Goal: Information Seeking & Learning: Learn about a topic

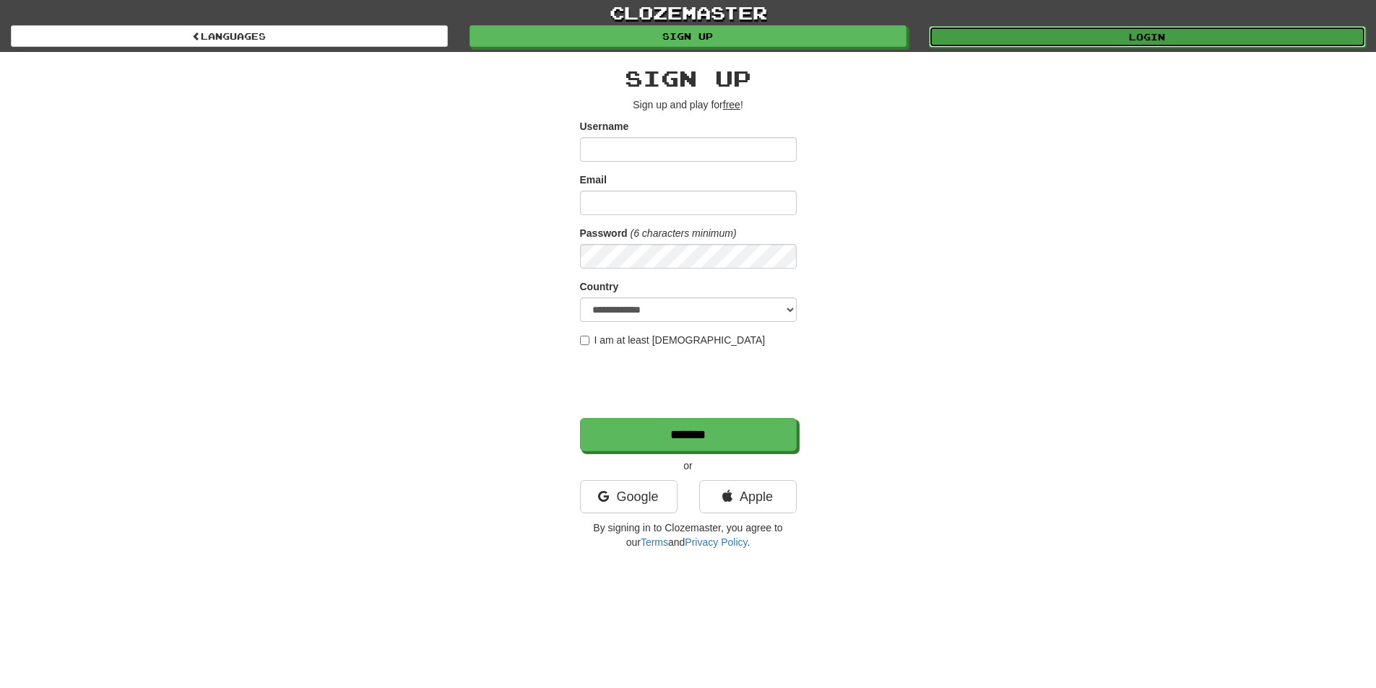
click at [1061, 27] on link "Login" at bounding box center [1147, 37] width 437 height 22
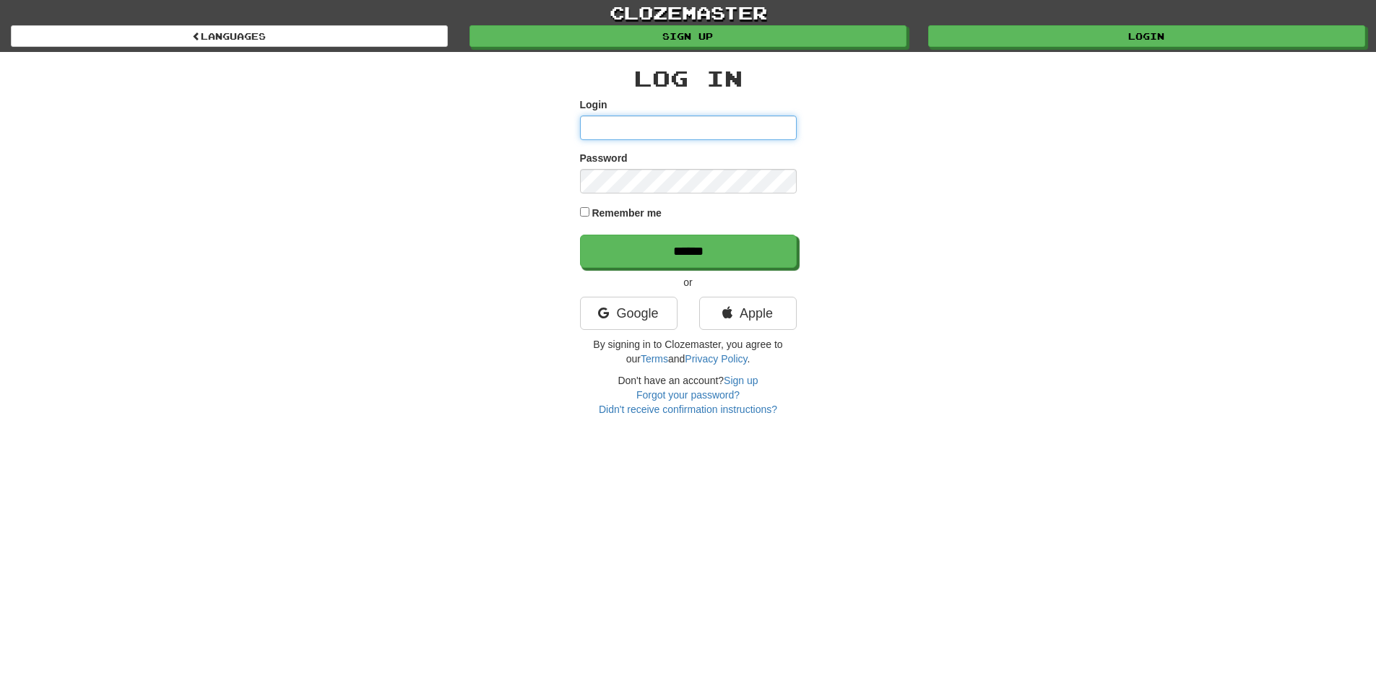
click at [688, 137] on input "Login" at bounding box center [688, 128] width 217 height 25
type input "**********"
click at [580, 235] on input "******" at bounding box center [688, 251] width 217 height 33
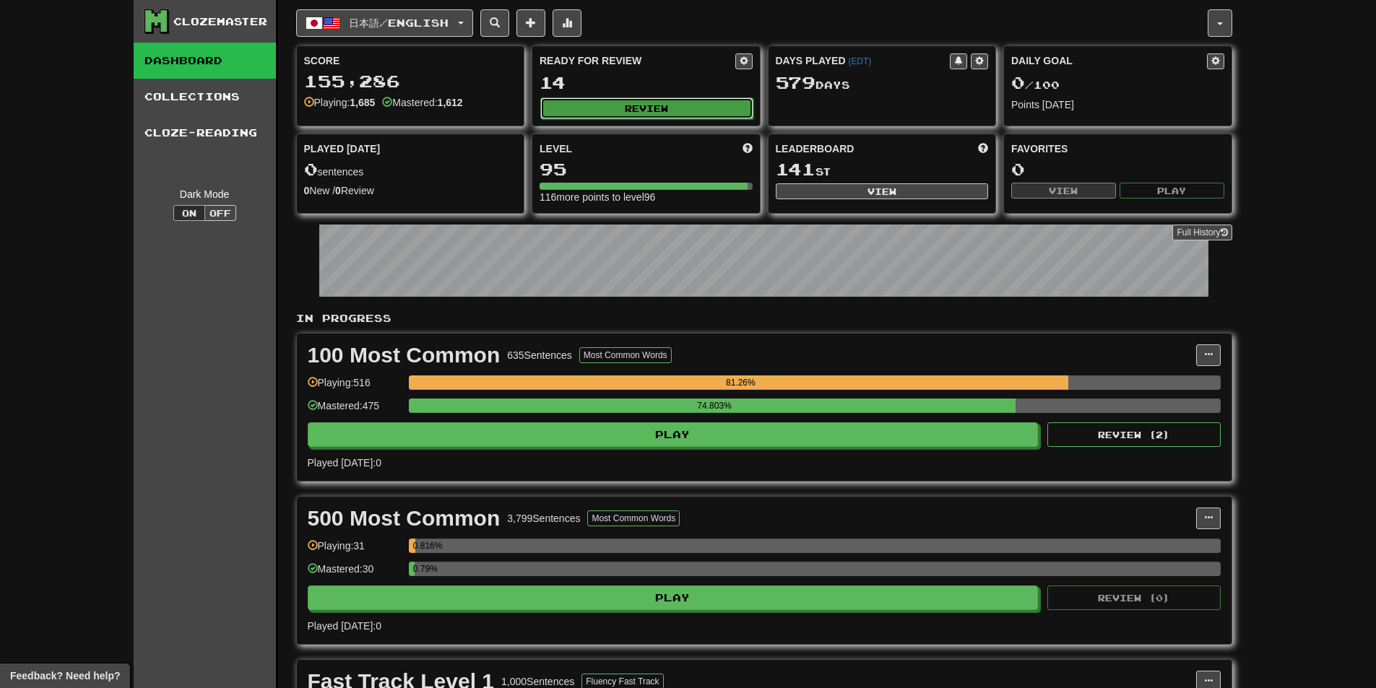
click at [576, 115] on button "Review" at bounding box center [646, 109] width 213 height 22
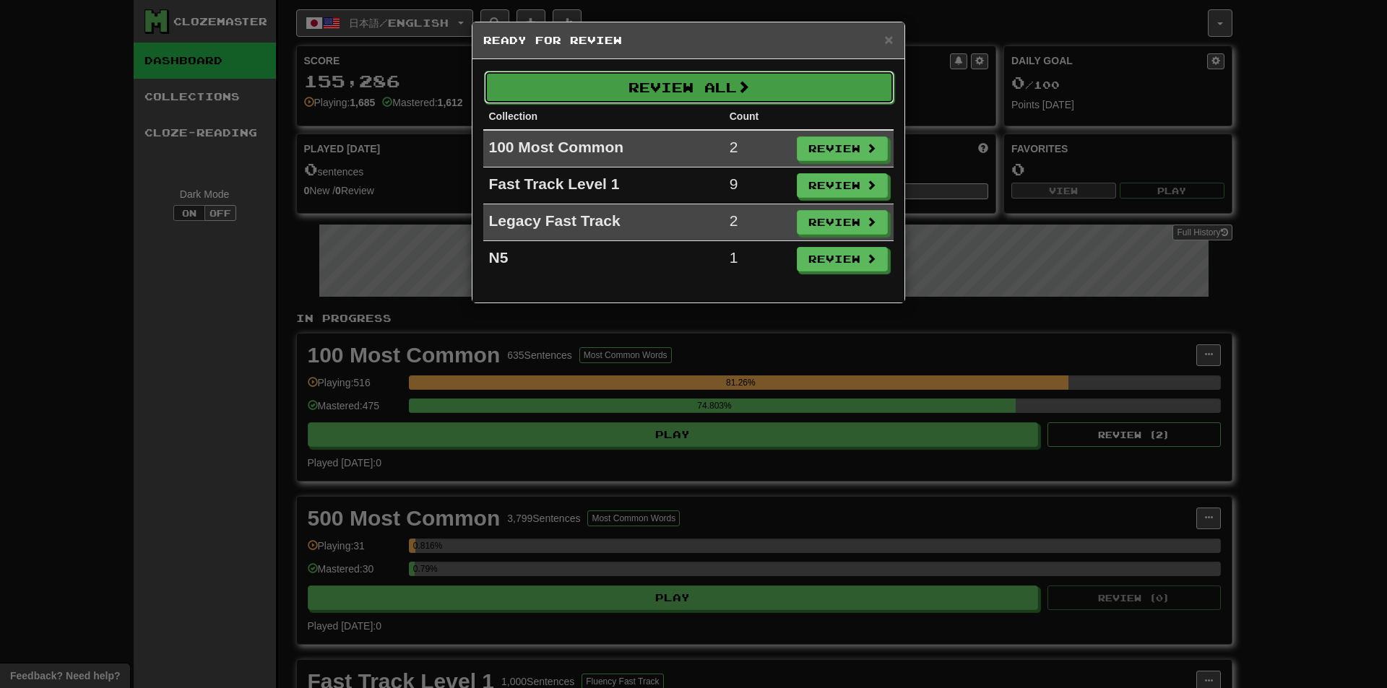
click at [592, 95] on button "Review All" at bounding box center [689, 87] width 410 height 33
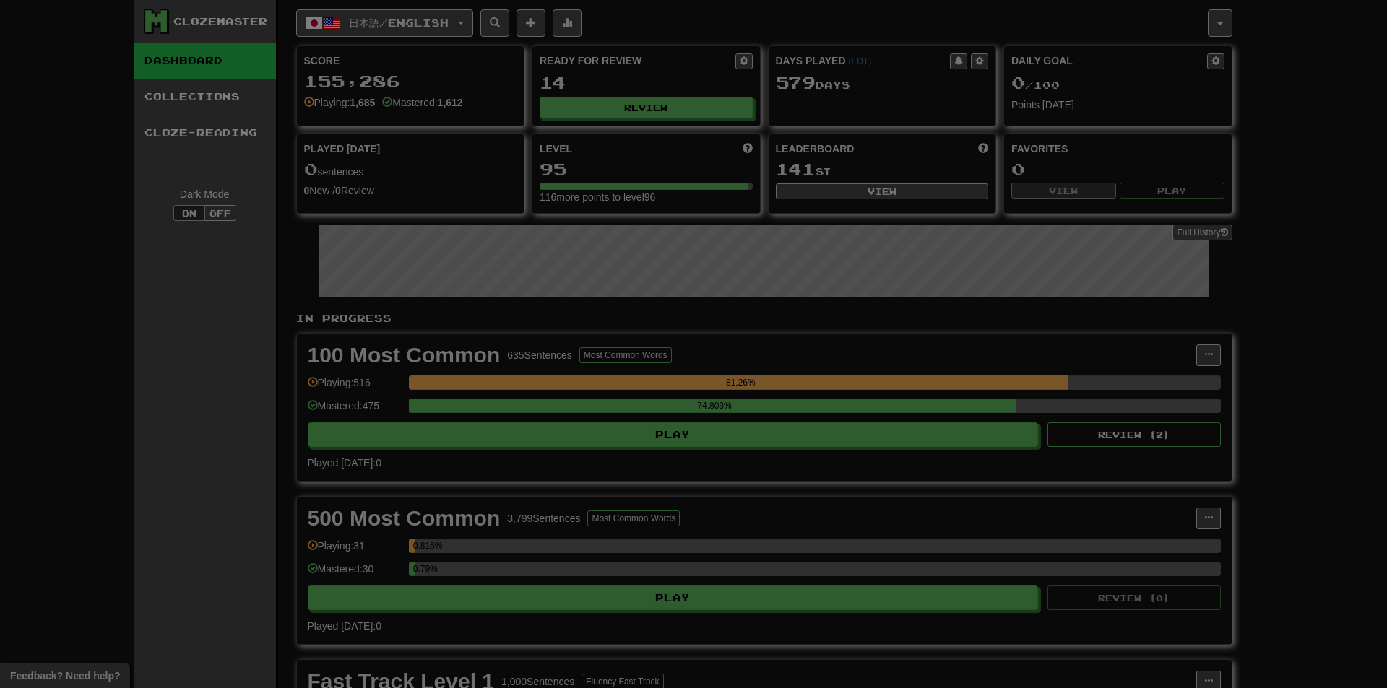
select select "**"
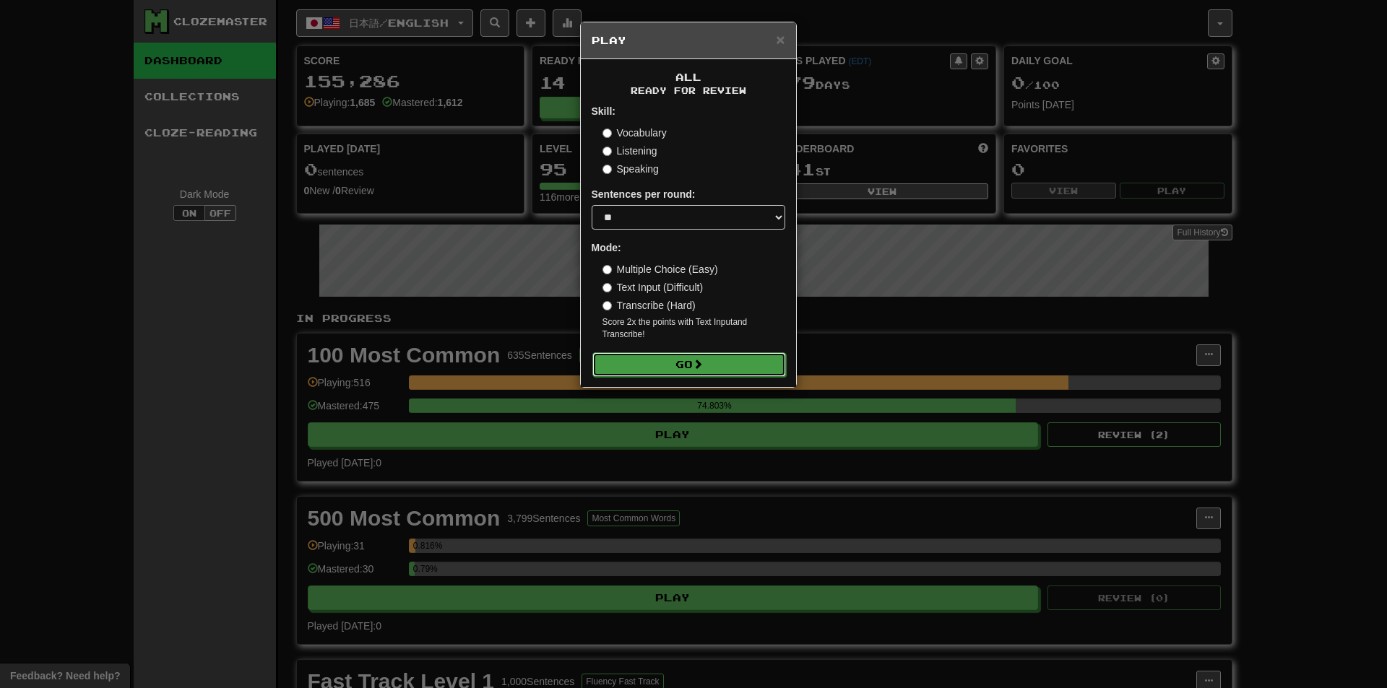
click at [690, 365] on button "Go" at bounding box center [689, 364] width 194 height 25
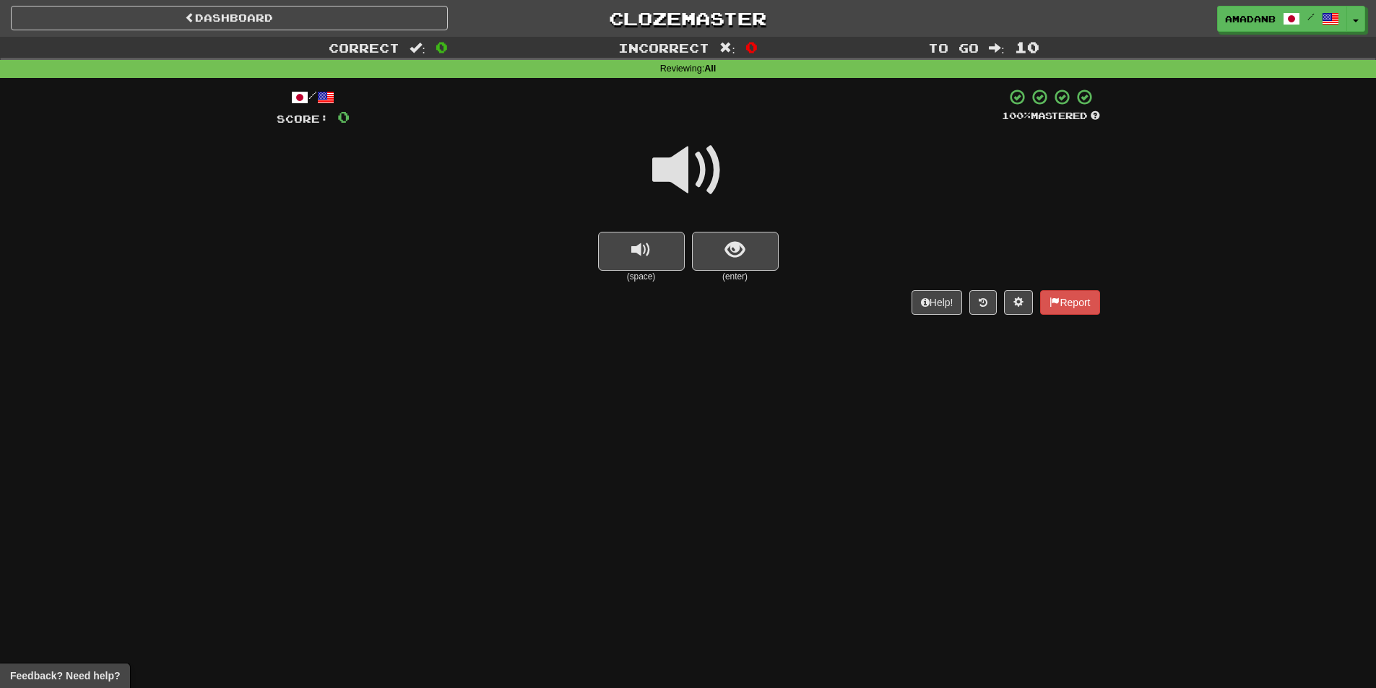
click at [689, 178] on span at bounding box center [688, 170] width 72 height 72
click at [715, 255] on button "show sentence" at bounding box center [735, 251] width 87 height 39
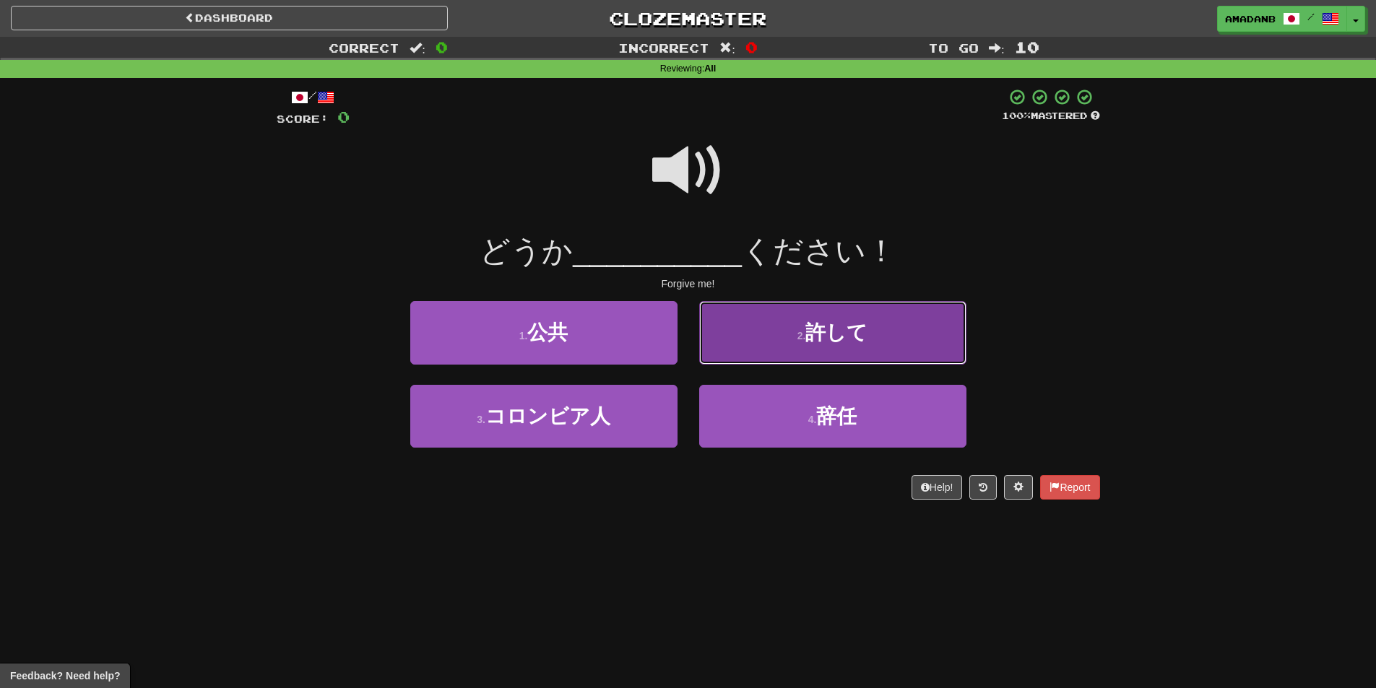
click at [760, 338] on button "2 . 許して" at bounding box center [832, 332] width 267 height 63
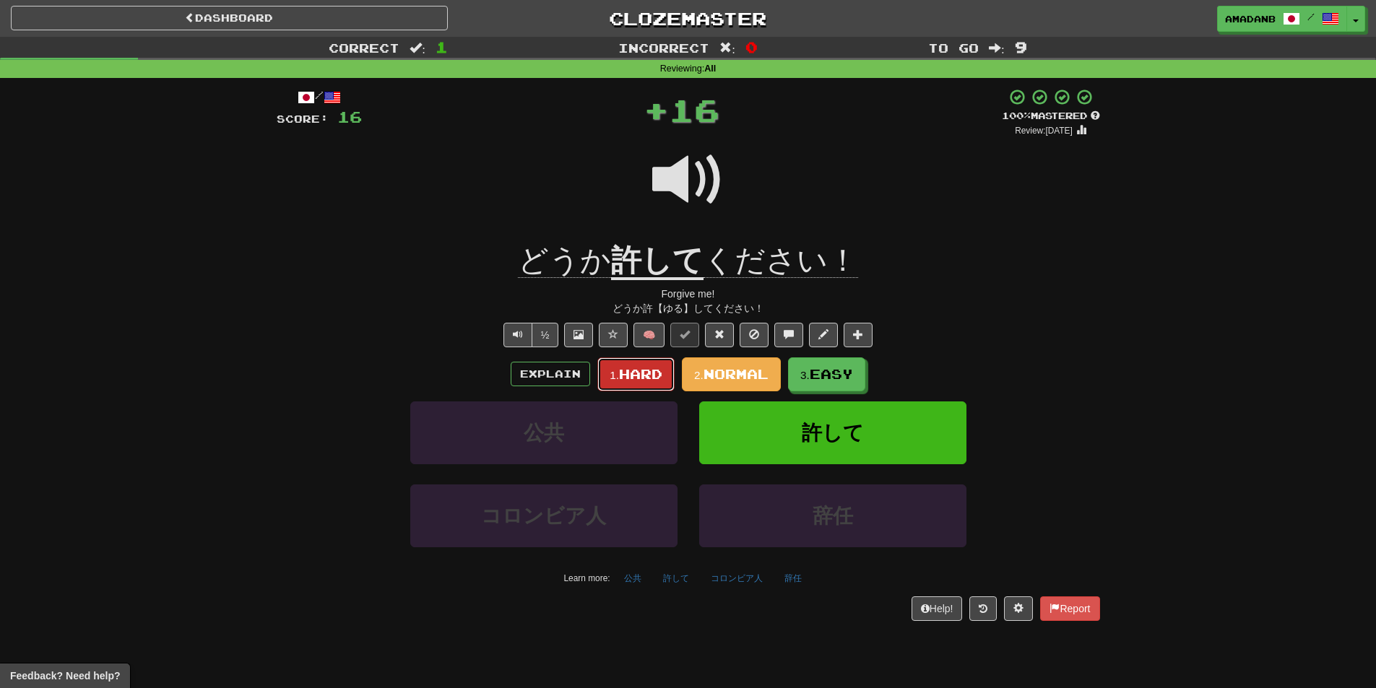
click at [640, 370] on span "Hard" at bounding box center [640, 374] width 43 height 16
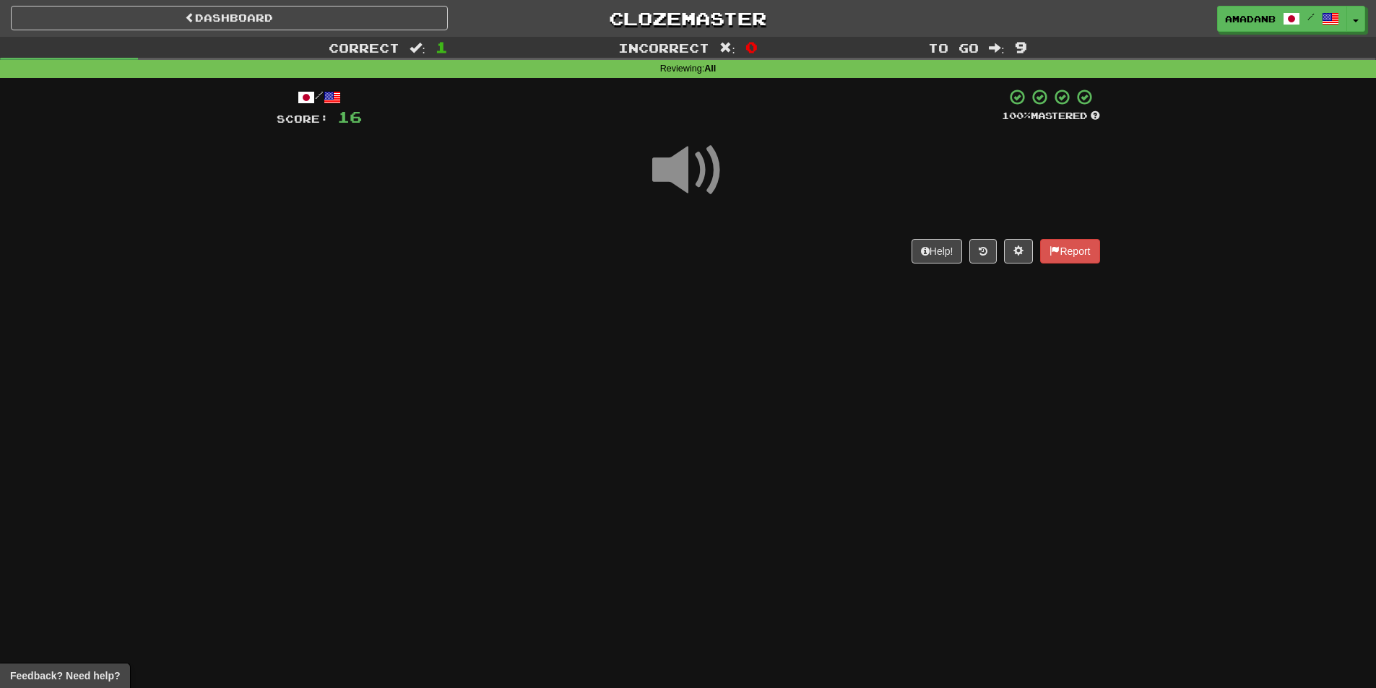
scroll to position [72, 0]
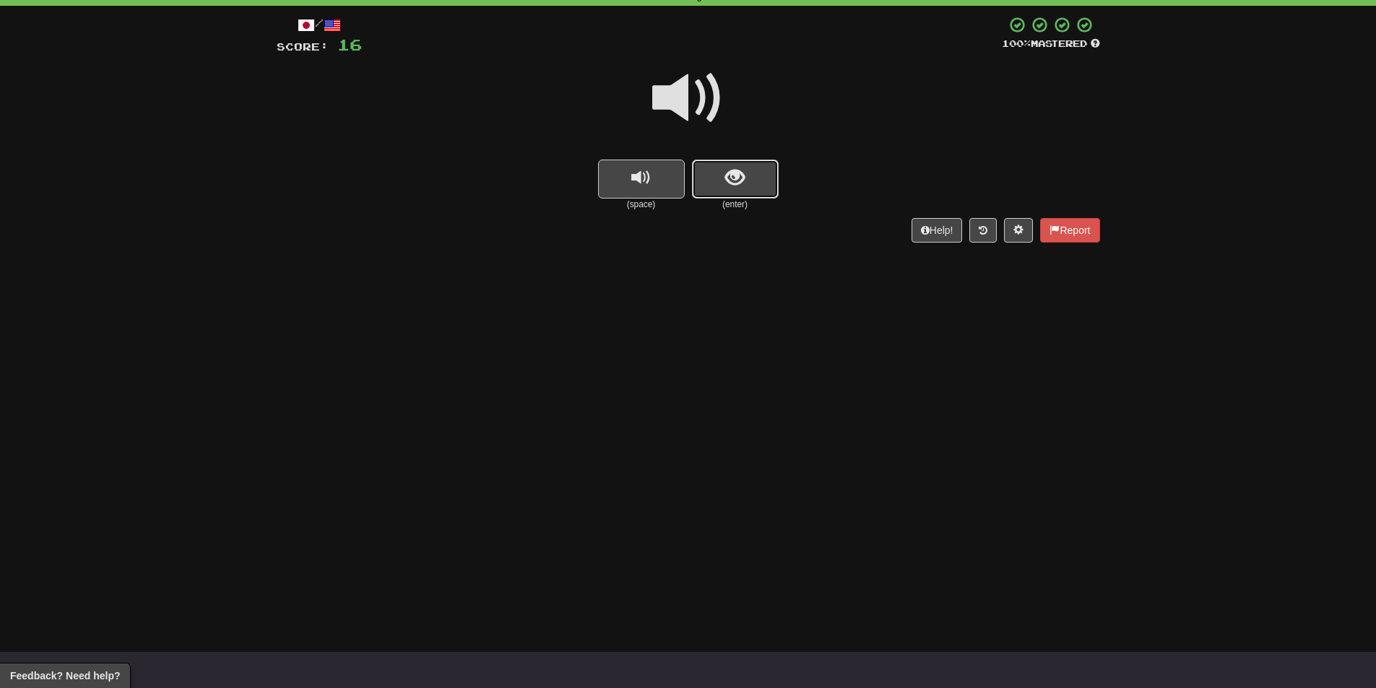
click at [741, 174] on span "show sentence" at bounding box center [735, 178] width 20 height 20
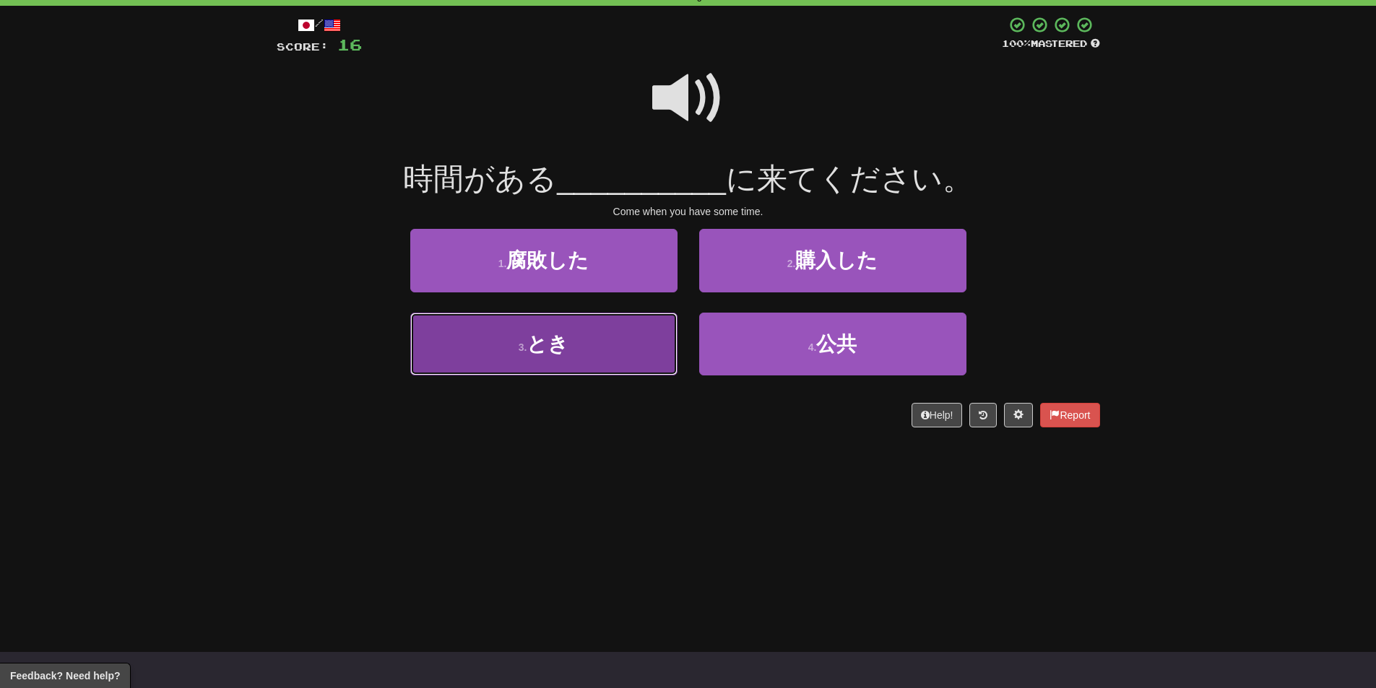
click at [610, 326] on button "3 . とき" at bounding box center [543, 344] width 267 height 63
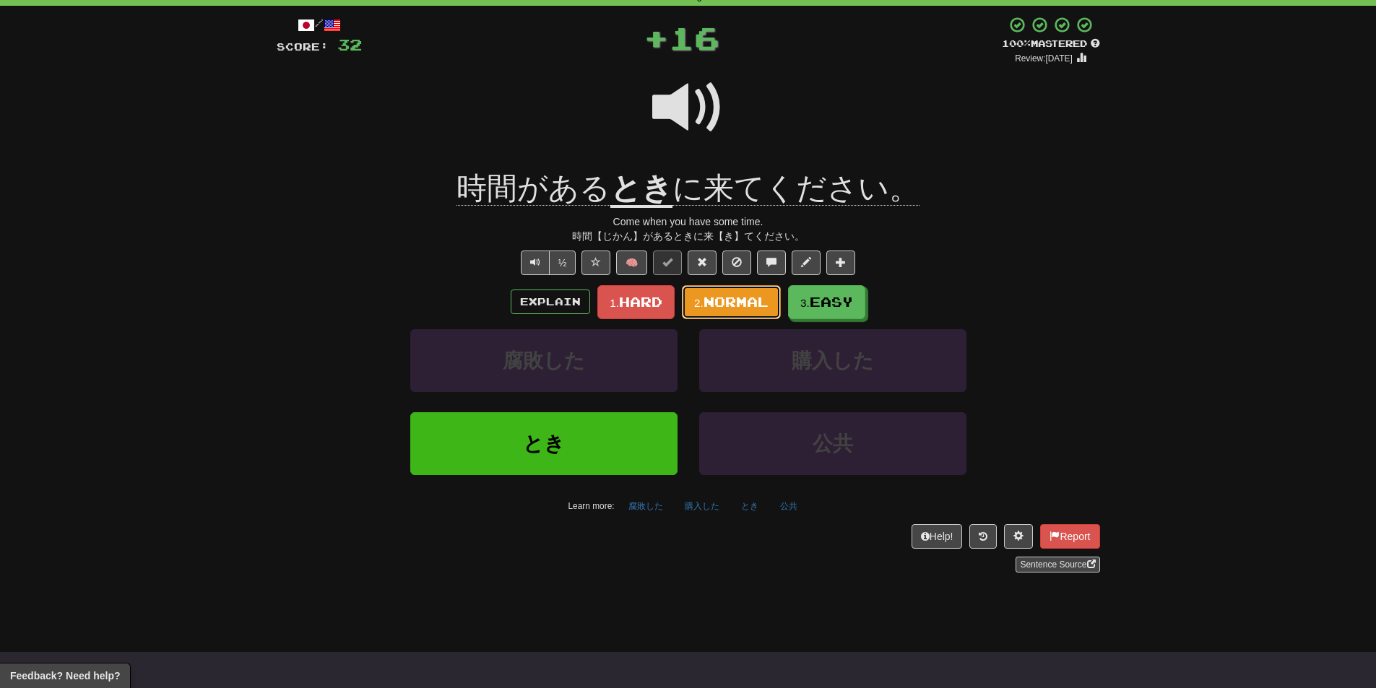
click at [716, 301] on span "Normal" at bounding box center [735, 302] width 65 height 16
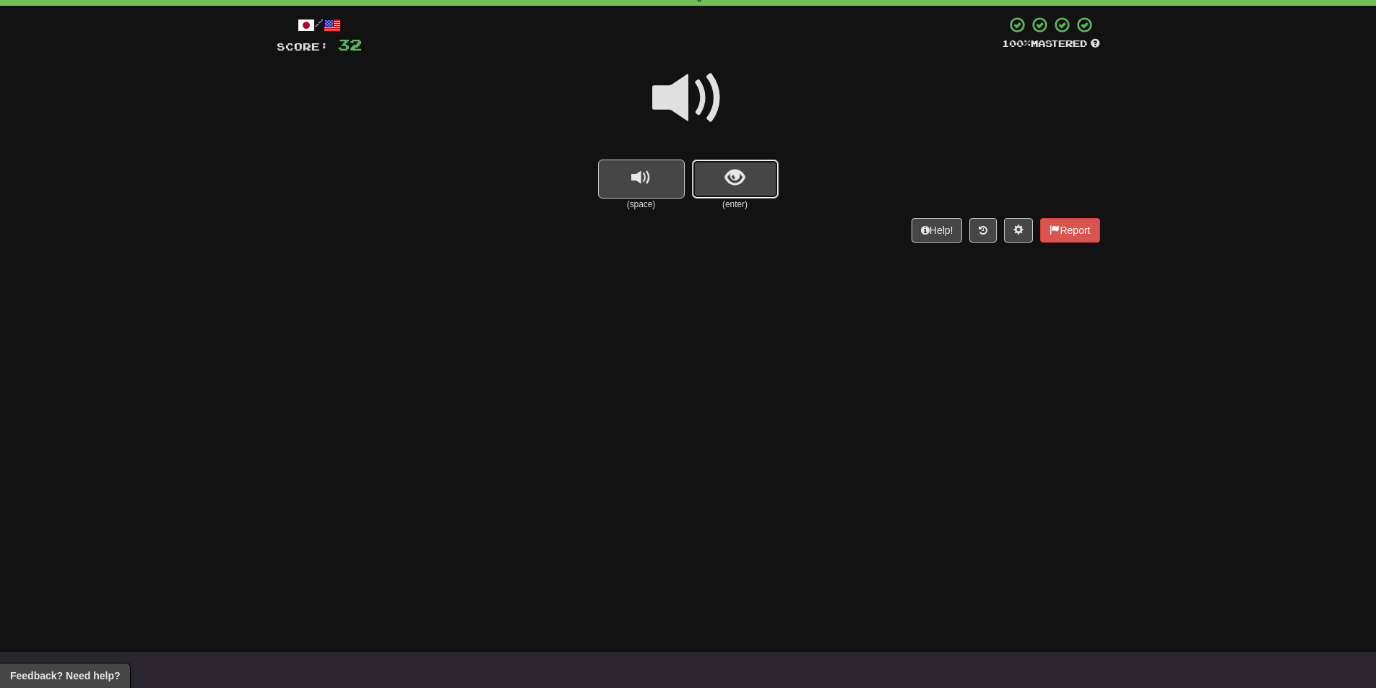
click at [736, 186] on span "show sentence" at bounding box center [735, 178] width 20 height 20
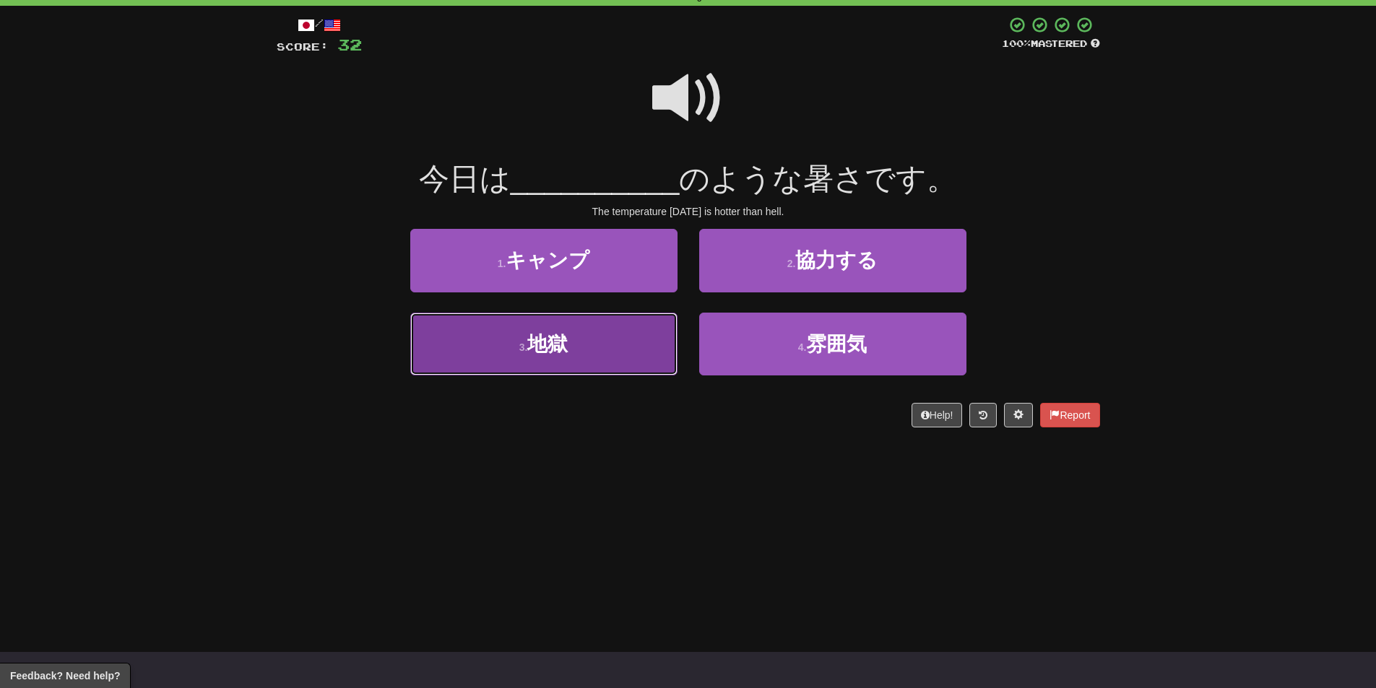
click at [617, 337] on button "3 . 地獄" at bounding box center [543, 344] width 267 height 63
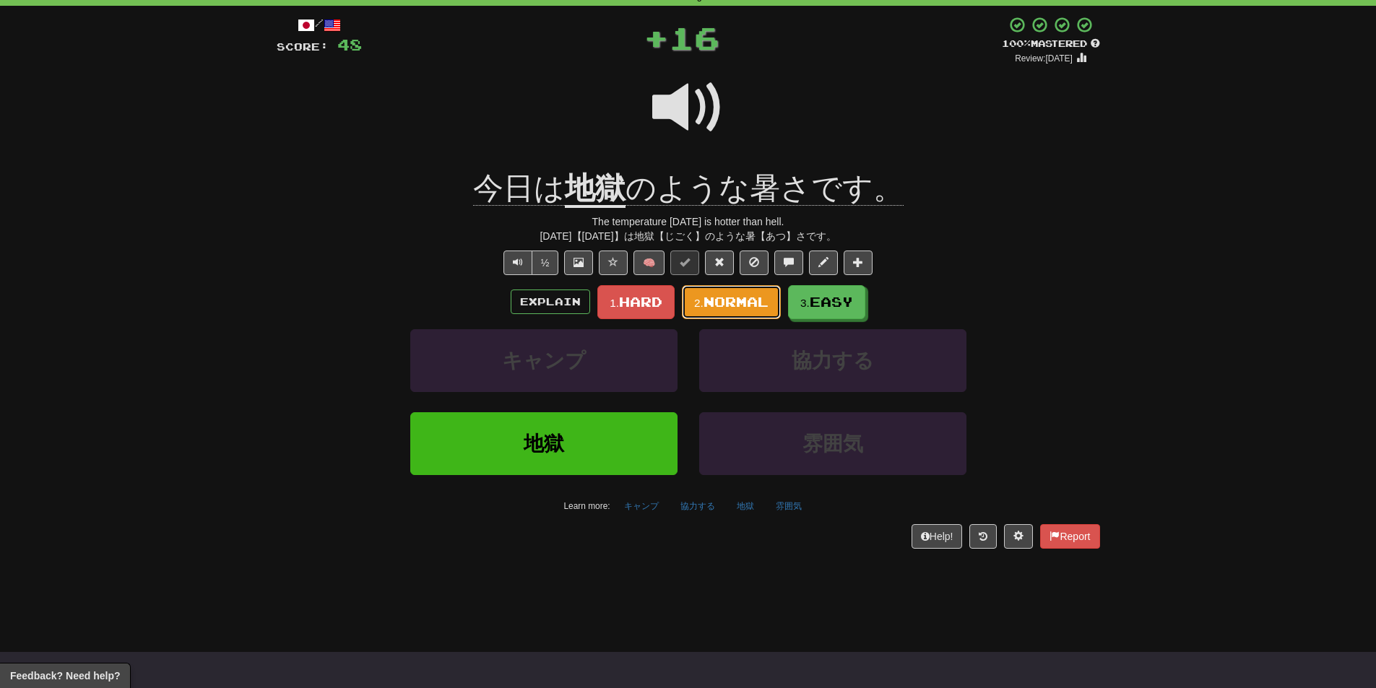
click at [702, 304] on small "2." at bounding box center [698, 303] width 9 height 12
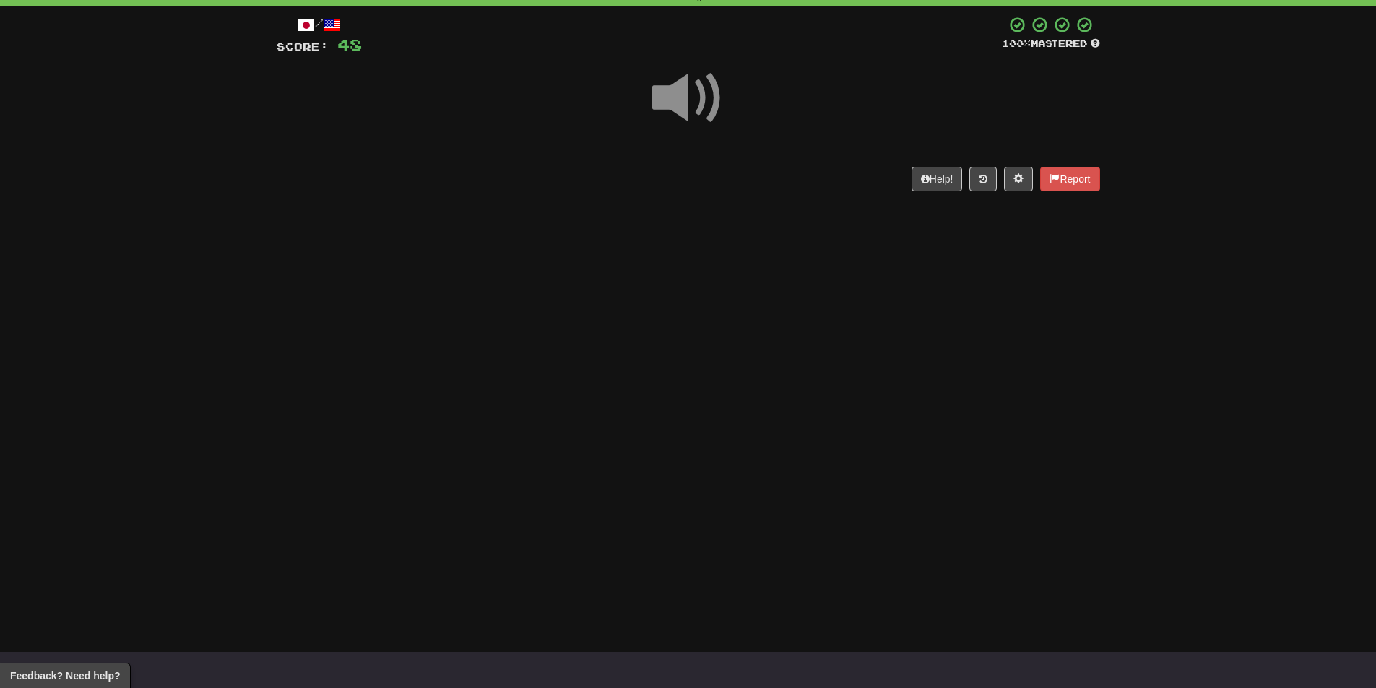
scroll to position [0, 0]
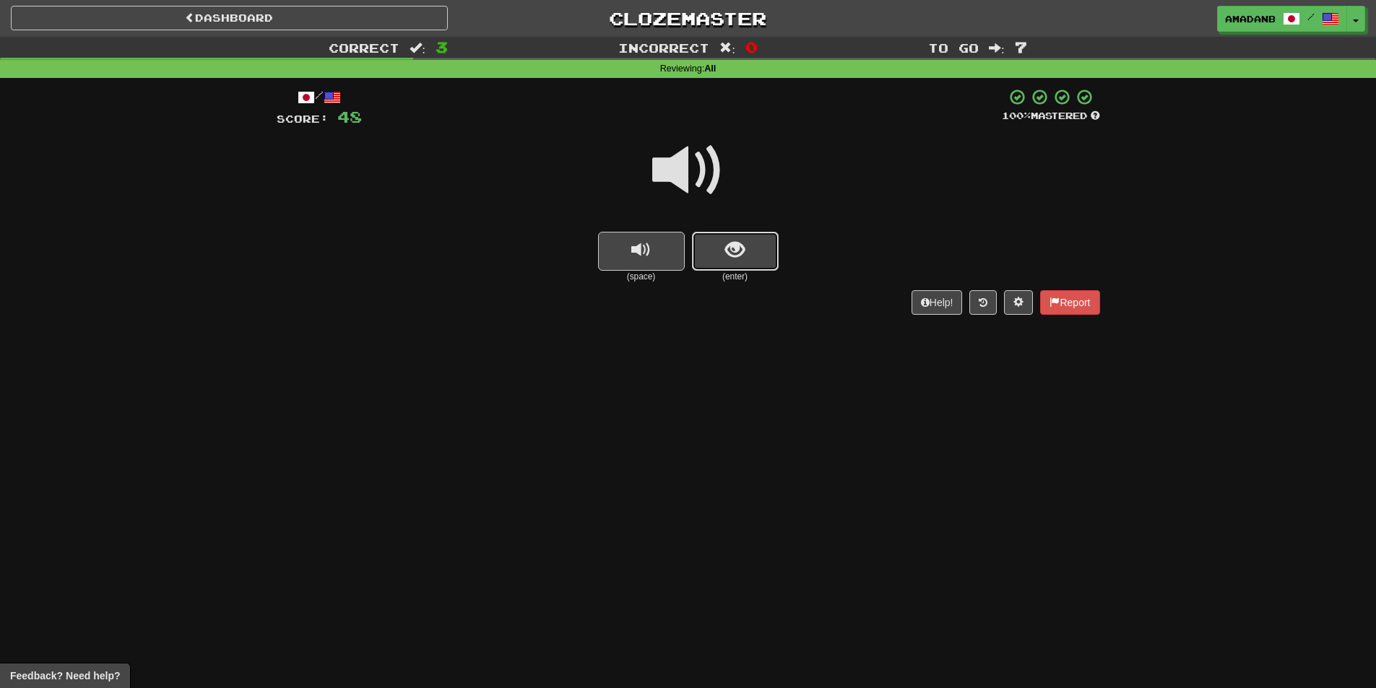
click at [724, 264] on button "show sentence" at bounding box center [735, 251] width 87 height 39
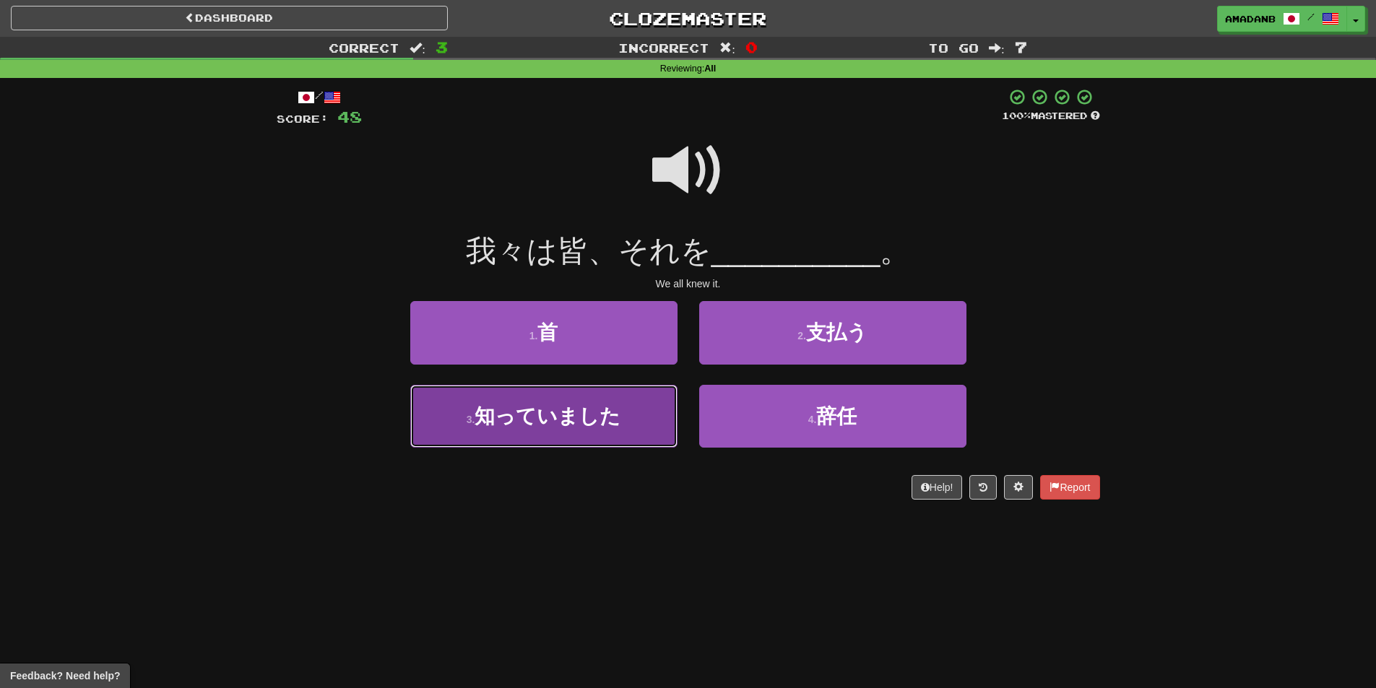
click at [605, 402] on button "3 . 知っていました" at bounding box center [543, 416] width 267 height 63
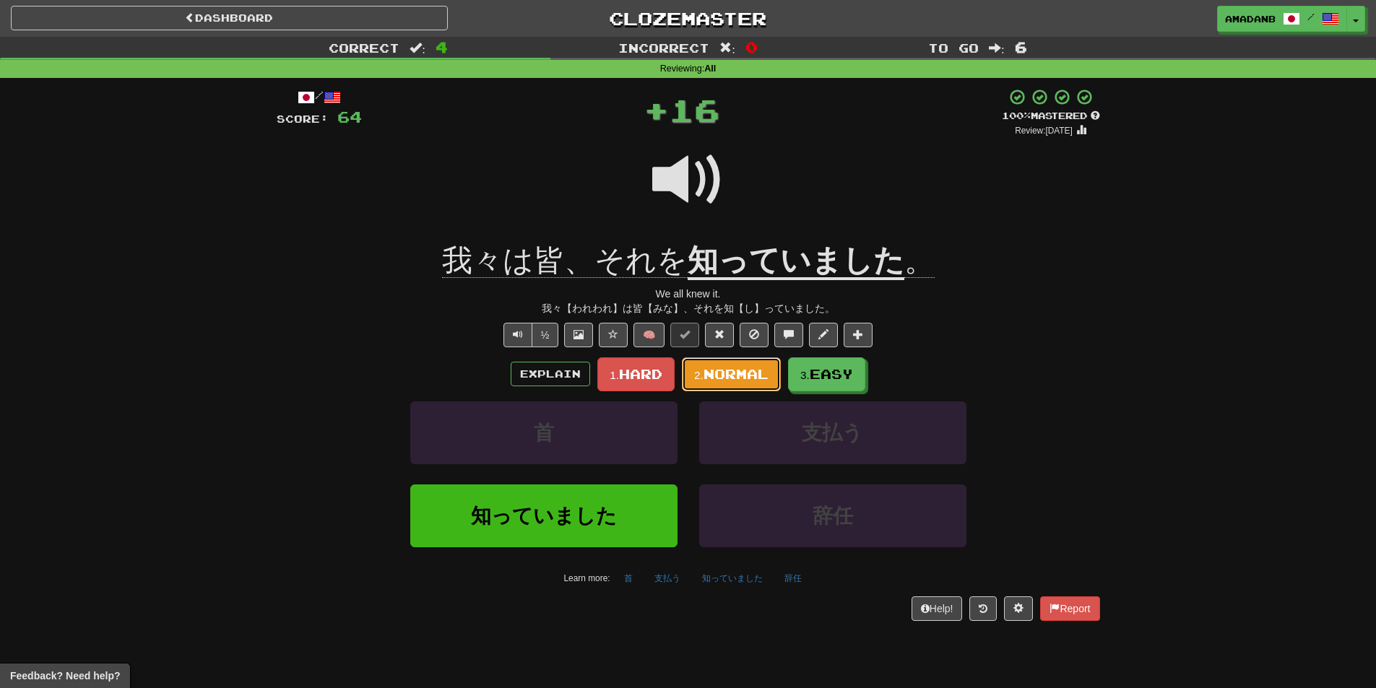
click at [739, 381] on span "Normal" at bounding box center [735, 374] width 65 height 16
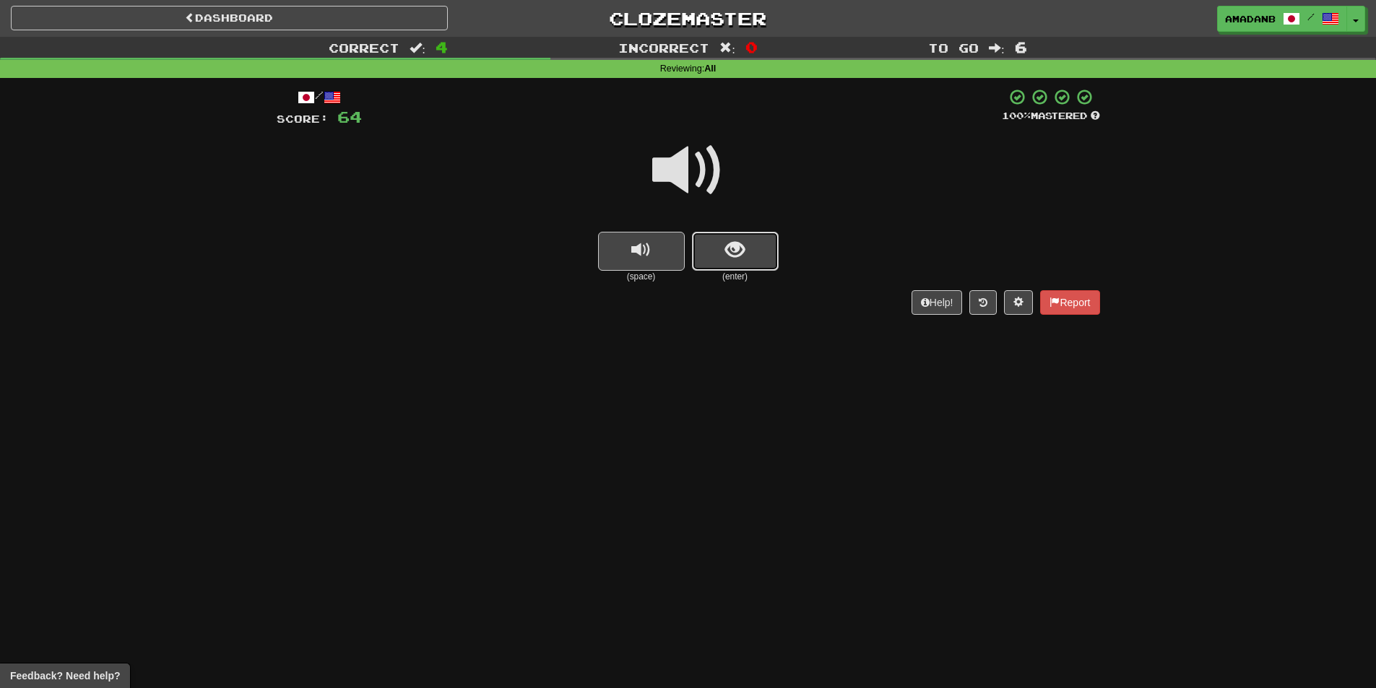
click at [731, 259] on span "show sentence" at bounding box center [735, 251] width 20 height 20
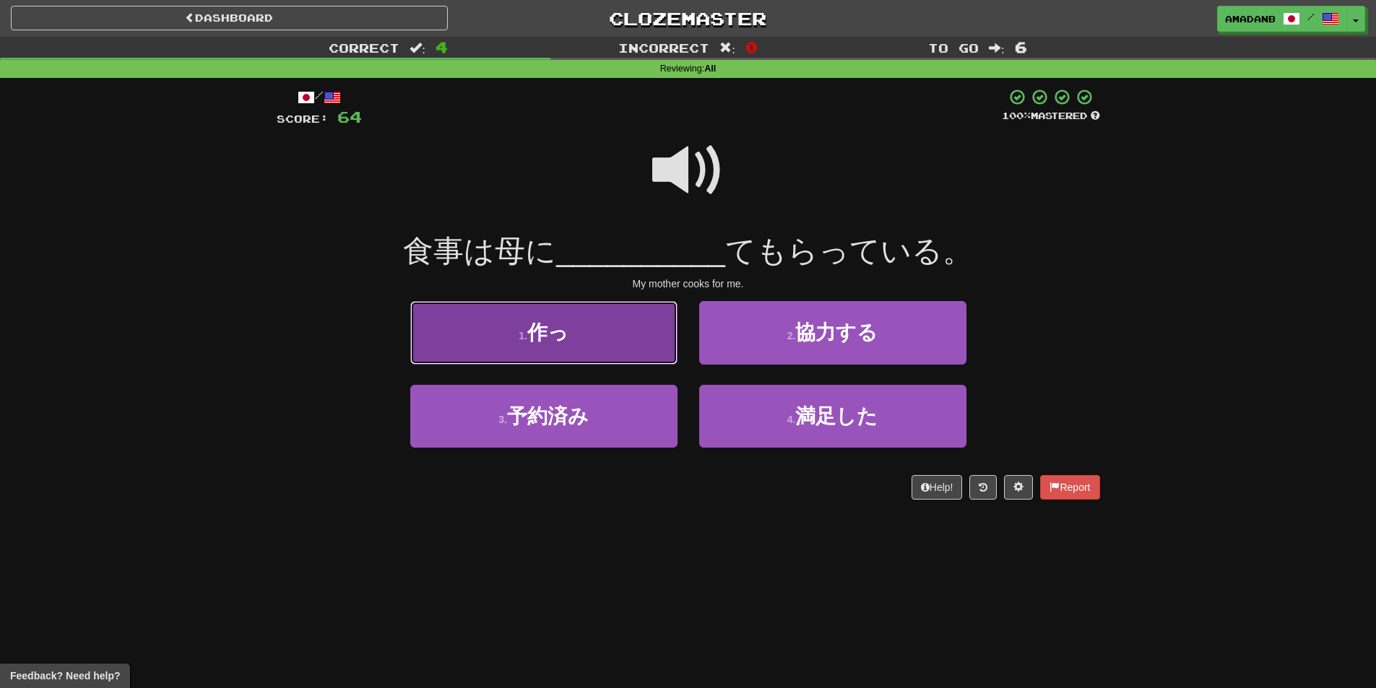
click at [616, 326] on button "1 . 作っ" at bounding box center [543, 332] width 267 height 63
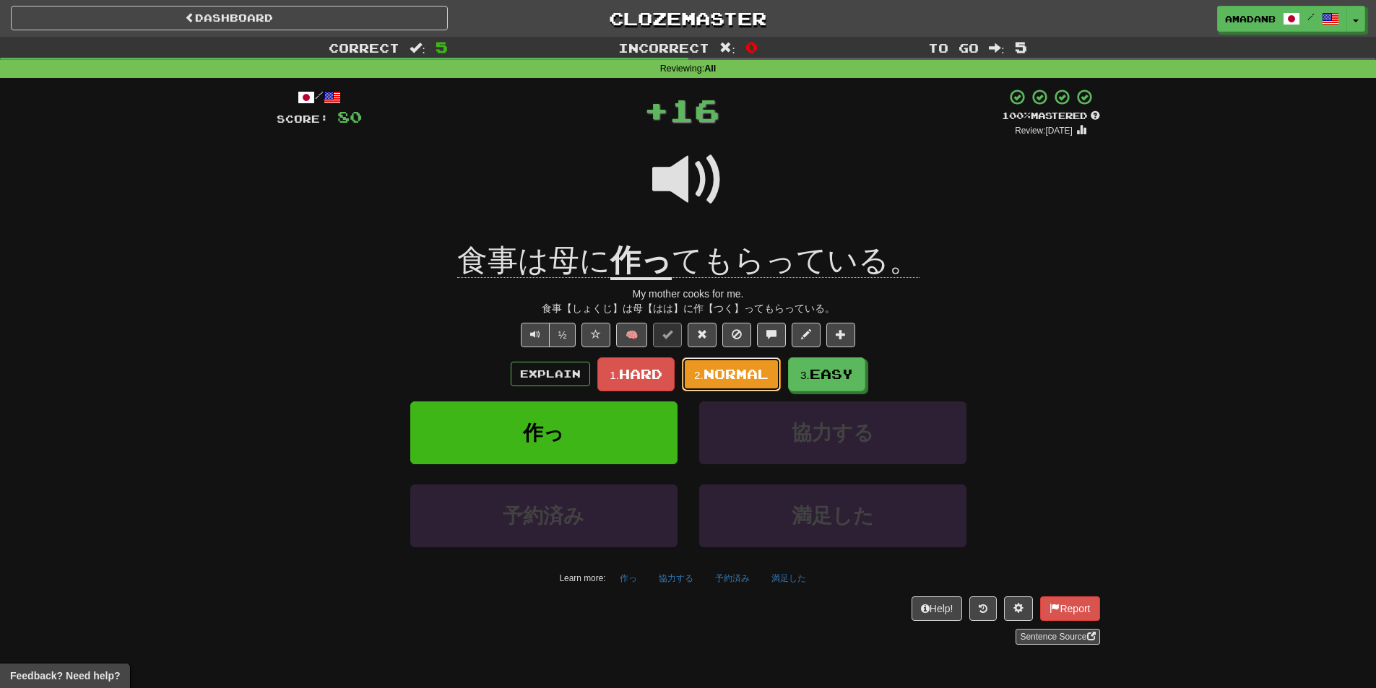
click at [749, 368] on span "Normal" at bounding box center [735, 374] width 65 height 16
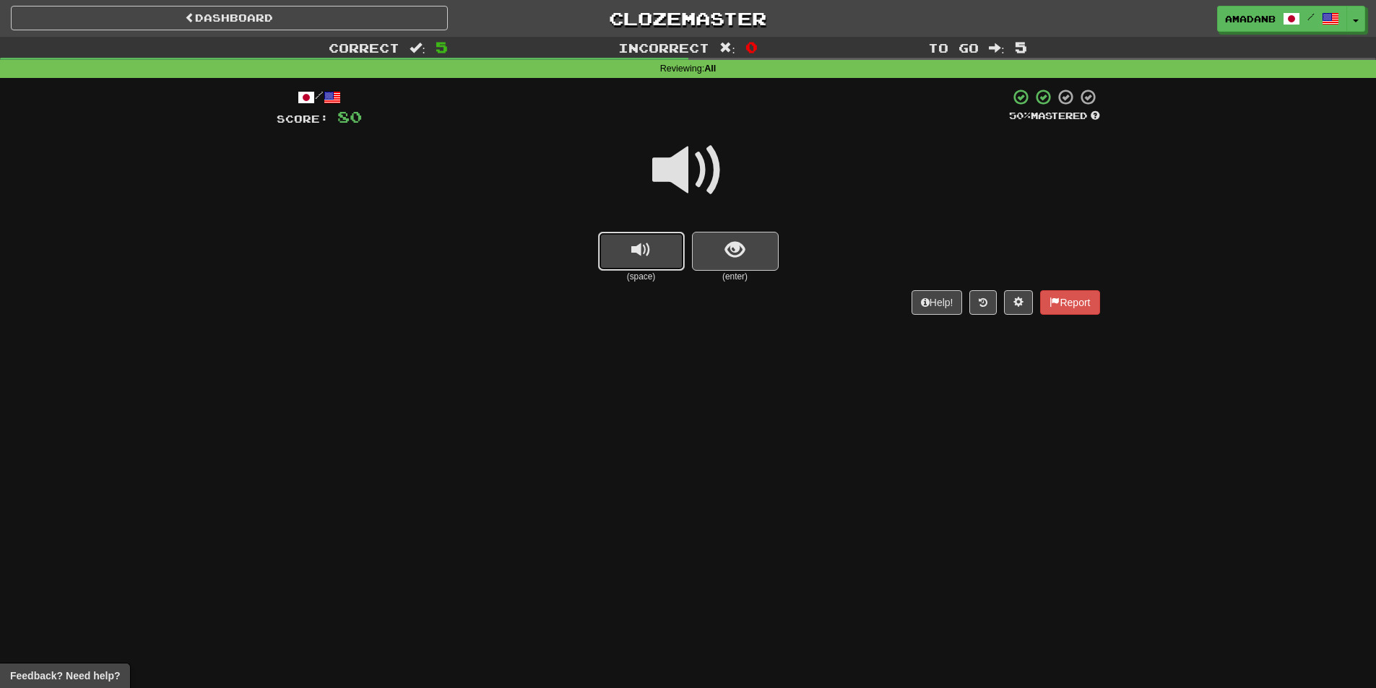
click at [662, 258] on button "replay audio" at bounding box center [641, 251] width 87 height 39
click at [723, 262] on button "show sentence" at bounding box center [735, 251] width 87 height 39
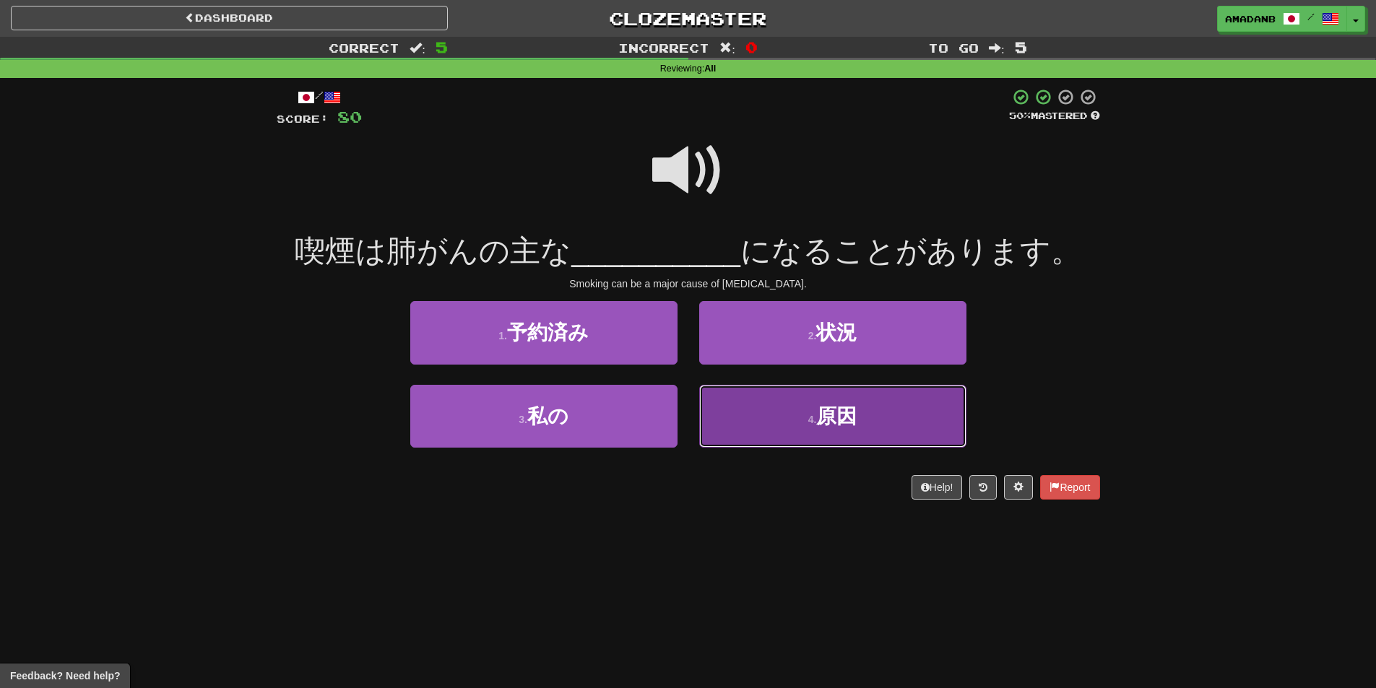
click at [761, 415] on button "4 . 原因" at bounding box center [832, 416] width 267 height 63
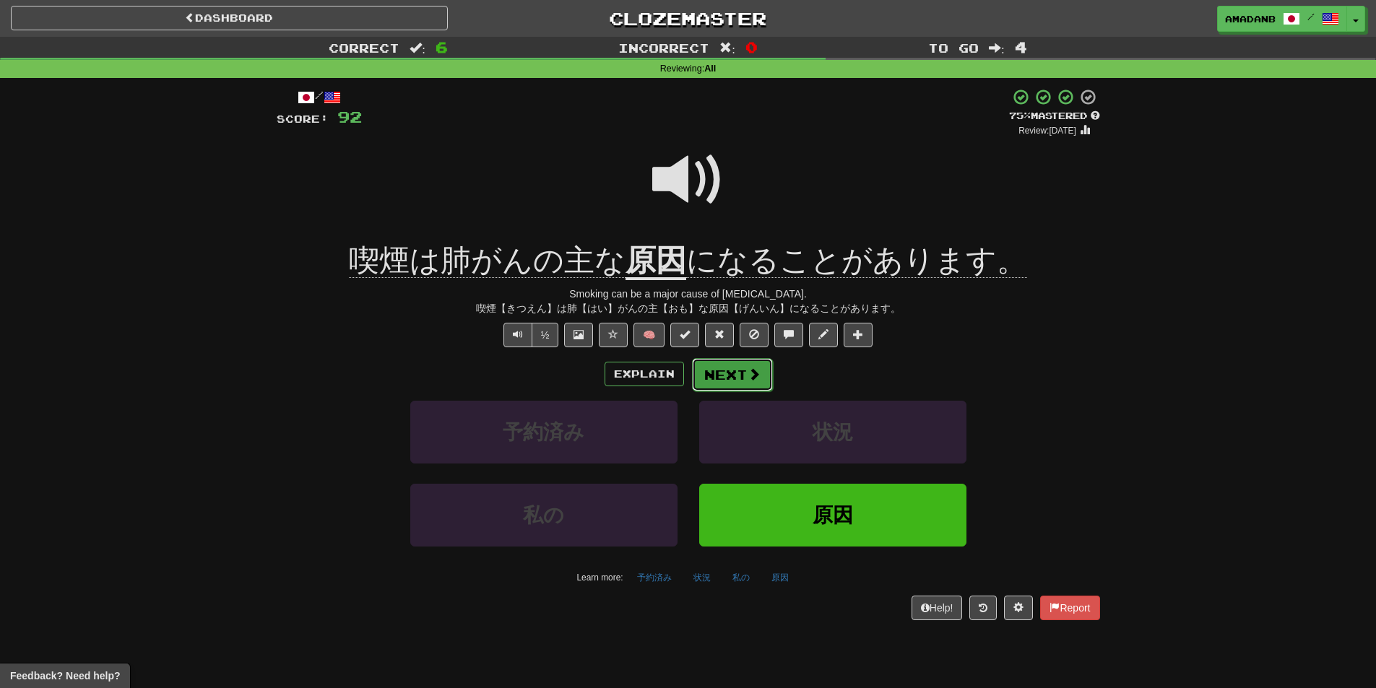
click at [732, 378] on button "Next" at bounding box center [732, 374] width 81 height 33
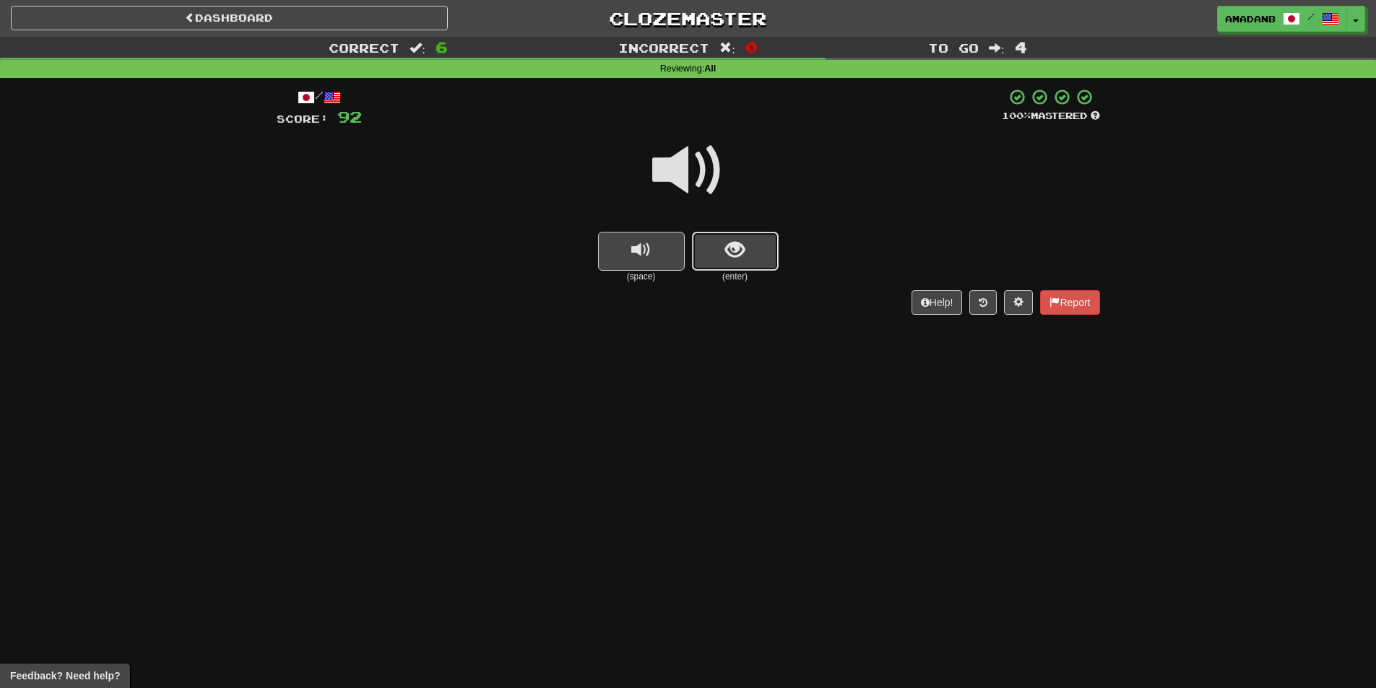
click at [729, 262] on button "show sentence" at bounding box center [735, 251] width 87 height 39
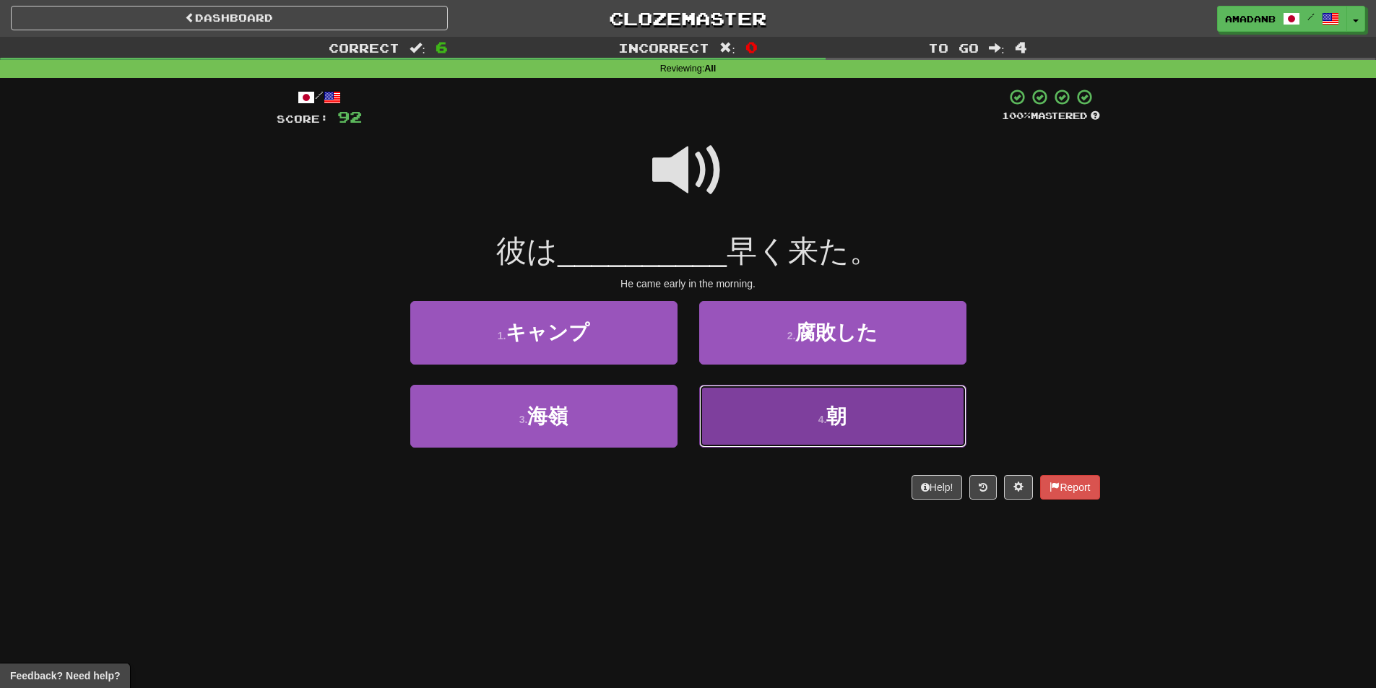
click at [781, 422] on button "4 . 朝" at bounding box center [832, 416] width 267 height 63
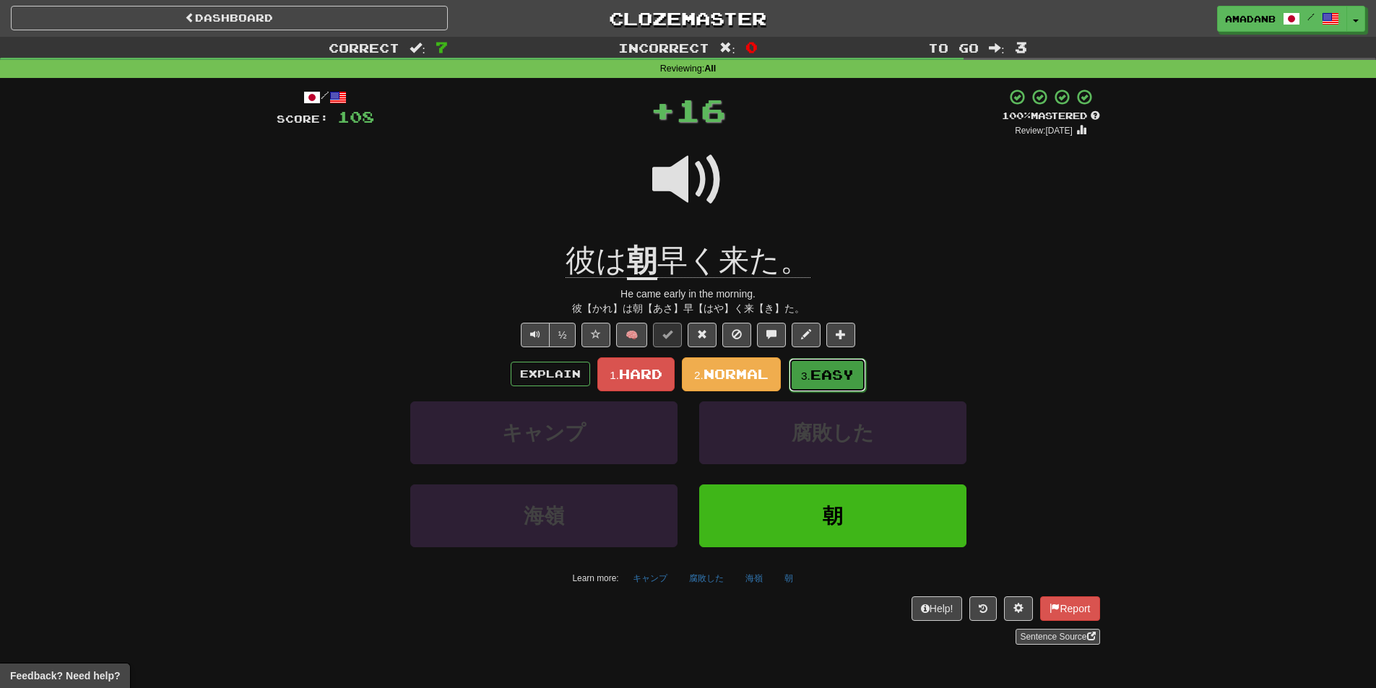
click at [810, 381] on small "3." at bounding box center [805, 376] width 9 height 12
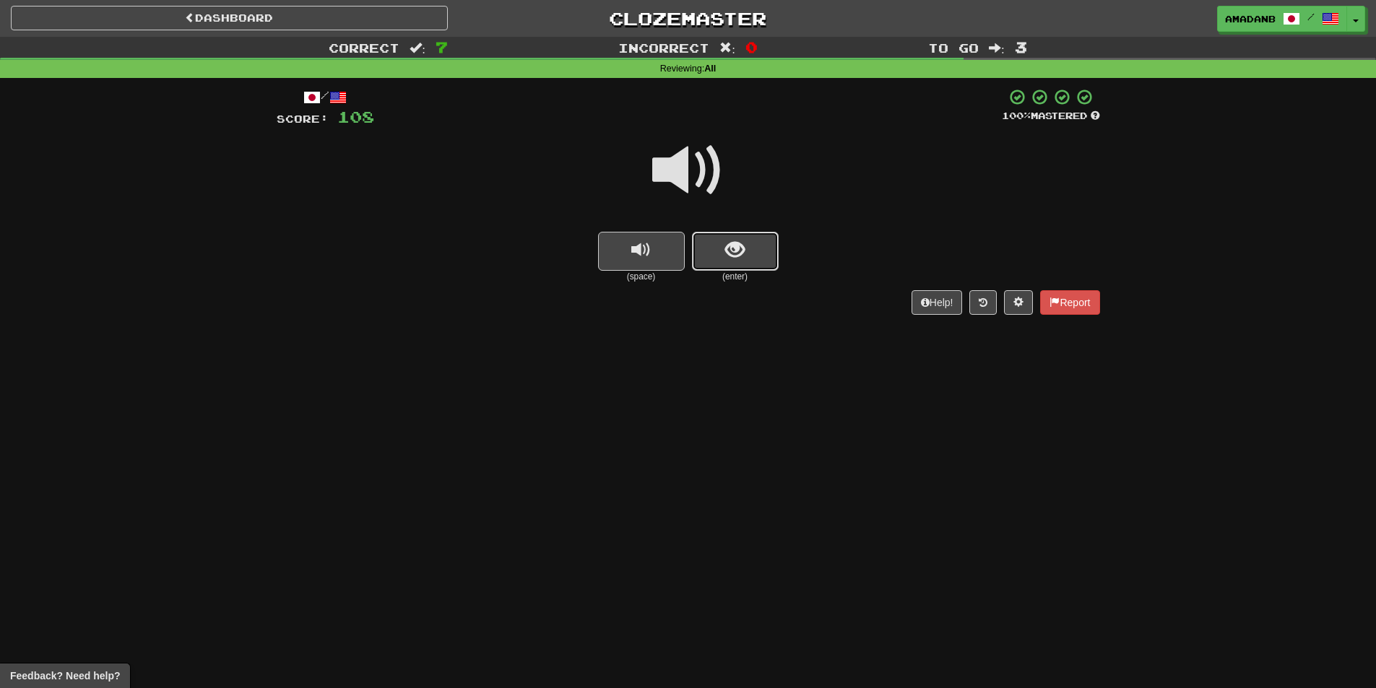
click at [725, 252] on span "show sentence" at bounding box center [735, 251] width 20 height 20
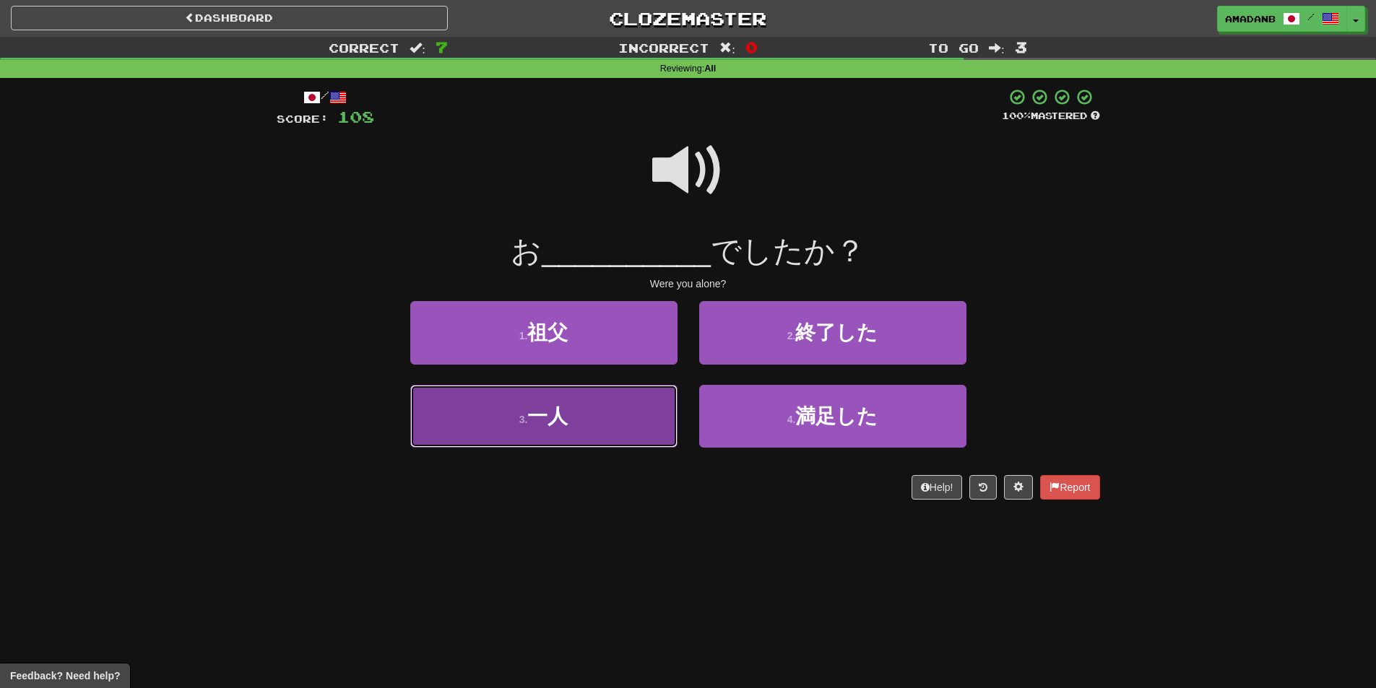
click at [606, 417] on button "3 . 一人" at bounding box center [543, 416] width 267 height 63
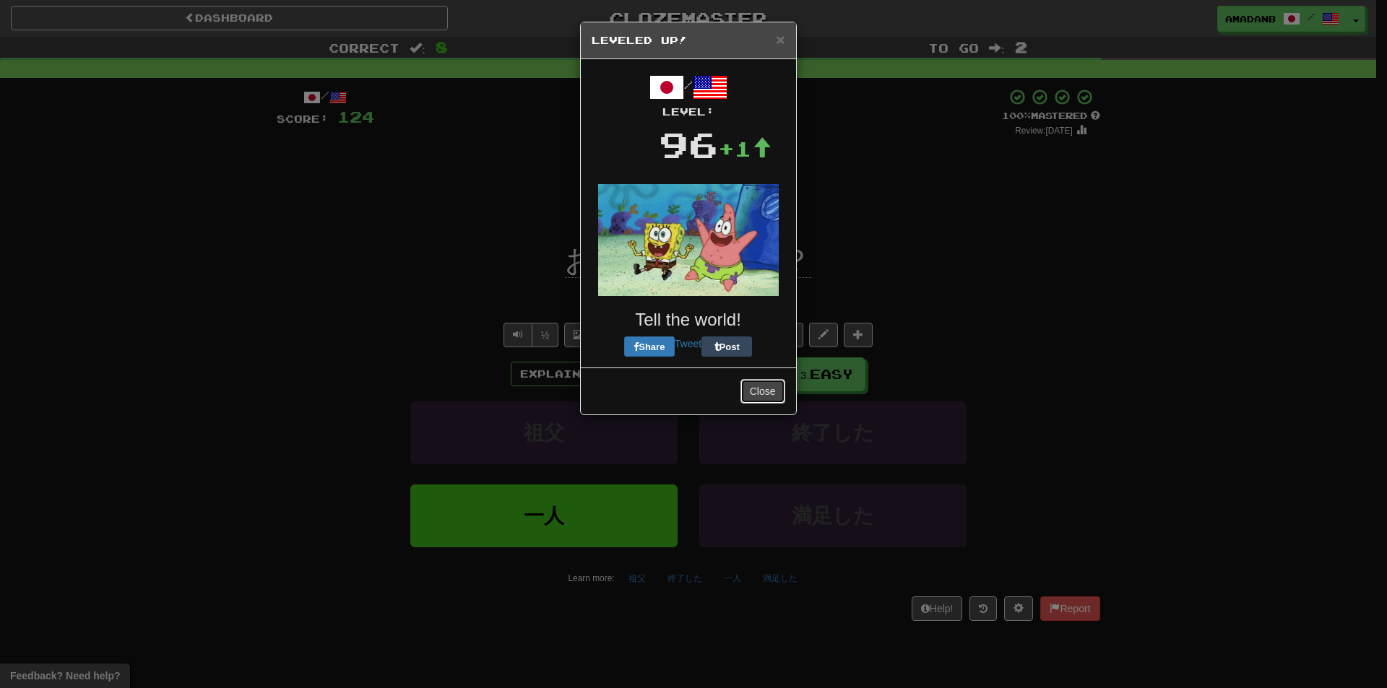
click at [763, 396] on button "Close" at bounding box center [762, 391] width 45 height 25
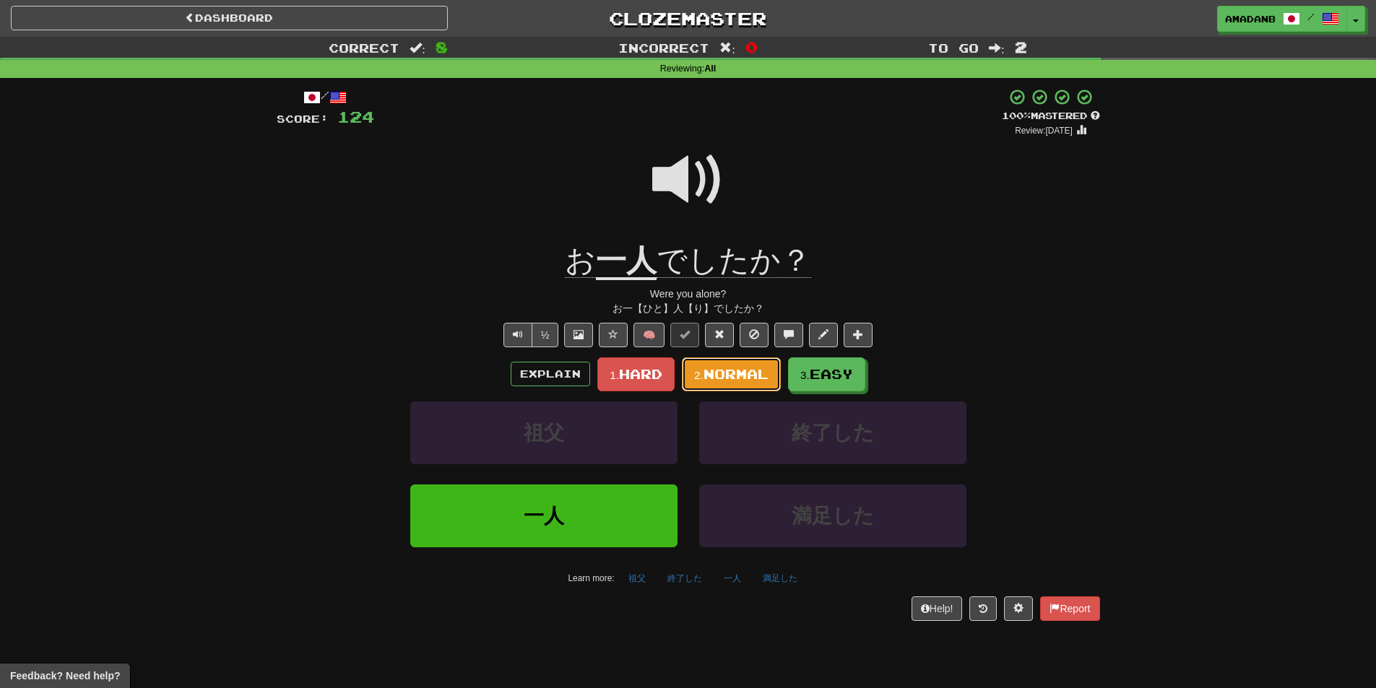
click at [749, 365] on button "2. Normal" at bounding box center [731, 375] width 99 height 34
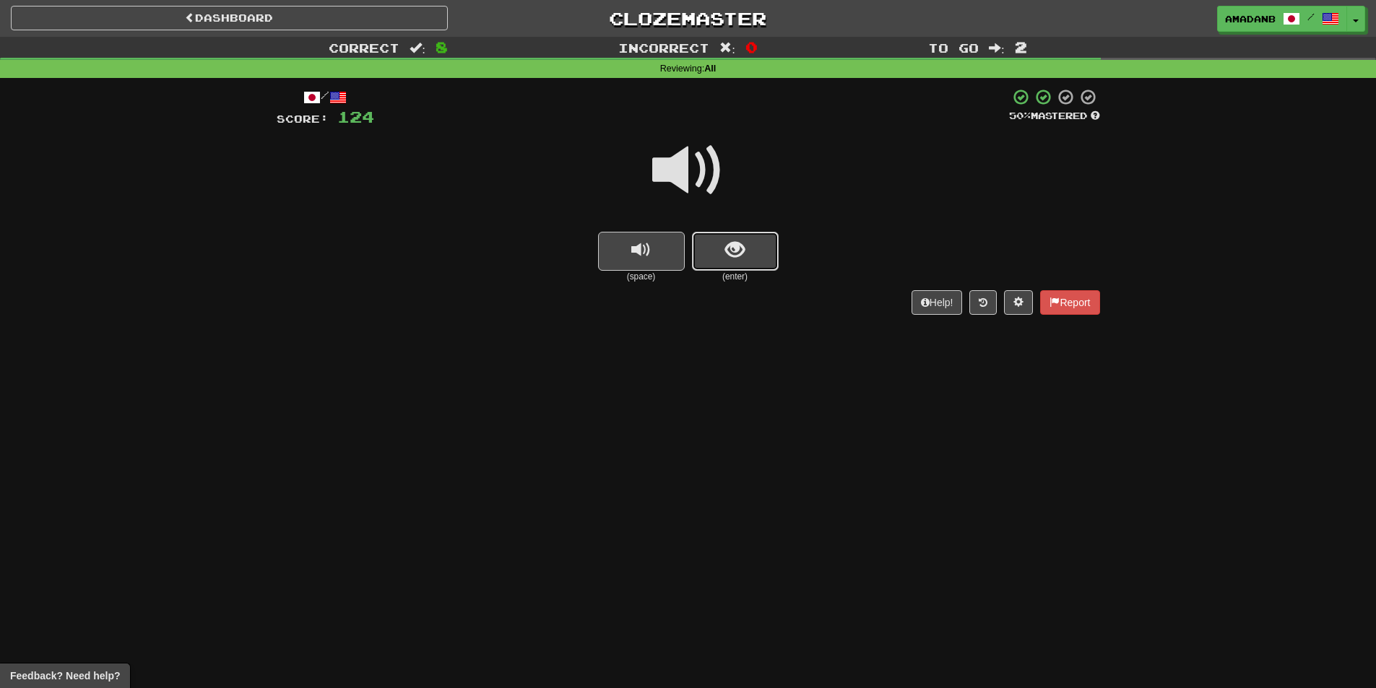
click at [740, 258] on span "show sentence" at bounding box center [735, 251] width 20 height 20
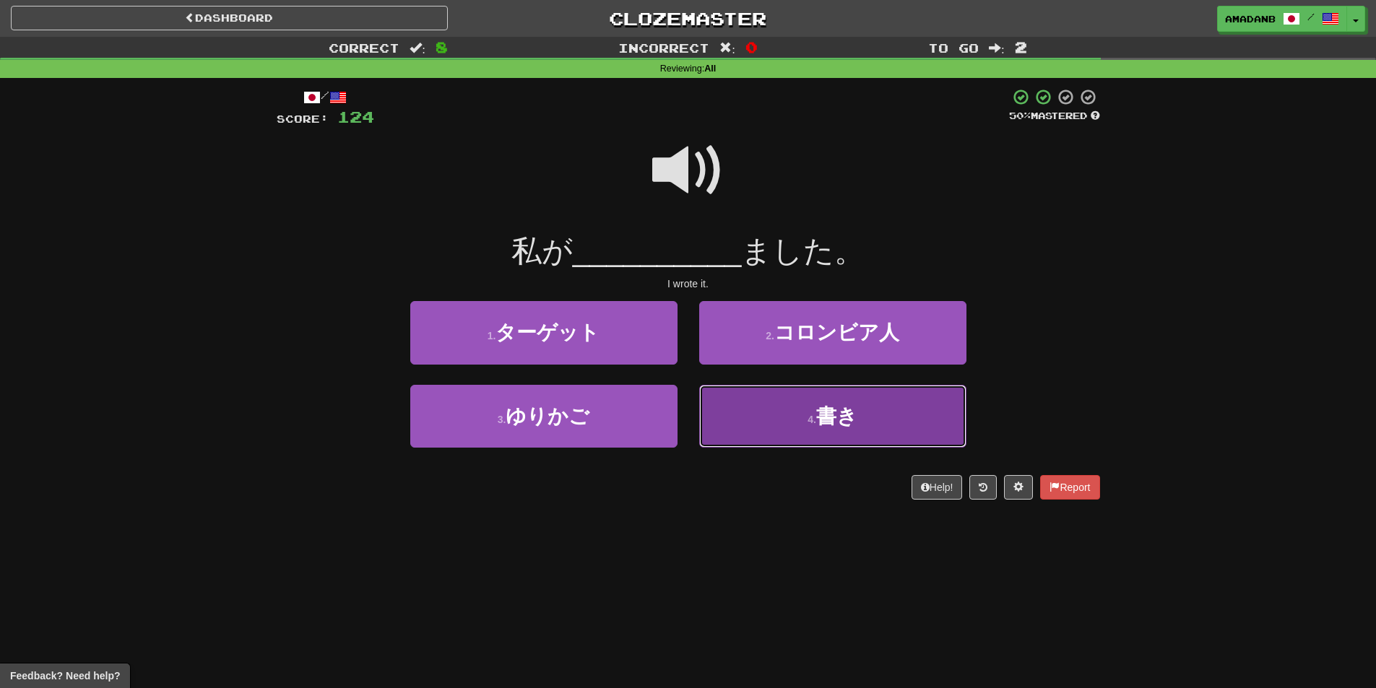
click at [774, 415] on button "4 . 書き" at bounding box center [832, 416] width 267 height 63
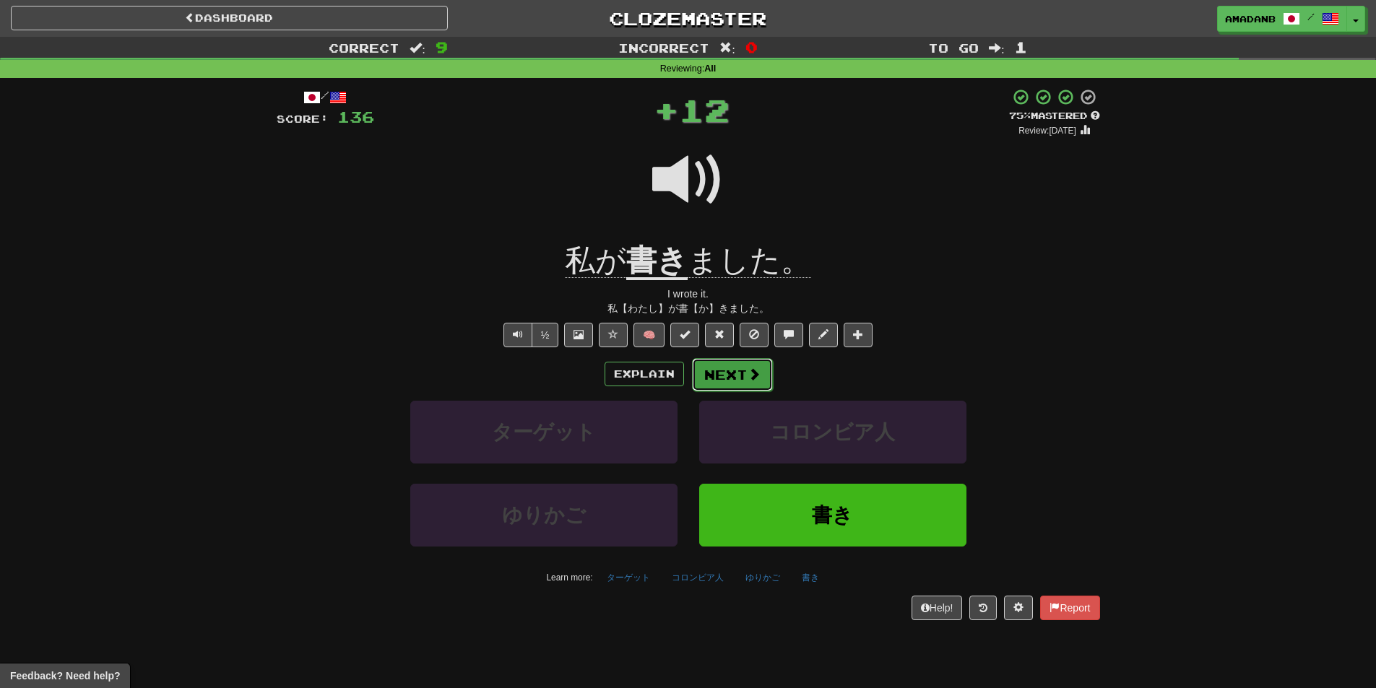
click at [732, 374] on button "Next" at bounding box center [732, 374] width 81 height 33
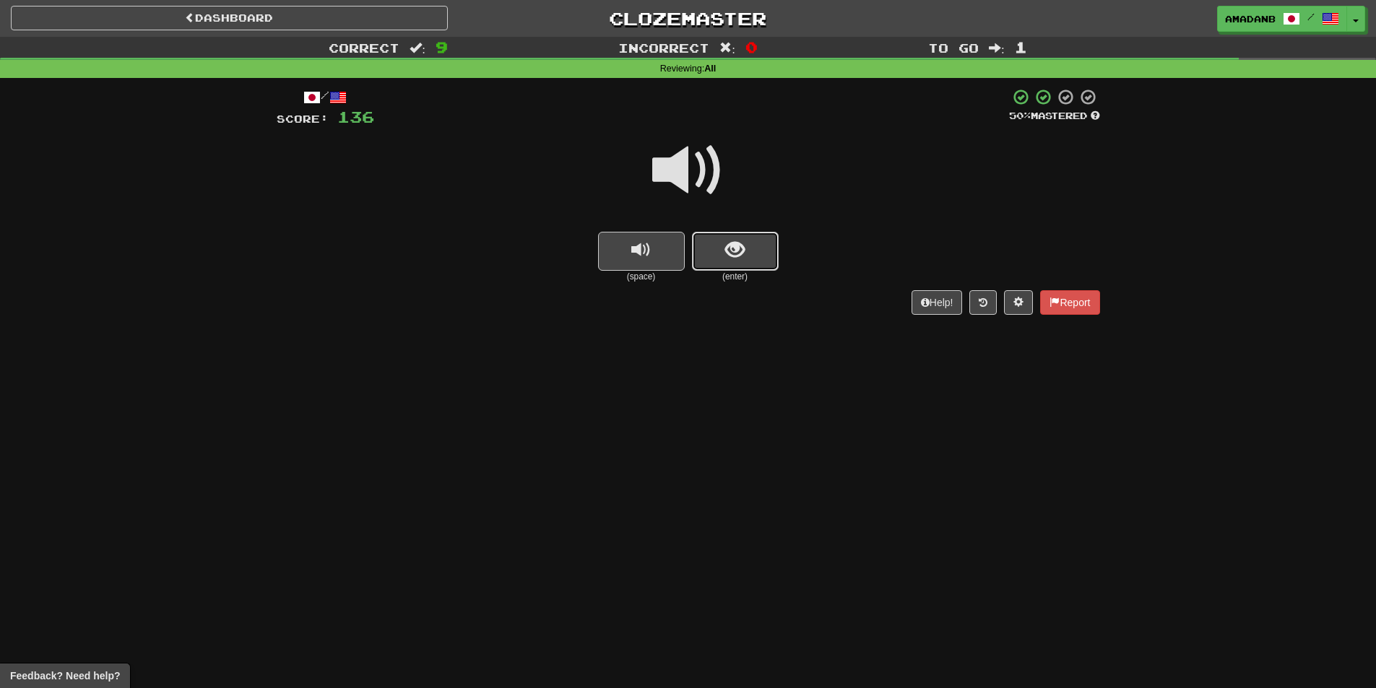
click at [723, 248] on button "show sentence" at bounding box center [735, 251] width 87 height 39
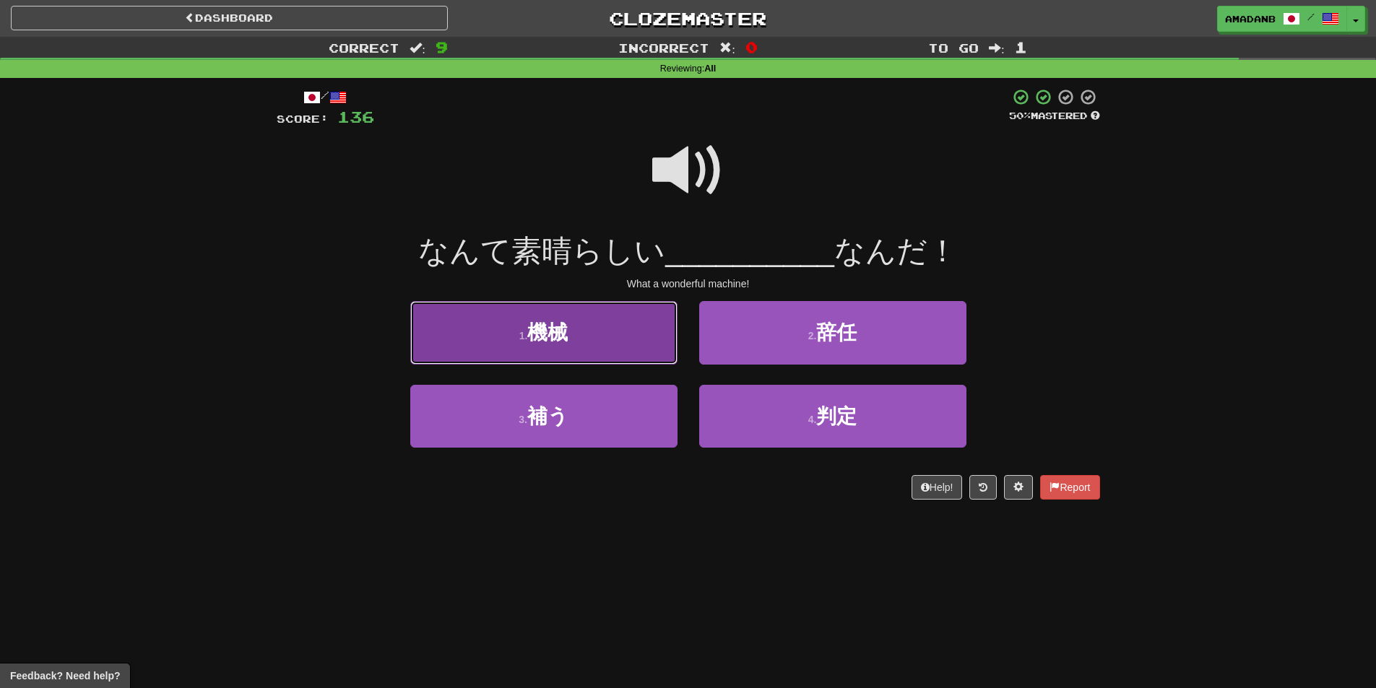
click at [593, 347] on button "1 . 機械" at bounding box center [543, 332] width 267 height 63
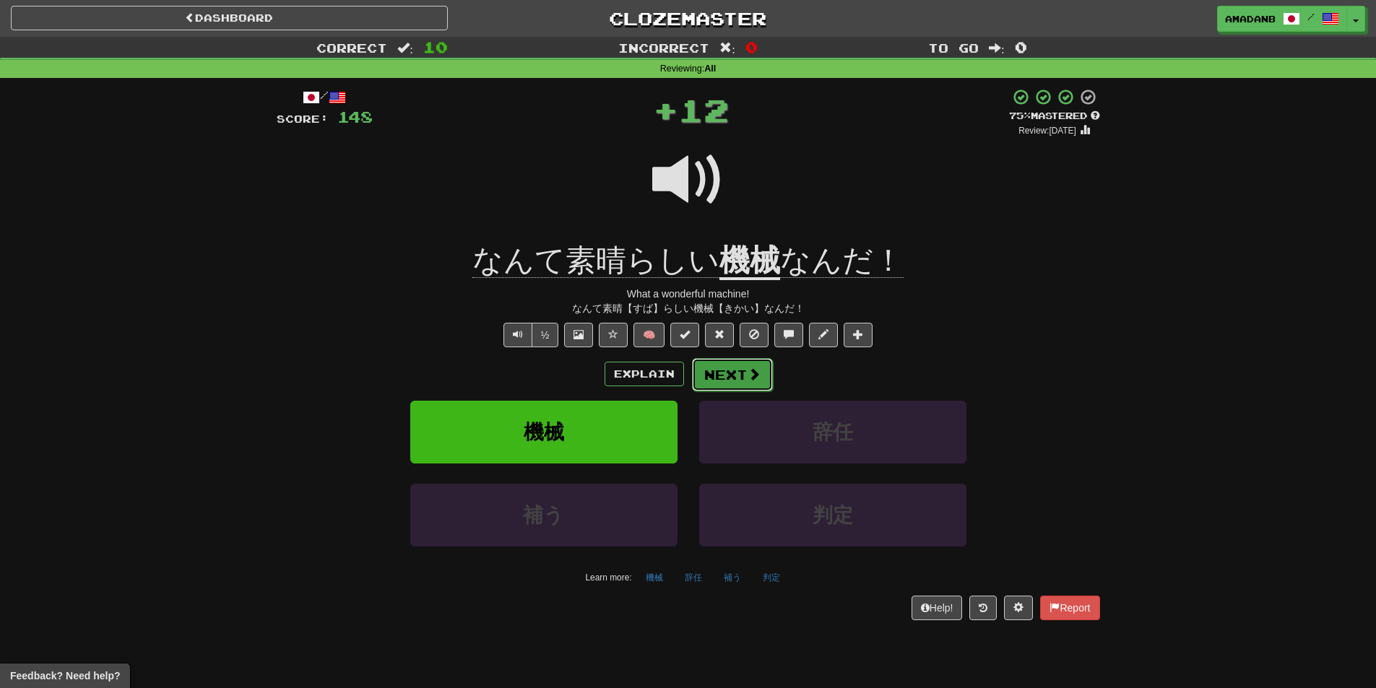
click at [737, 379] on button "Next" at bounding box center [732, 374] width 81 height 33
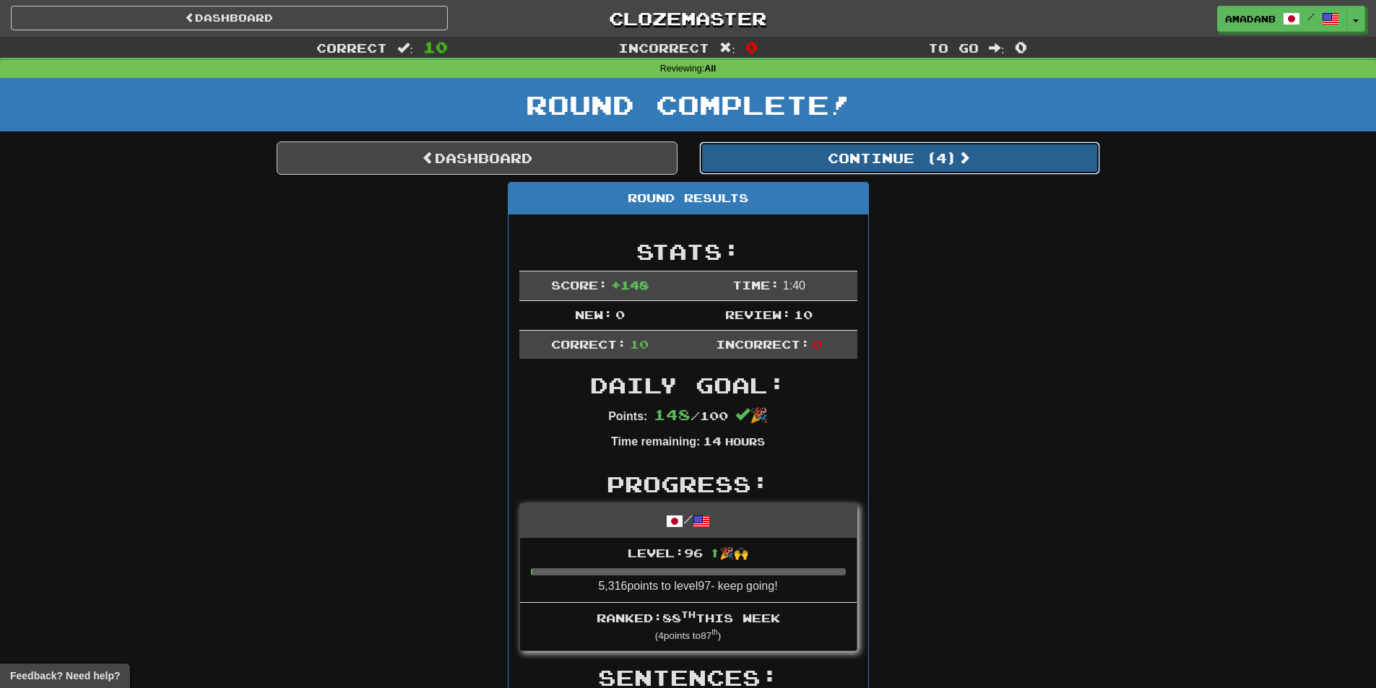
click at [798, 163] on button "Continue ( 4 )" at bounding box center [899, 158] width 401 height 33
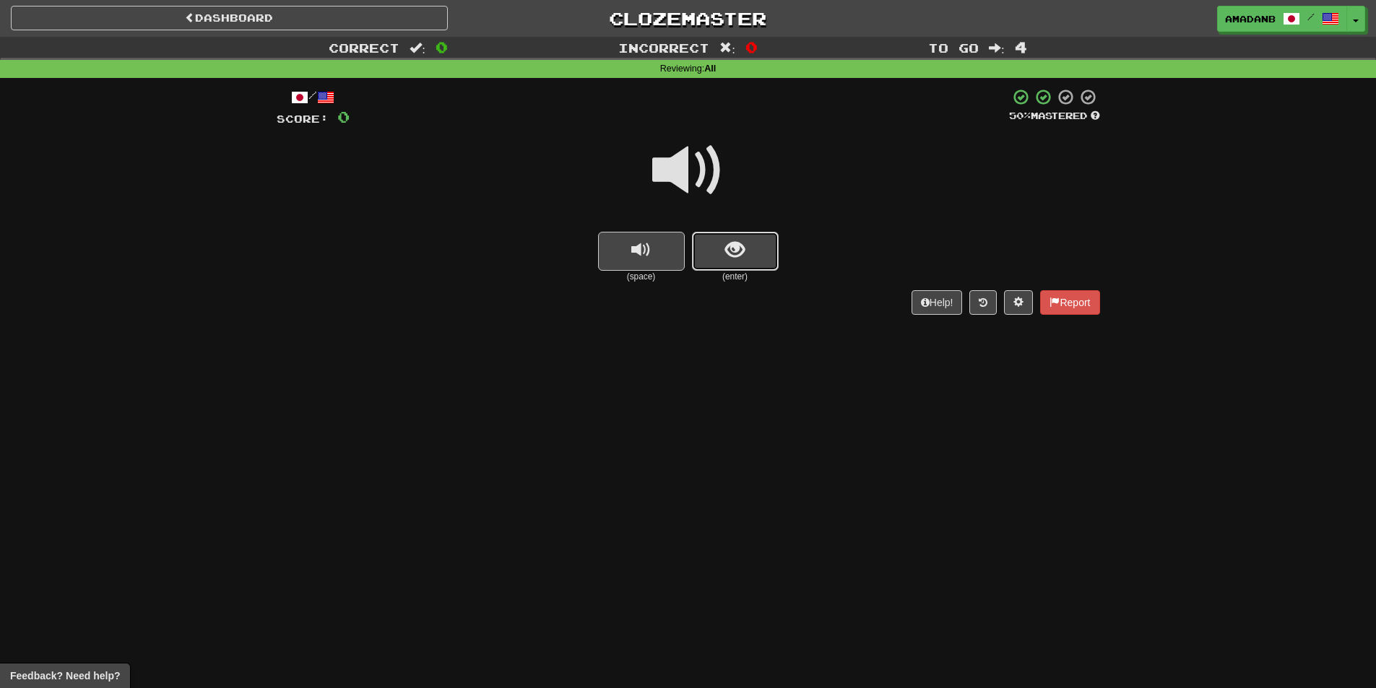
click at [748, 261] on button "show sentence" at bounding box center [735, 251] width 87 height 39
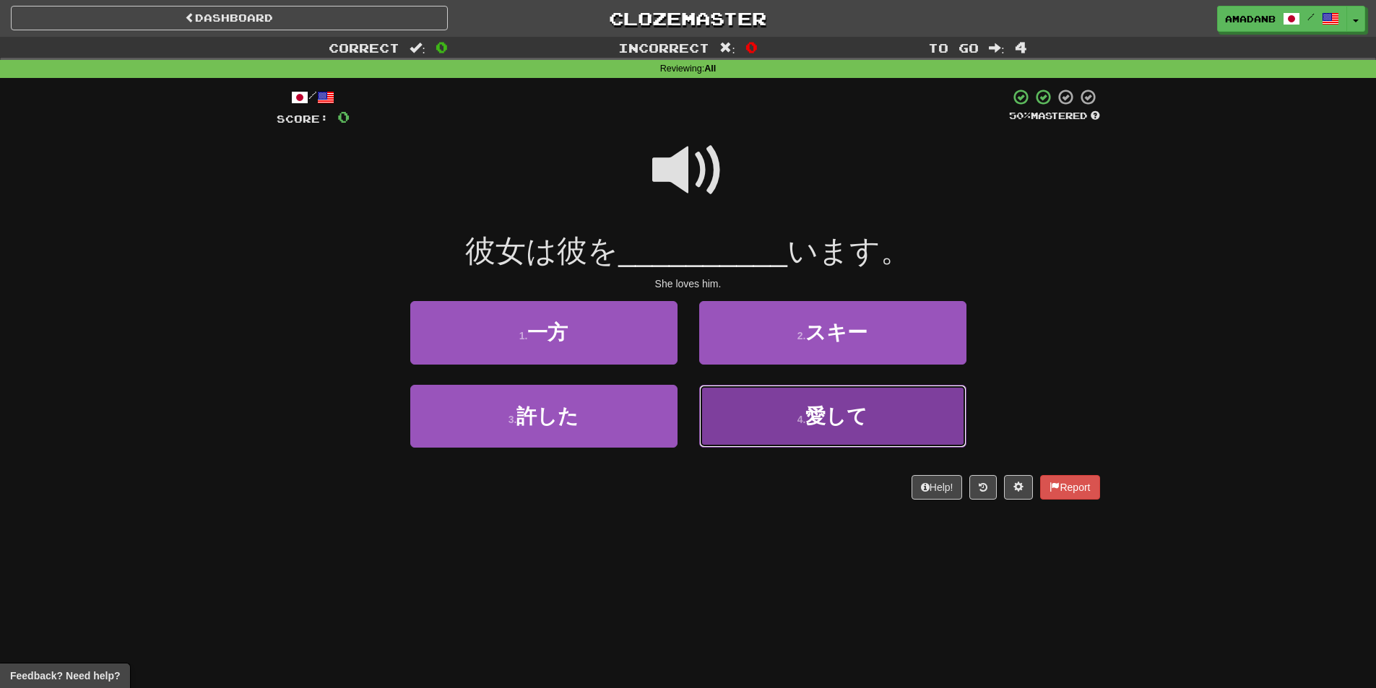
click at [743, 417] on button "4 . 愛して" at bounding box center [832, 416] width 267 height 63
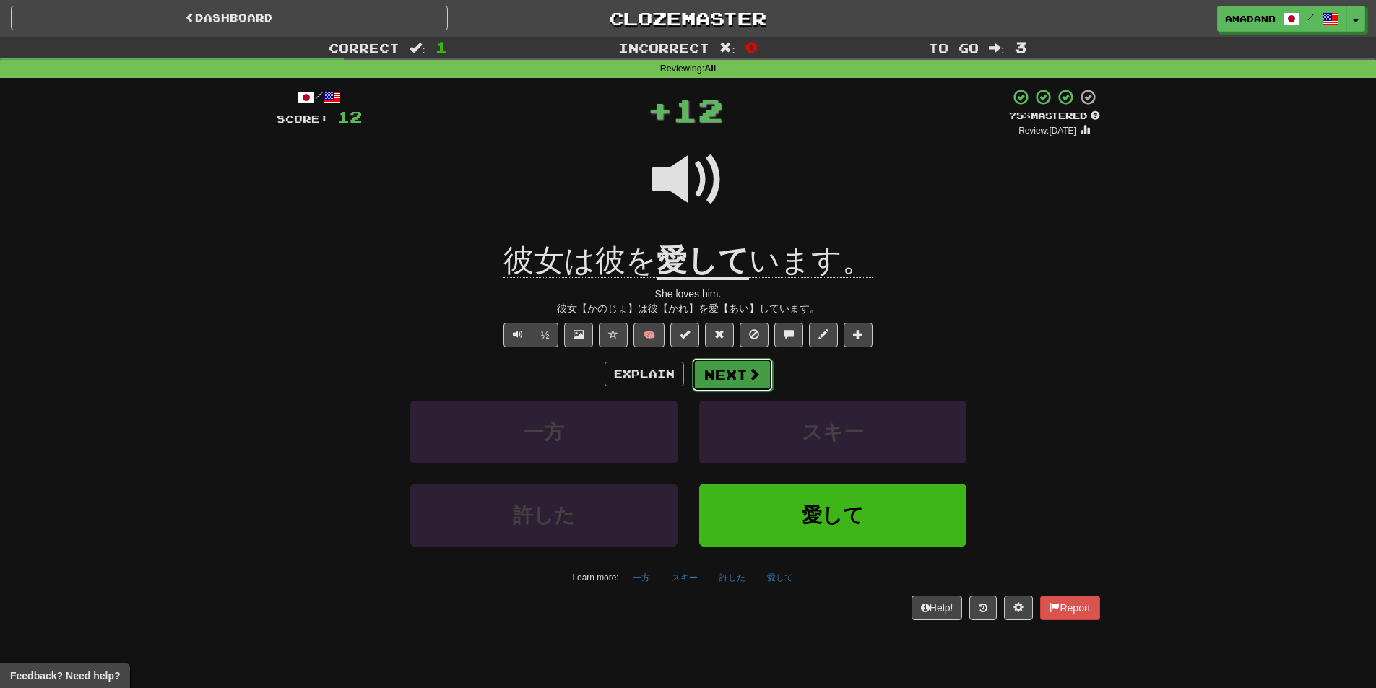
click at [737, 380] on button "Next" at bounding box center [732, 374] width 81 height 33
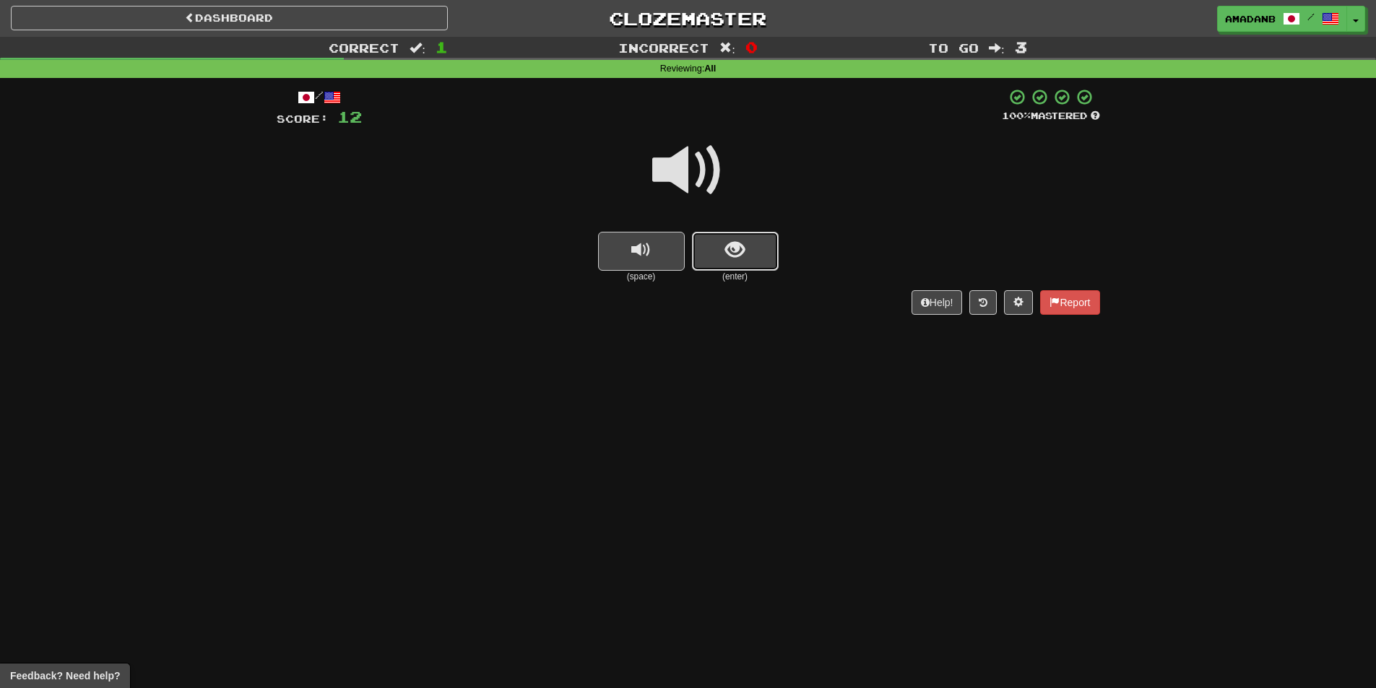
click at [710, 257] on button "show sentence" at bounding box center [735, 251] width 87 height 39
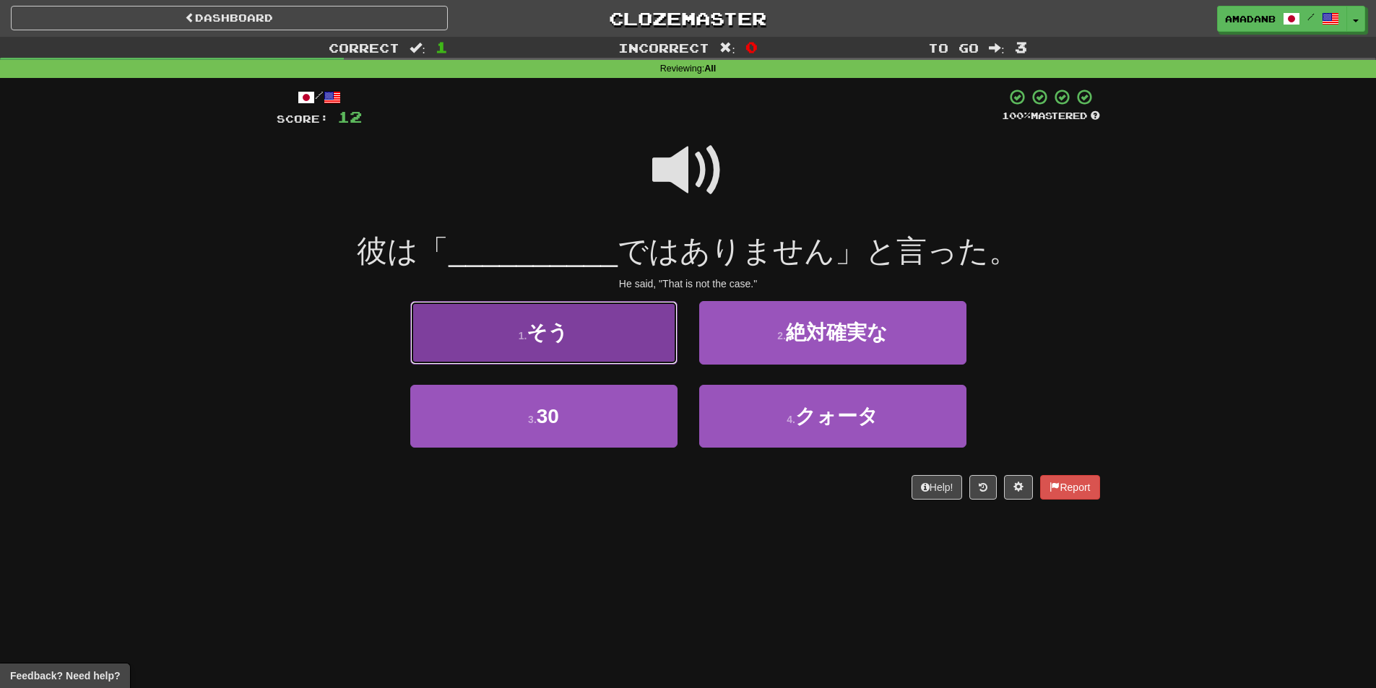
click at [580, 351] on button "1 . そう" at bounding box center [543, 332] width 267 height 63
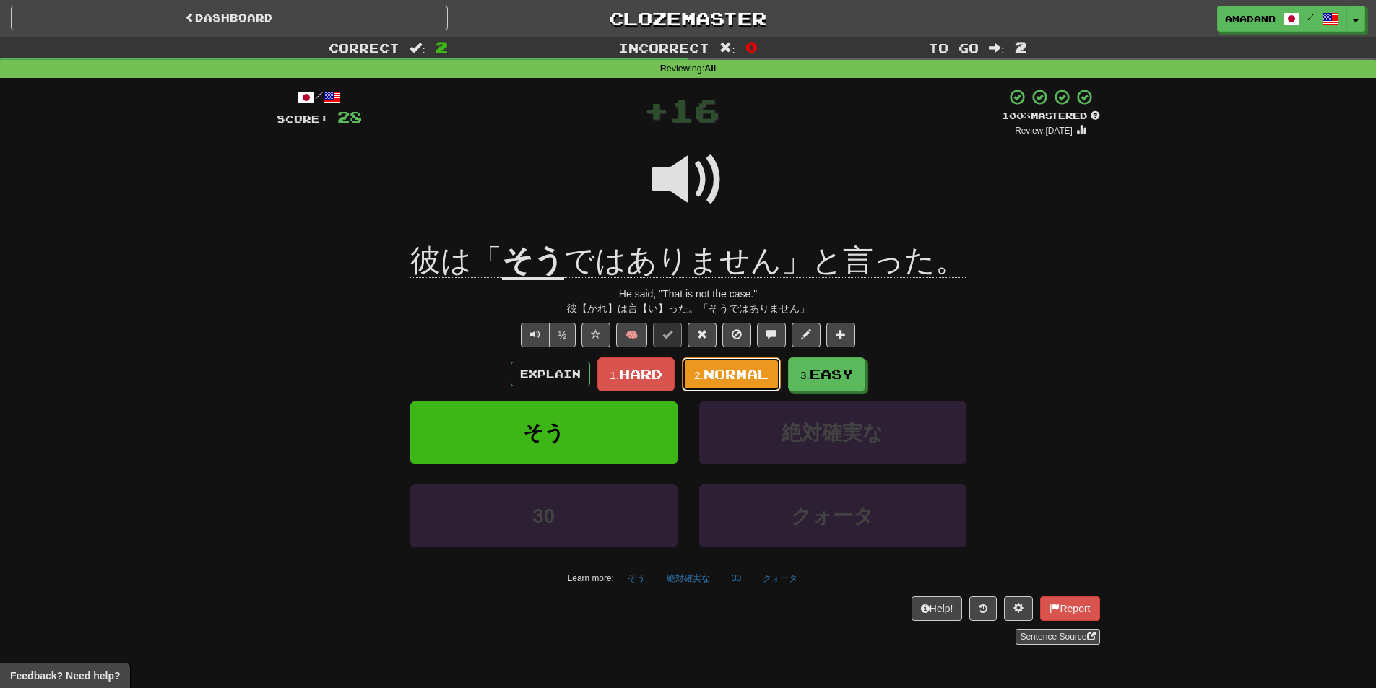
click at [728, 377] on span "Normal" at bounding box center [735, 374] width 65 height 16
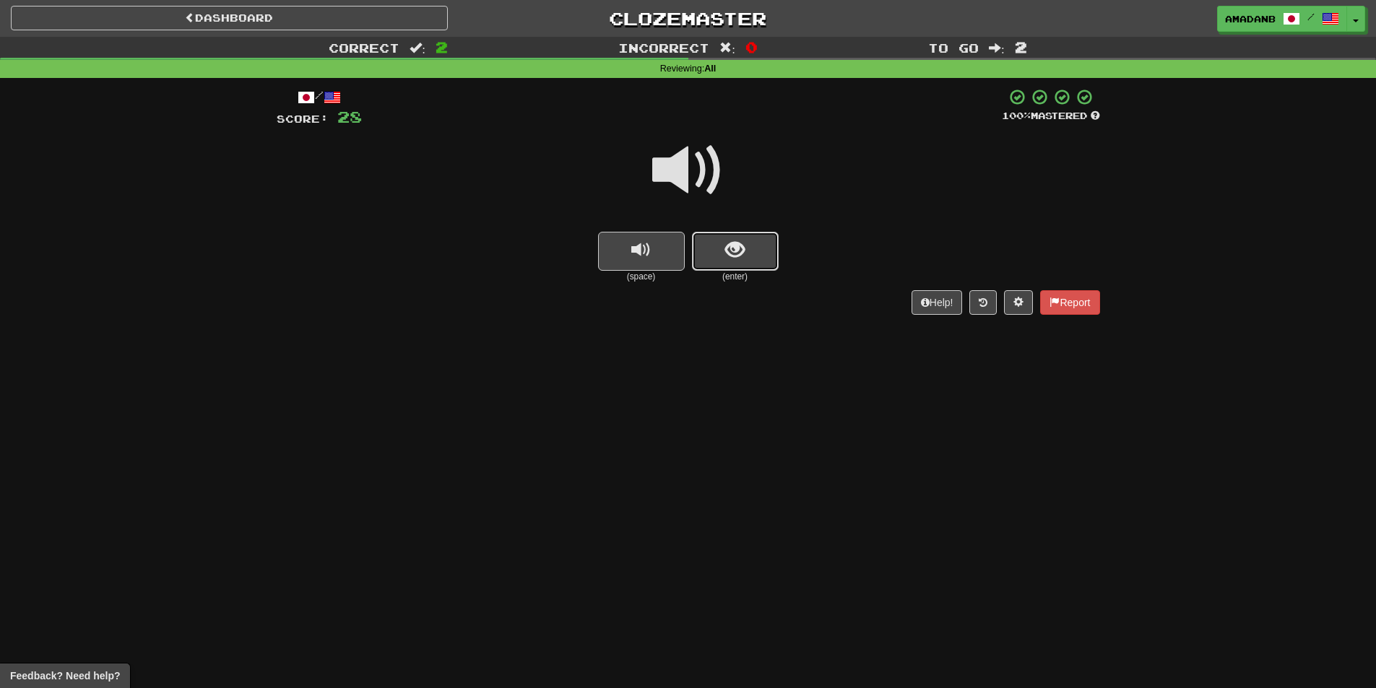
click at [725, 251] on span "show sentence" at bounding box center [735, 251] width 20 height 20
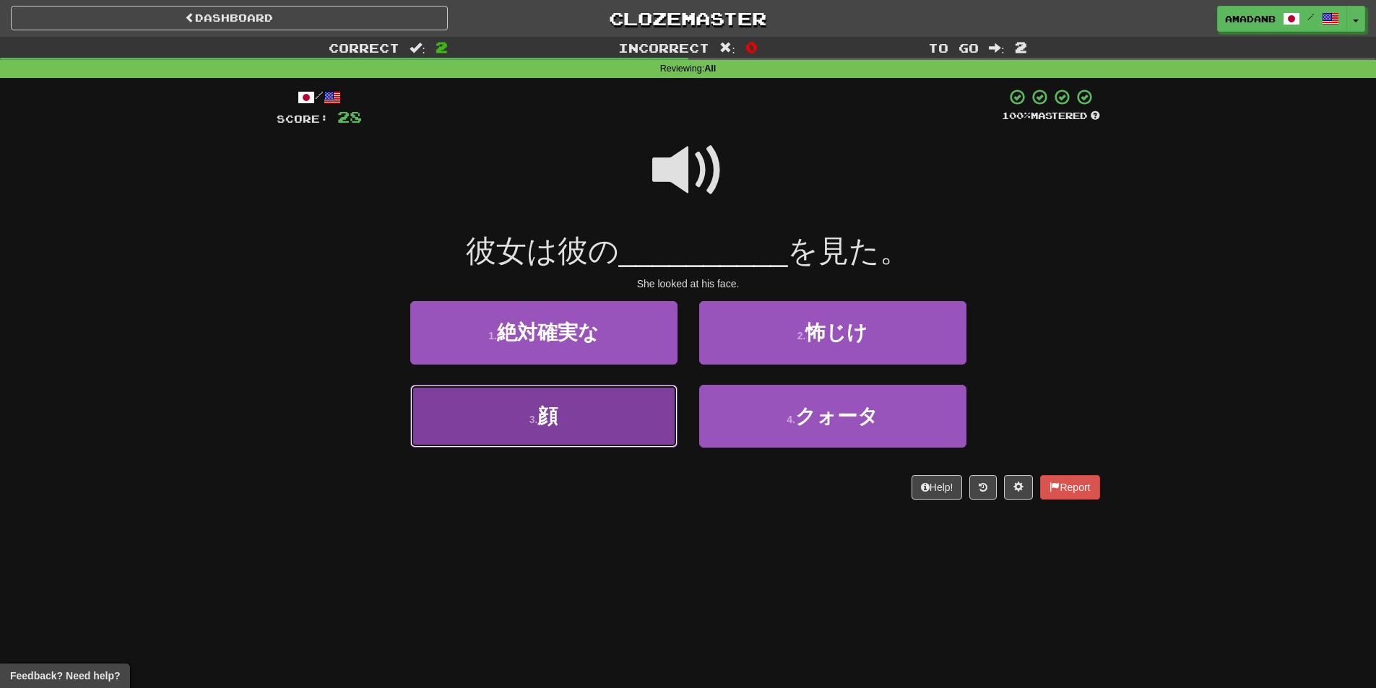
click at [605, 412] on button "3 . 顔" at bounding box center [543, 416] width 267 height 63
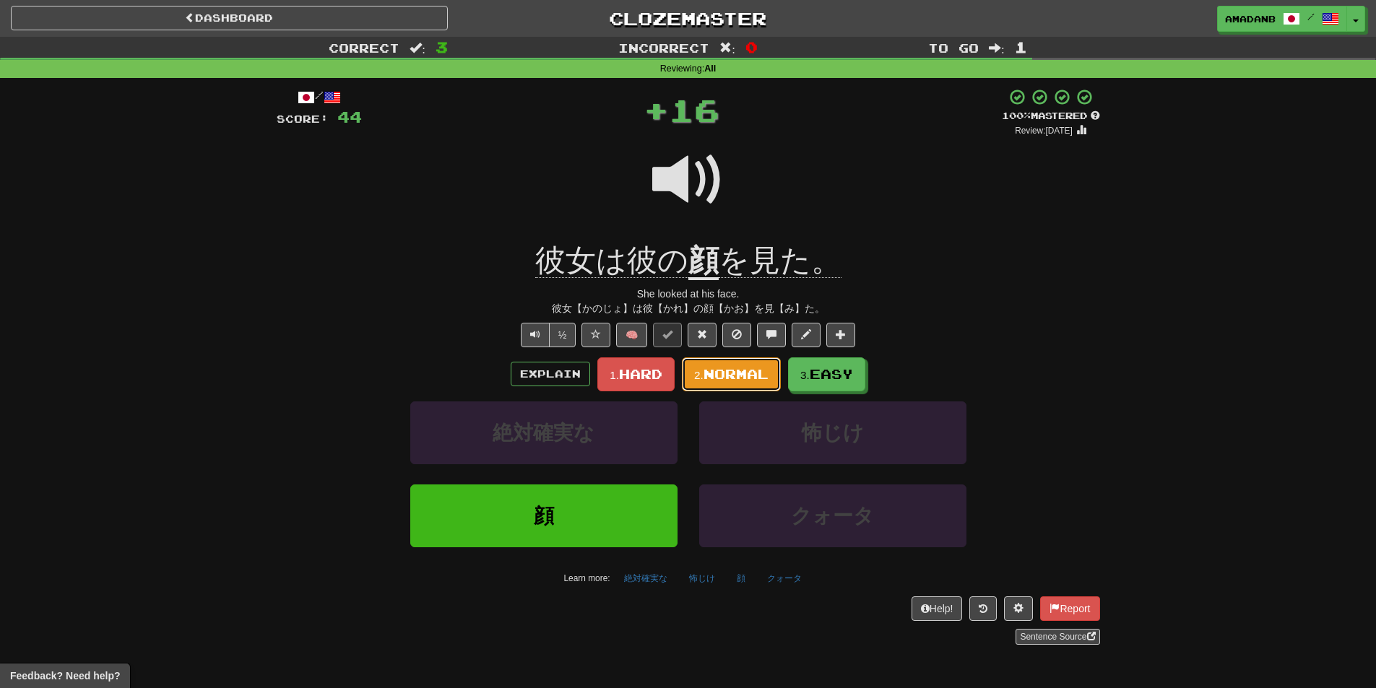
click at [750, 381] on span "Normal" at bounding box center [735, 374] width 65 height 16
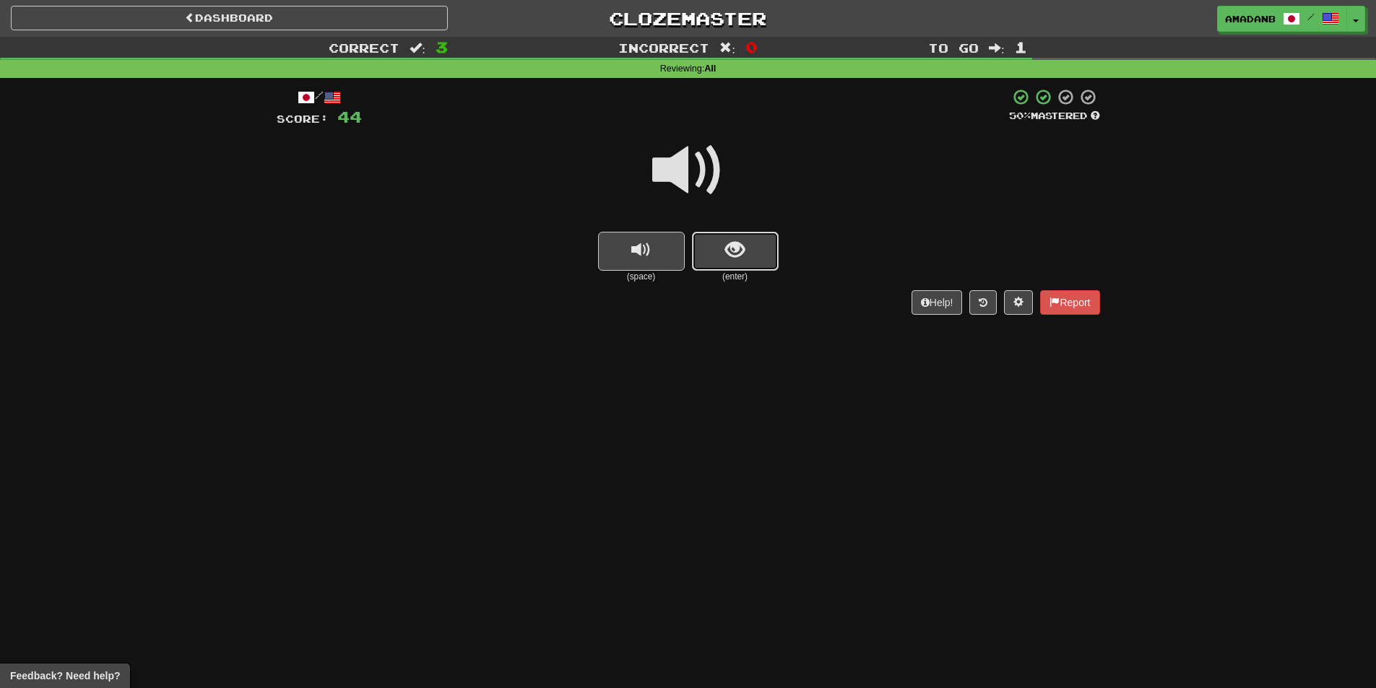
click at [726, 262] on button "show sentence" at bounding box center [735, 251] width 87 height 39
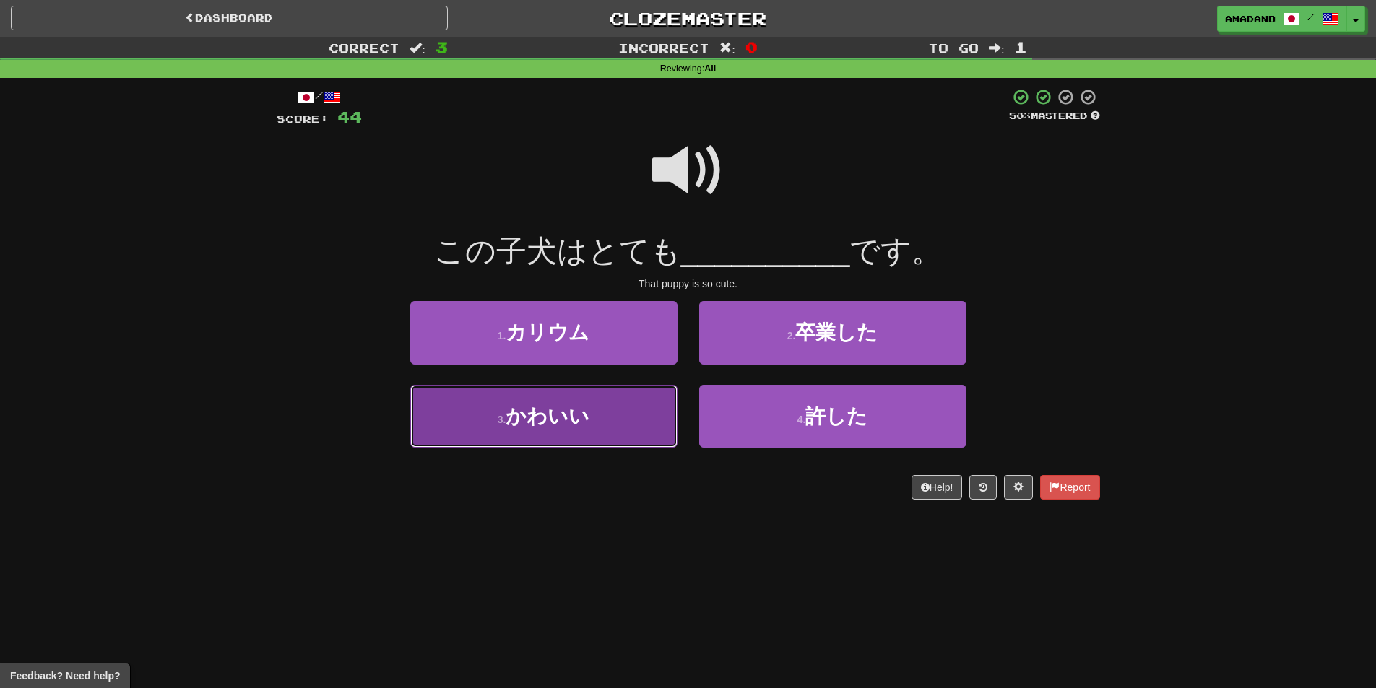
click at [627, 410] on button "3 . かわいい" at bounding box center [543, 416] width 267 height 63
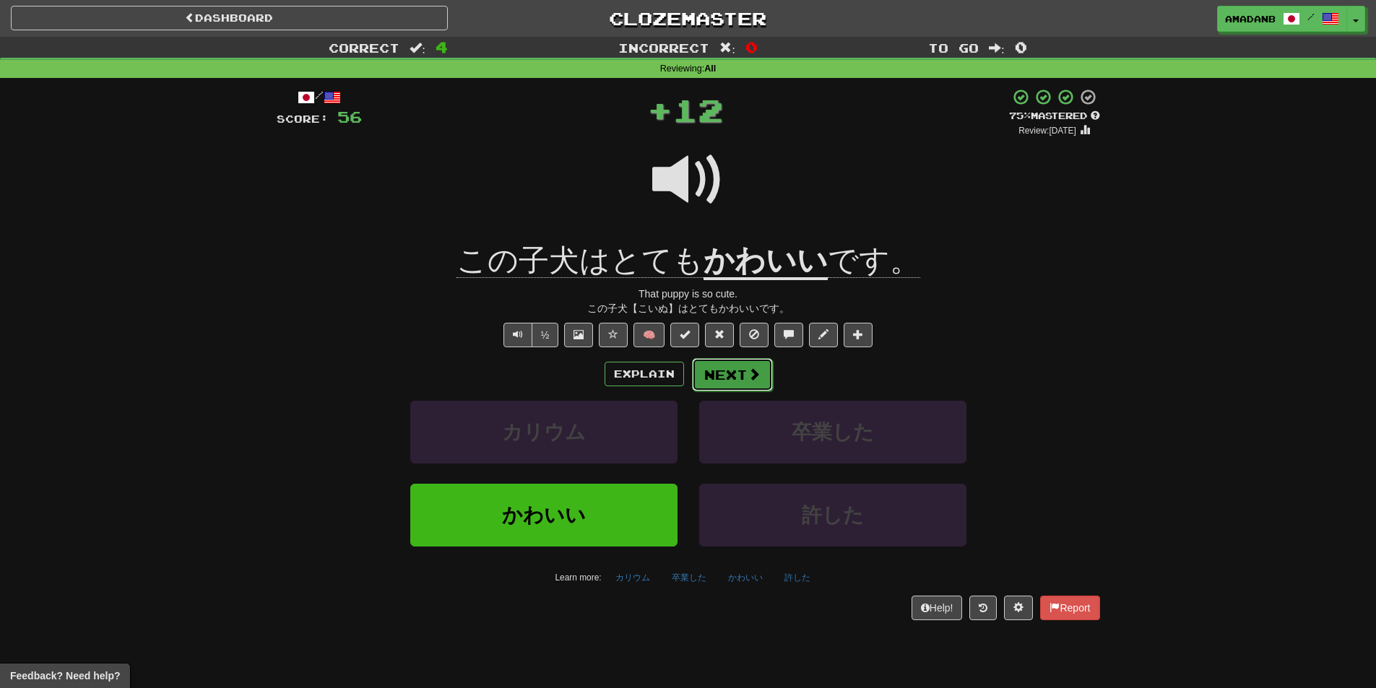
click at [732, 371] on button "Next" at bounding box center [732, 374] width 81 height 33
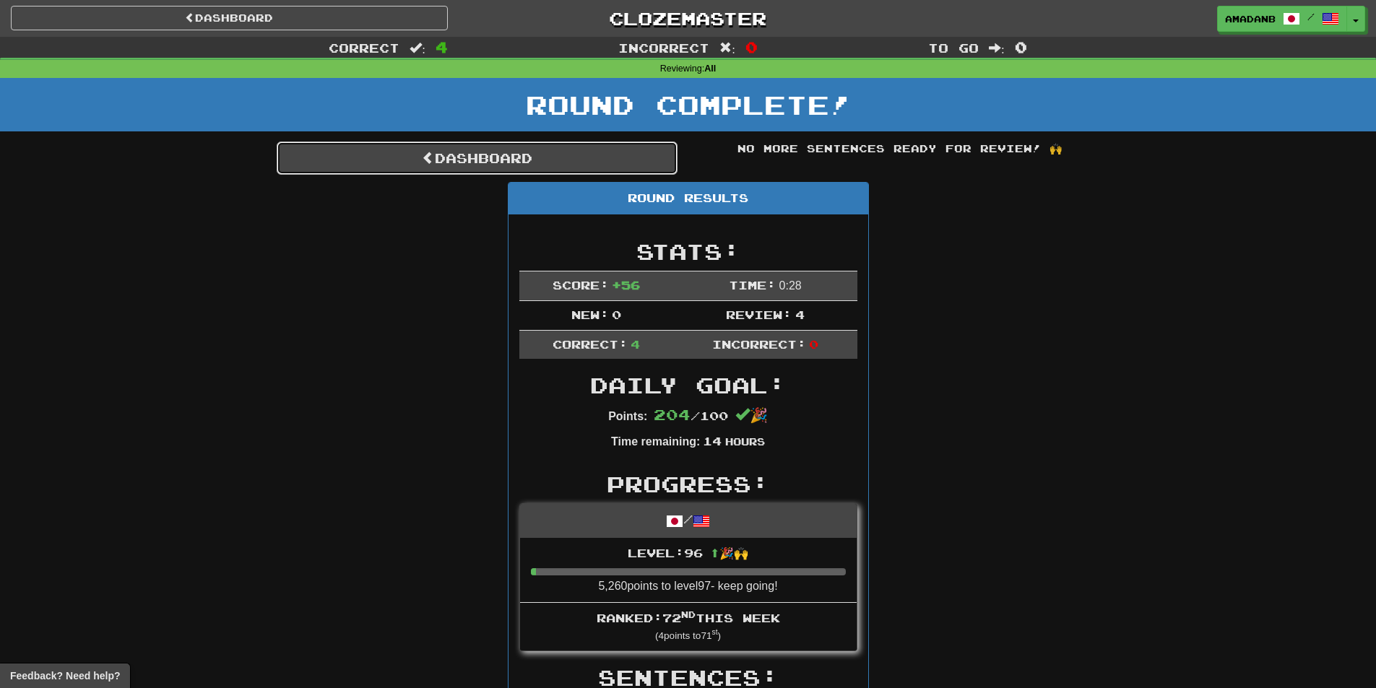
click at [540, 165] on link "Dashboard" at bounding box center [477, 158] width 401 height 33
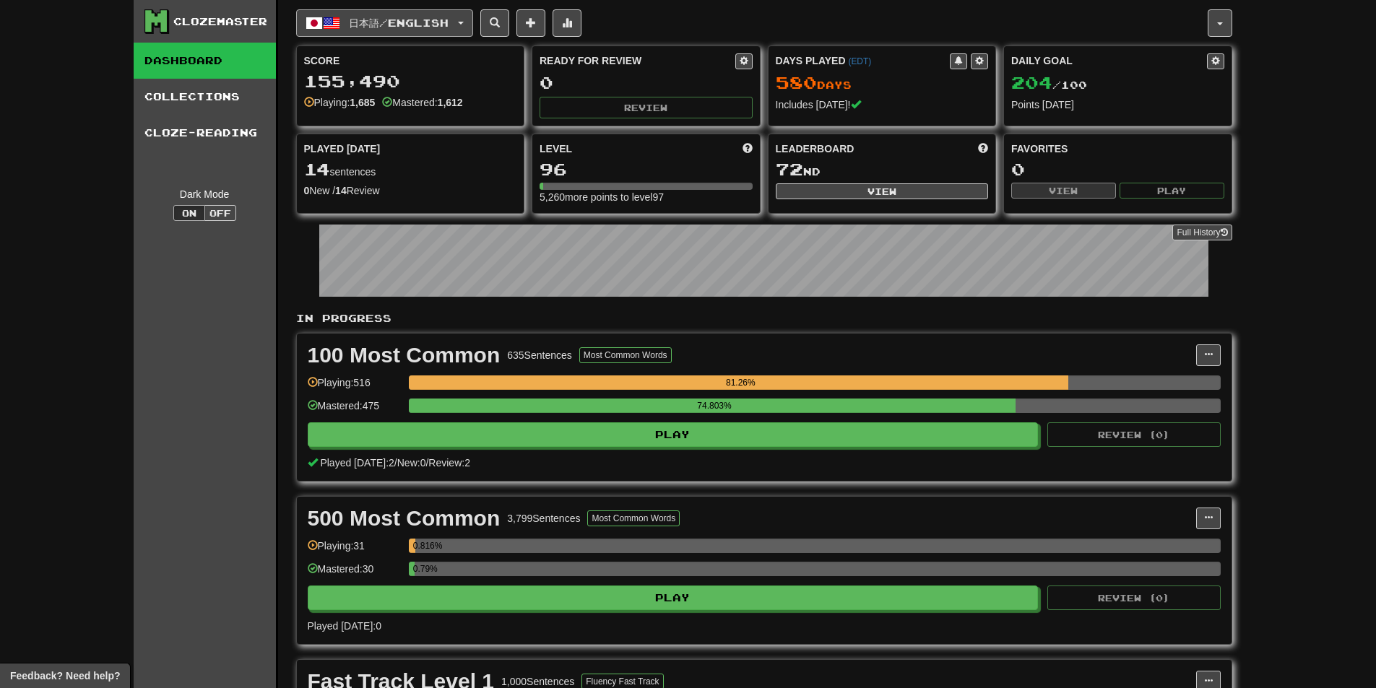
click at [449, 27] on span "日本語 / English" at bounding box center [399, 23] width 100 height 12
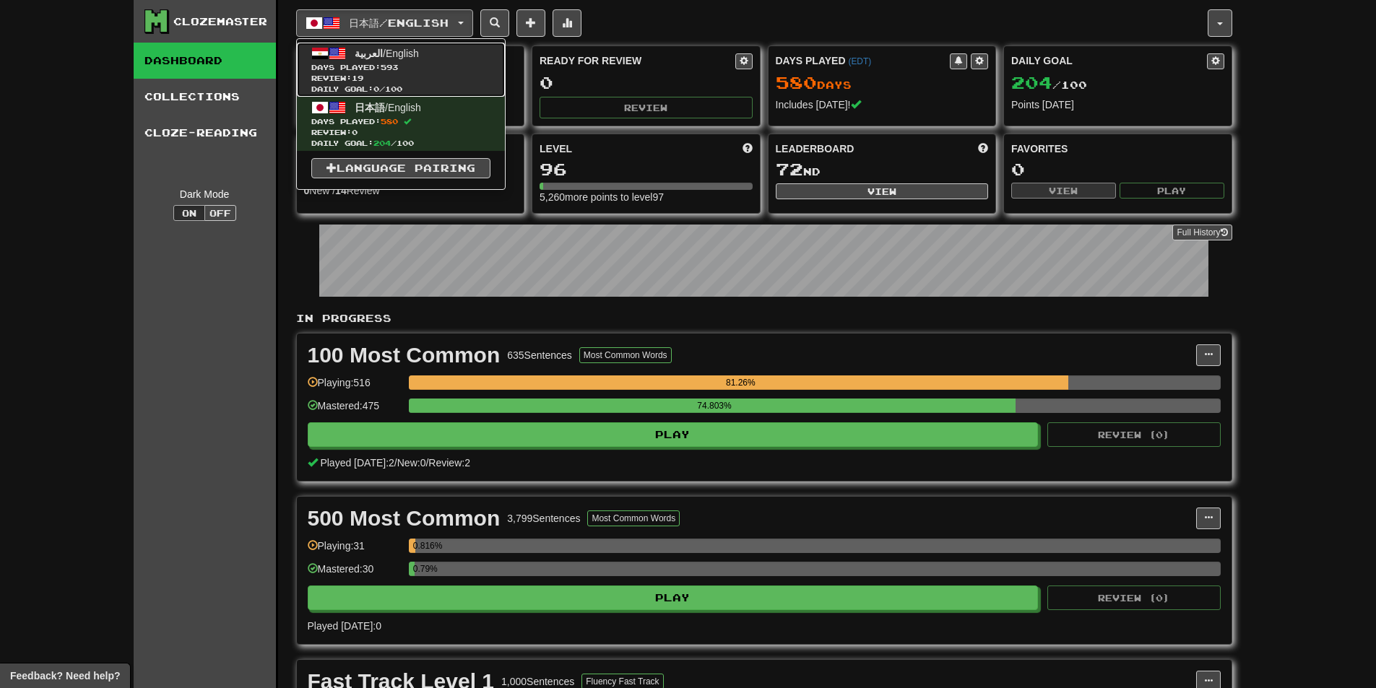
click at [437, 67] on span "Days Played: 593" at bounding box center [400, 67] width 179 height 11
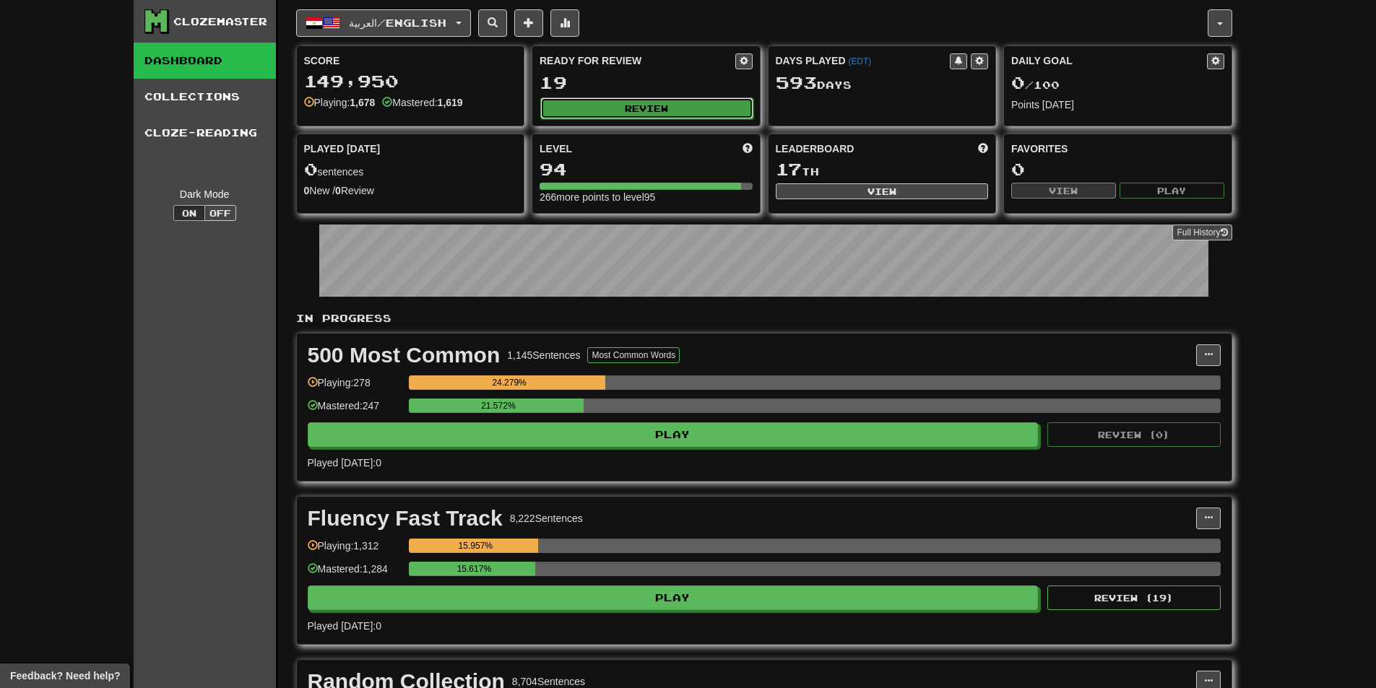
click at [601, 107] on button "Review" at bounding box center [646, 109] width 213 height 22
select select "**"
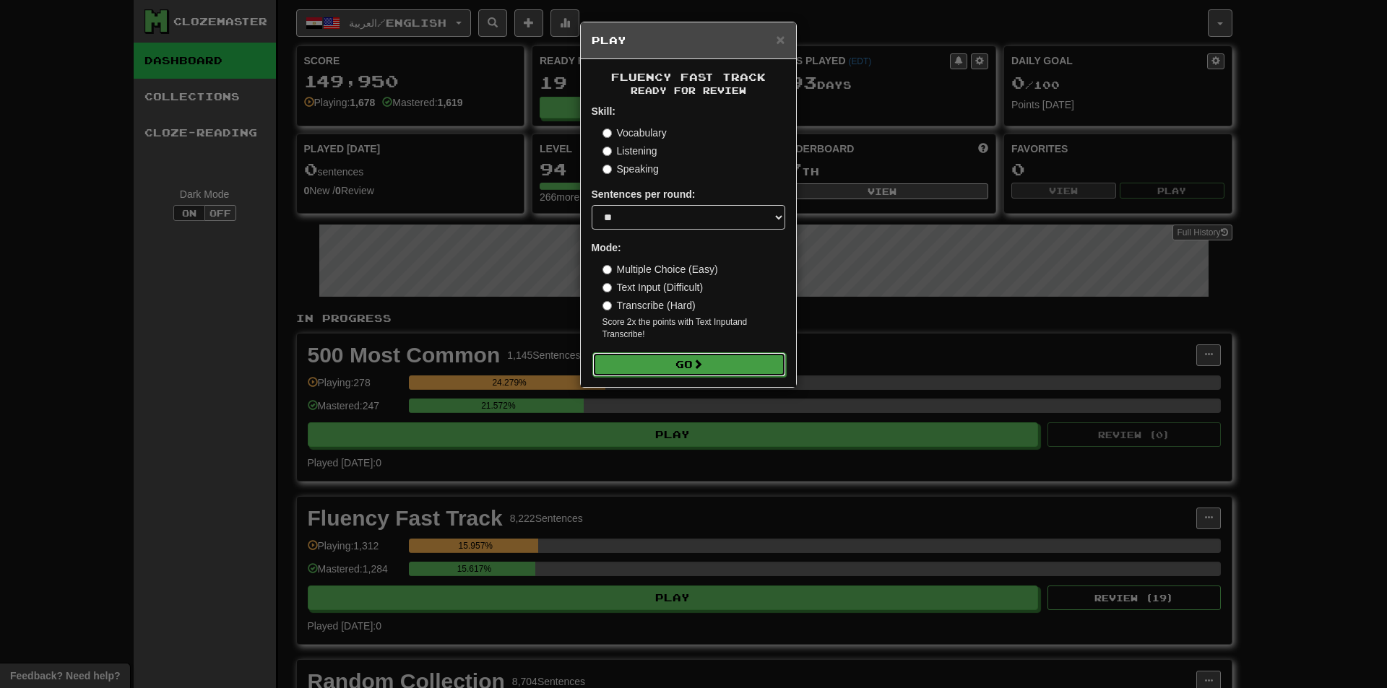
click at [675, 363] on button "Go" at bounding box center [689, 364] width 194 height 25
click at [717, 360] on button "Go" at bounding box center [689, 364] width 194 height 25
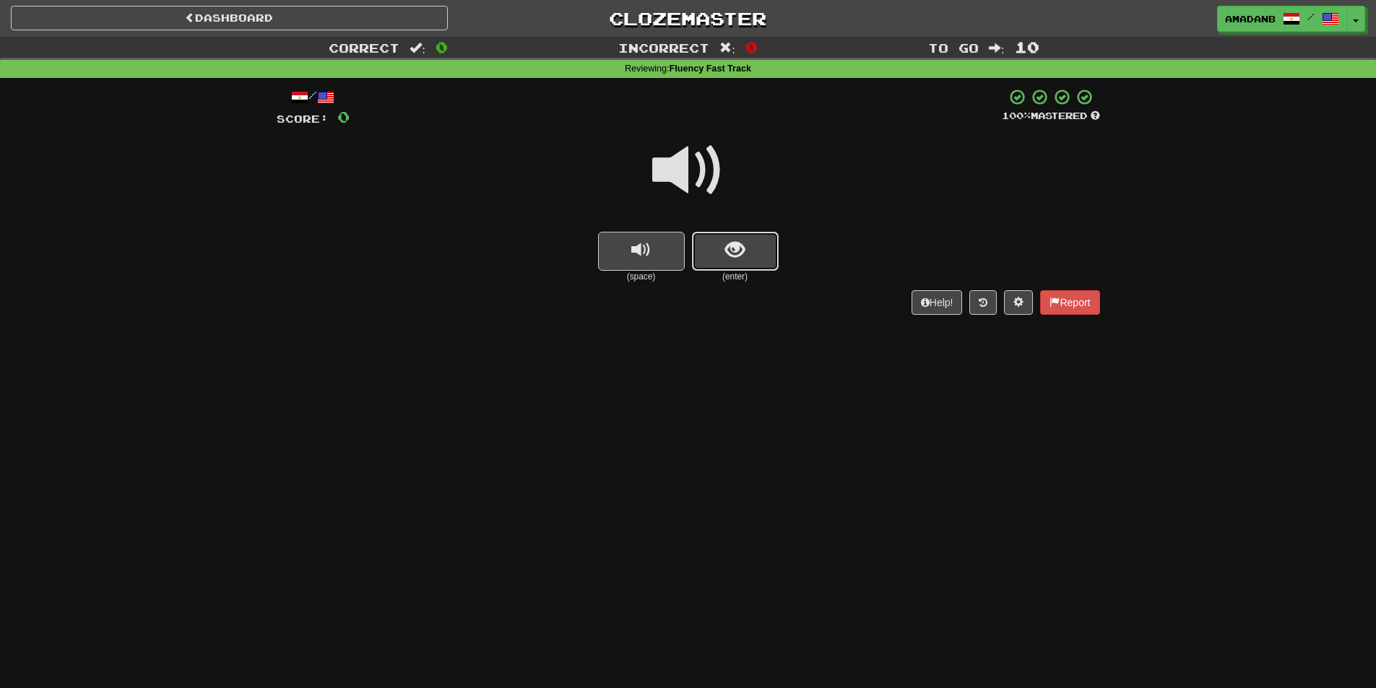
click at [727, 253] on button "show sentence" at bounding box center [735, 251] width 87 height 39
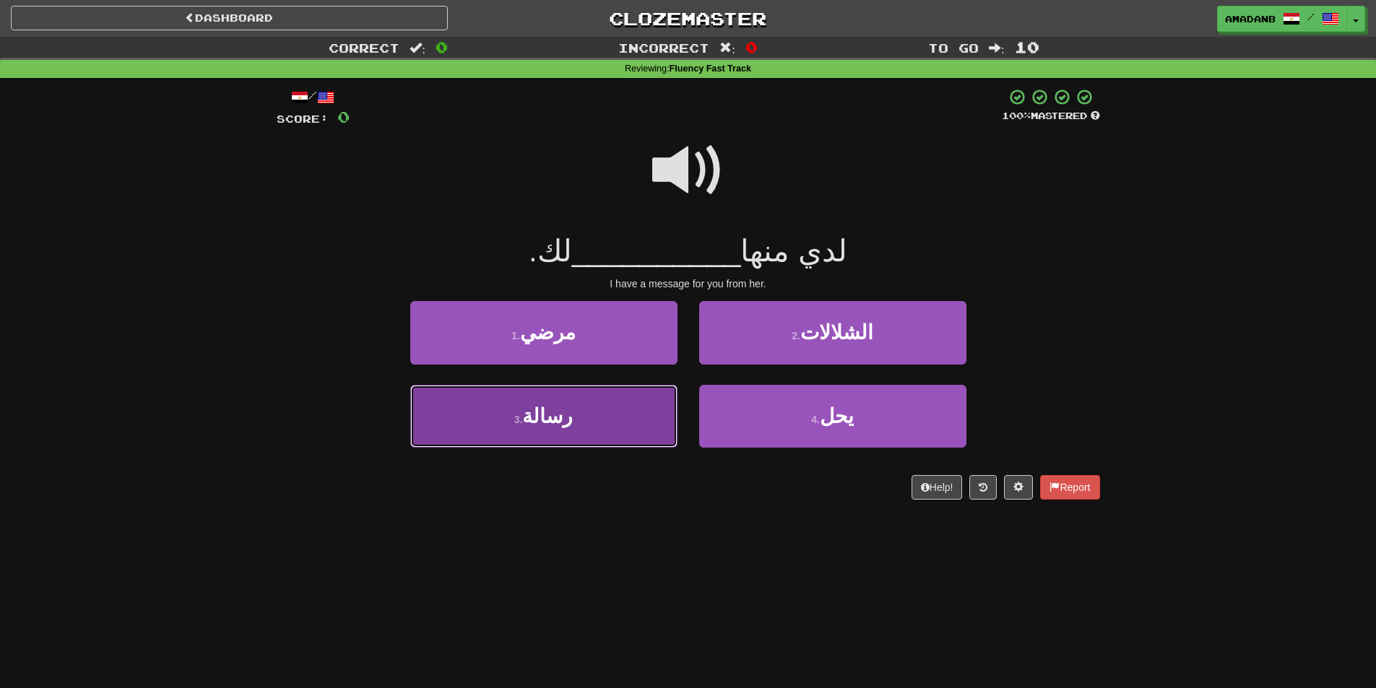
click at [629, 413] on button "3 . رسالة" at bounding box center [543, 416] width 267 height 63
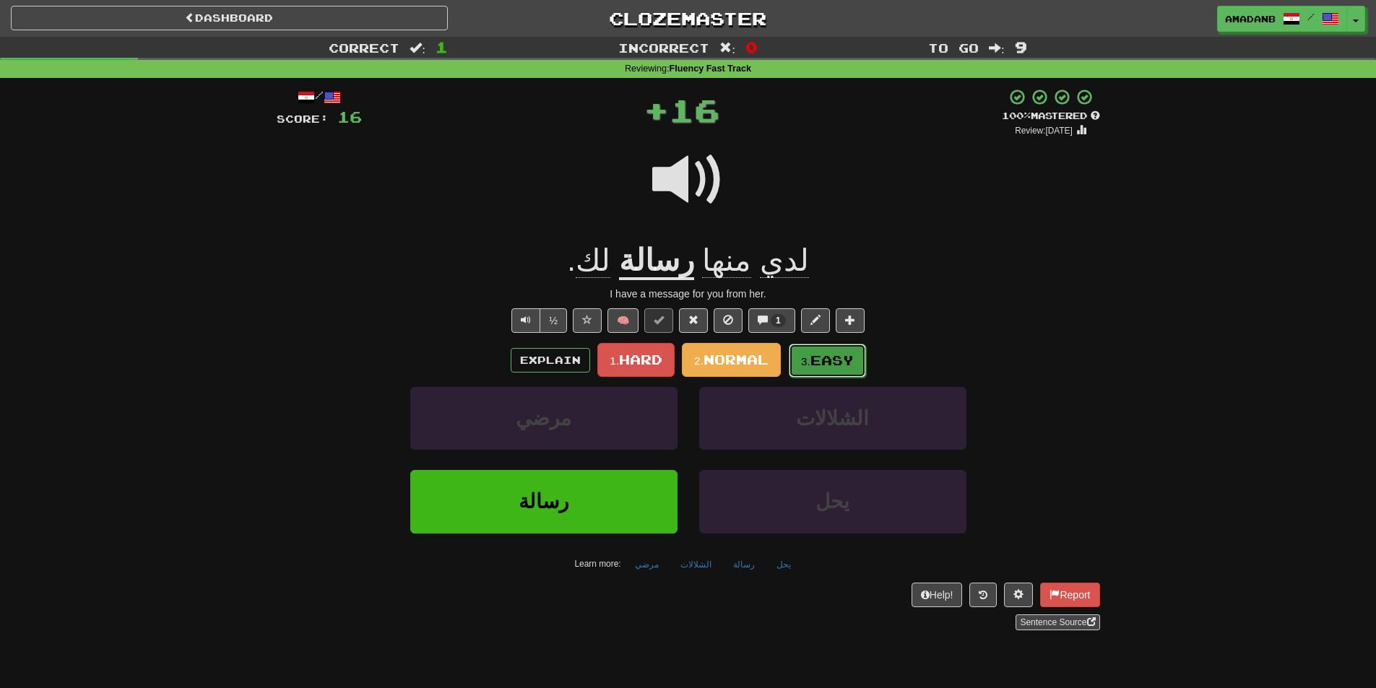
click at [802, 365] on small "3." at bounding box center [805, 361] width 9 height 12
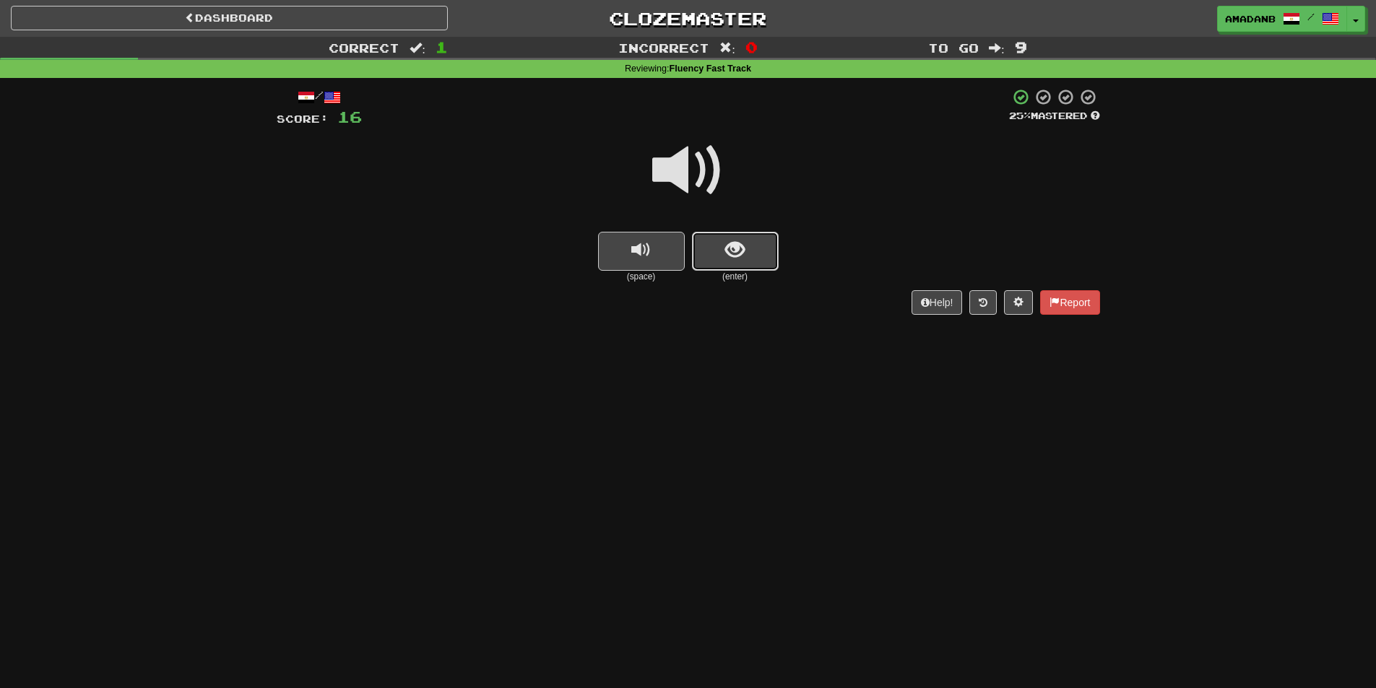
click at [733, 237] on button "show sentence" at bounding box center [735, 251] width 87 height 39
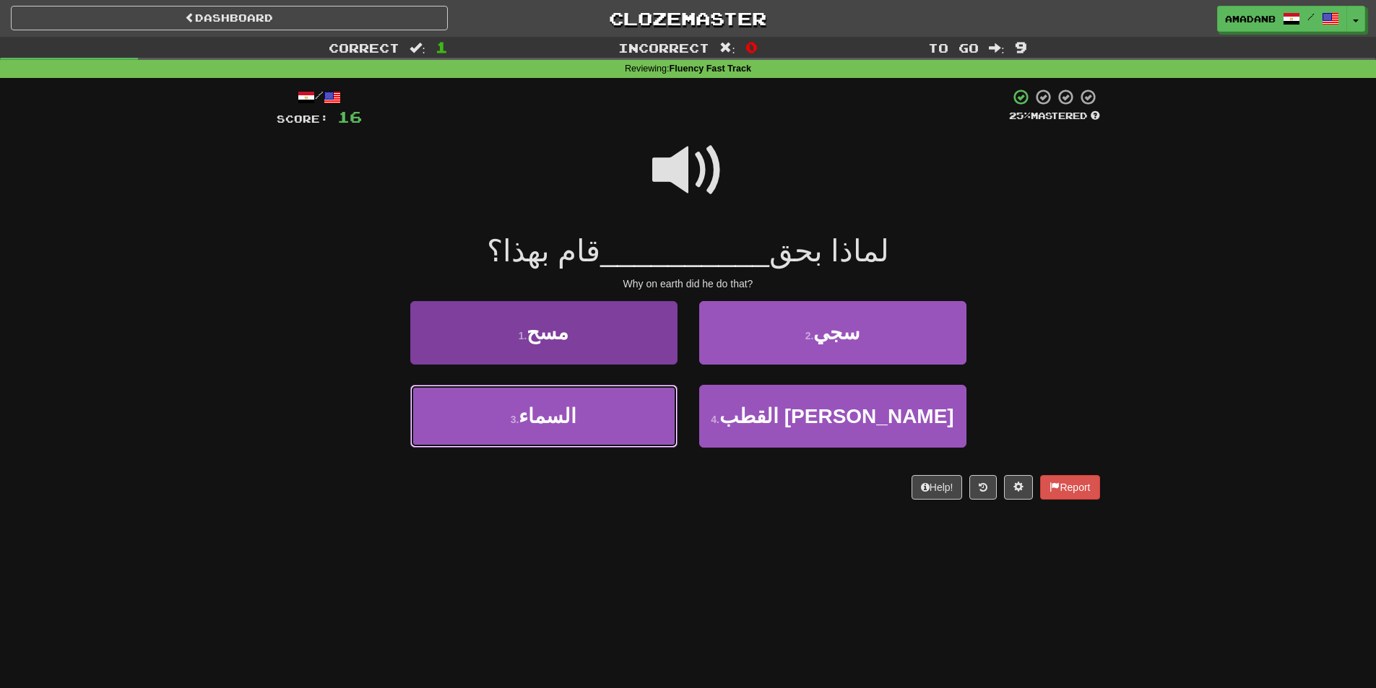
click at [624, 412] on button "3 . السماء" at bounding box center [543, 416] width 267 height 63
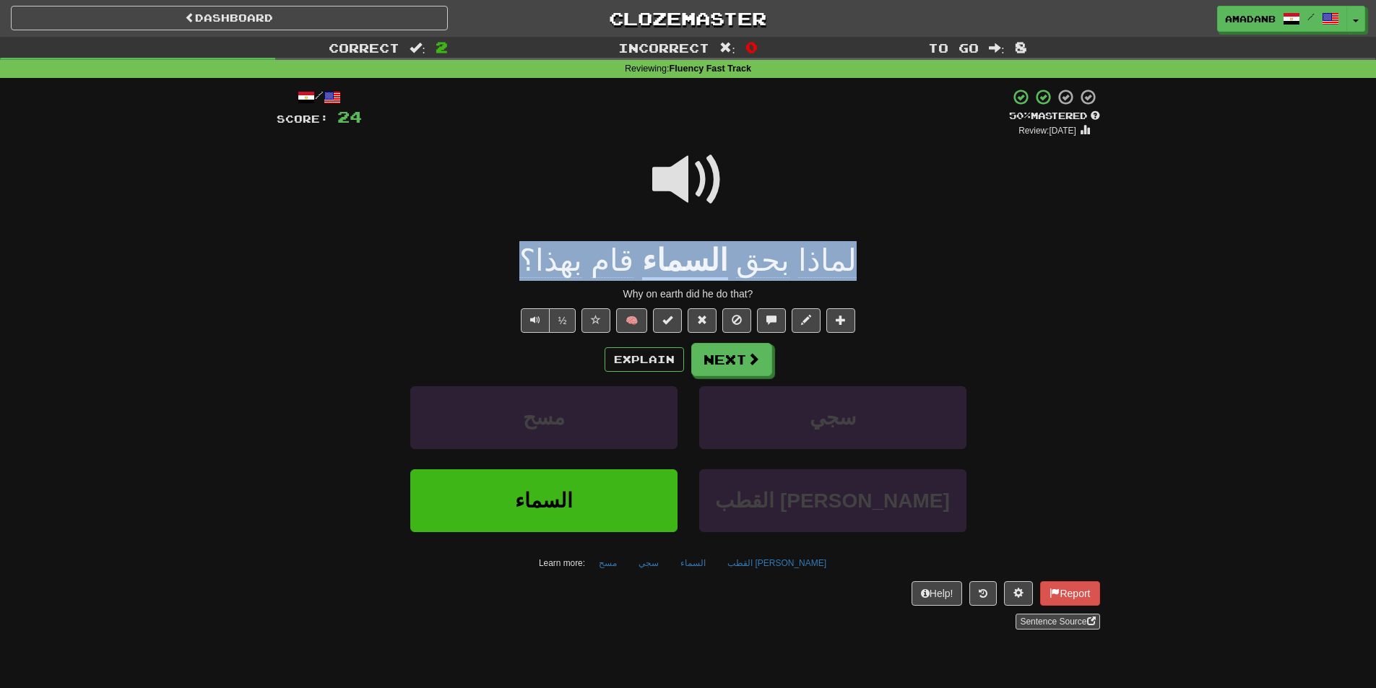
drag, startPoint x: 833, startPoint y: 259, endPoint x: 563, endPoint y: 254, distance: 270.9
click at [563, 254] on div "لماذا بحق السماء قام بهذا؟" at bounding box center [688, 261] width 823 height 40
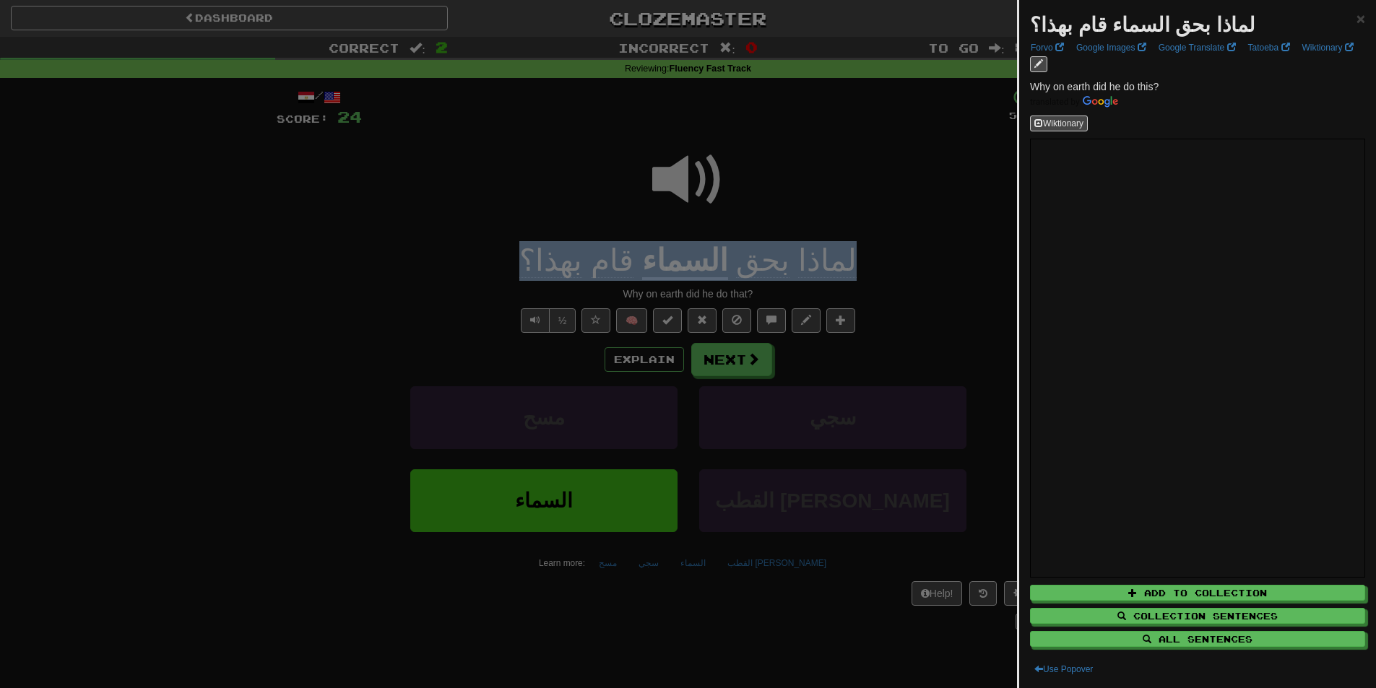
copy div "لماذا بحق السماء قام بهذا؟"
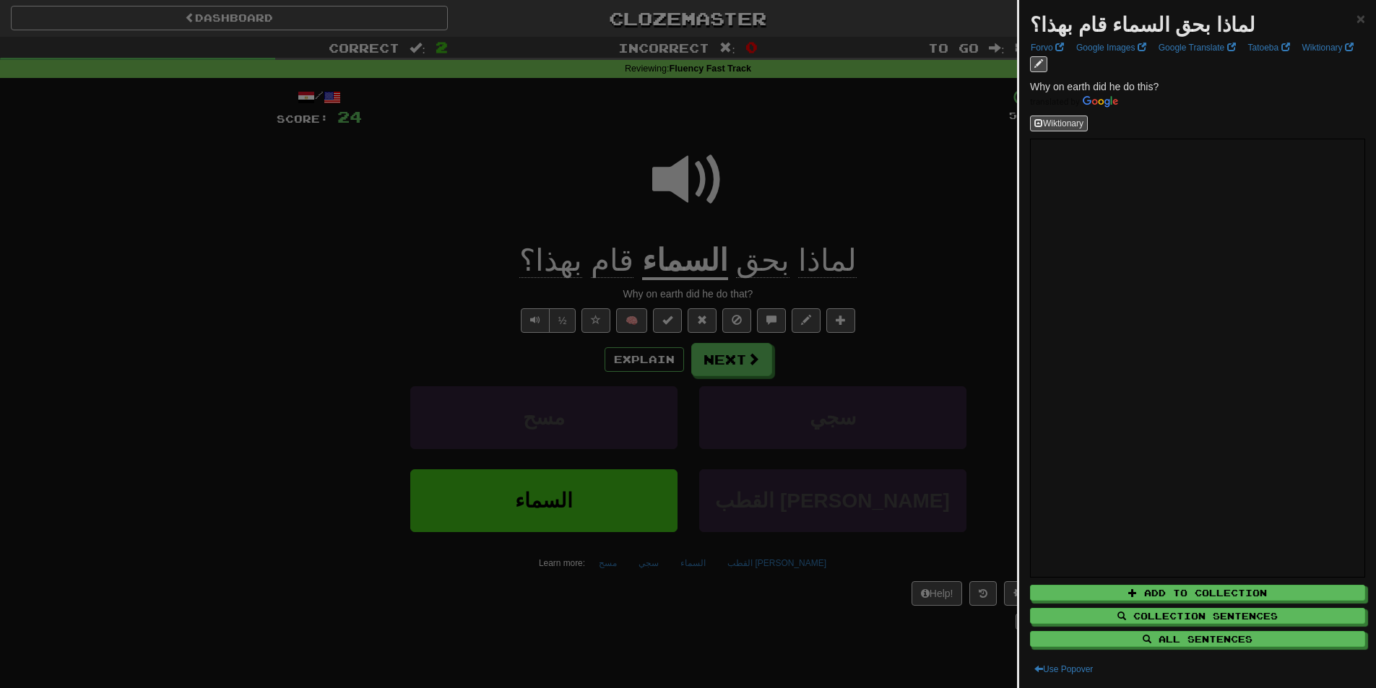
click at [422, 215] on div at bounding box center [688, 344] width 1376 height 688
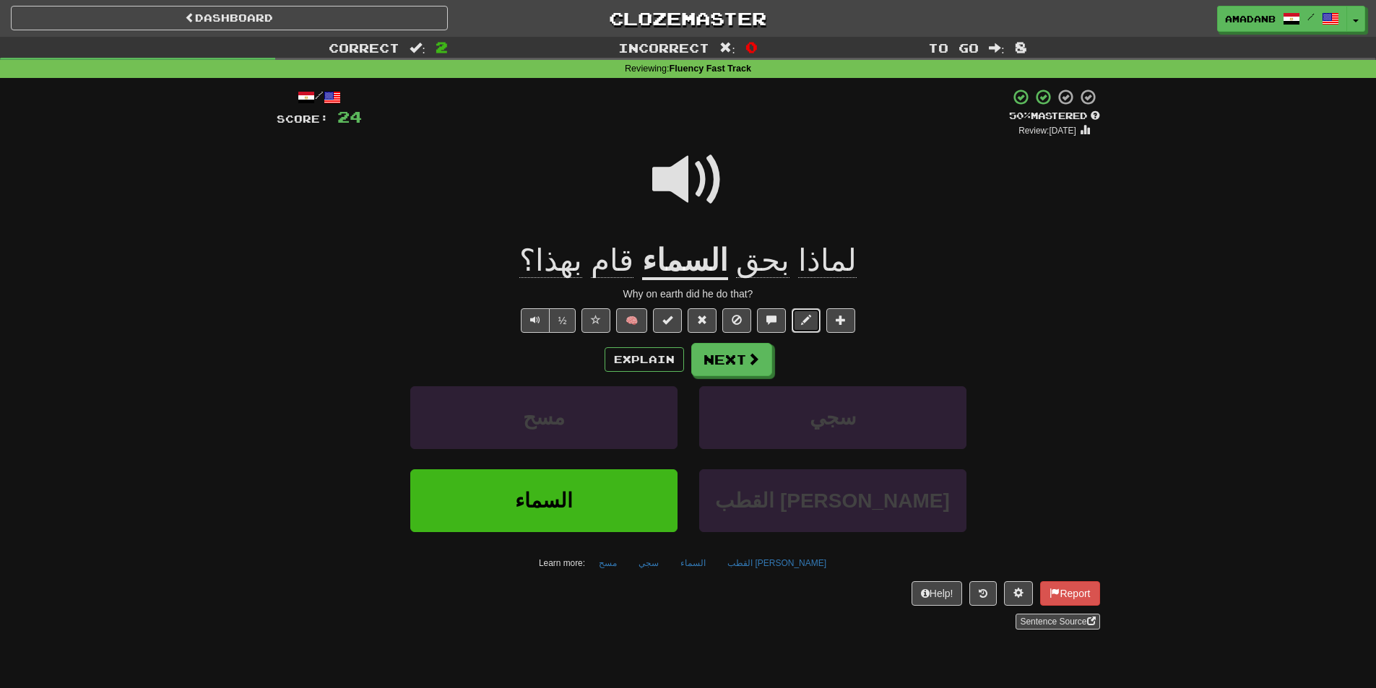
click at [805, 326] on button at bounding box center [806, 320] width 29 height 25
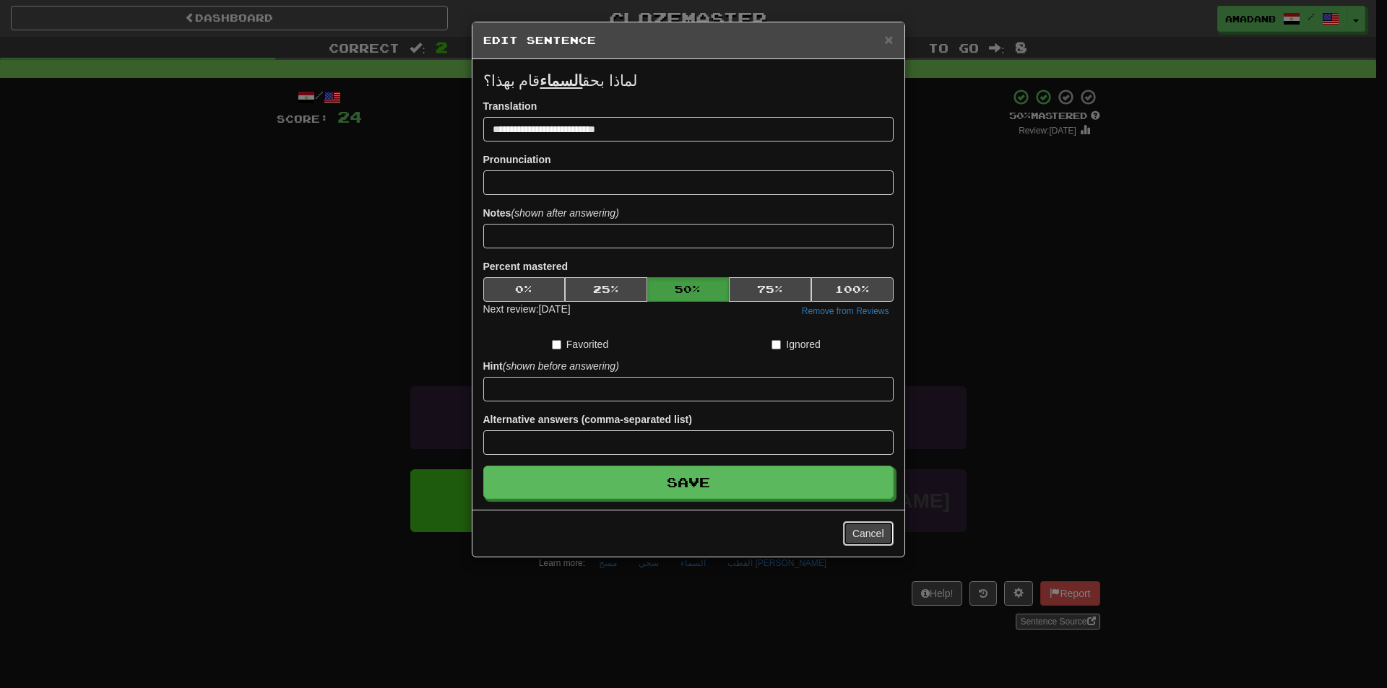
click at [865, 530] on button "Cancel" at bounding box center [868, 533] width 51 height 25
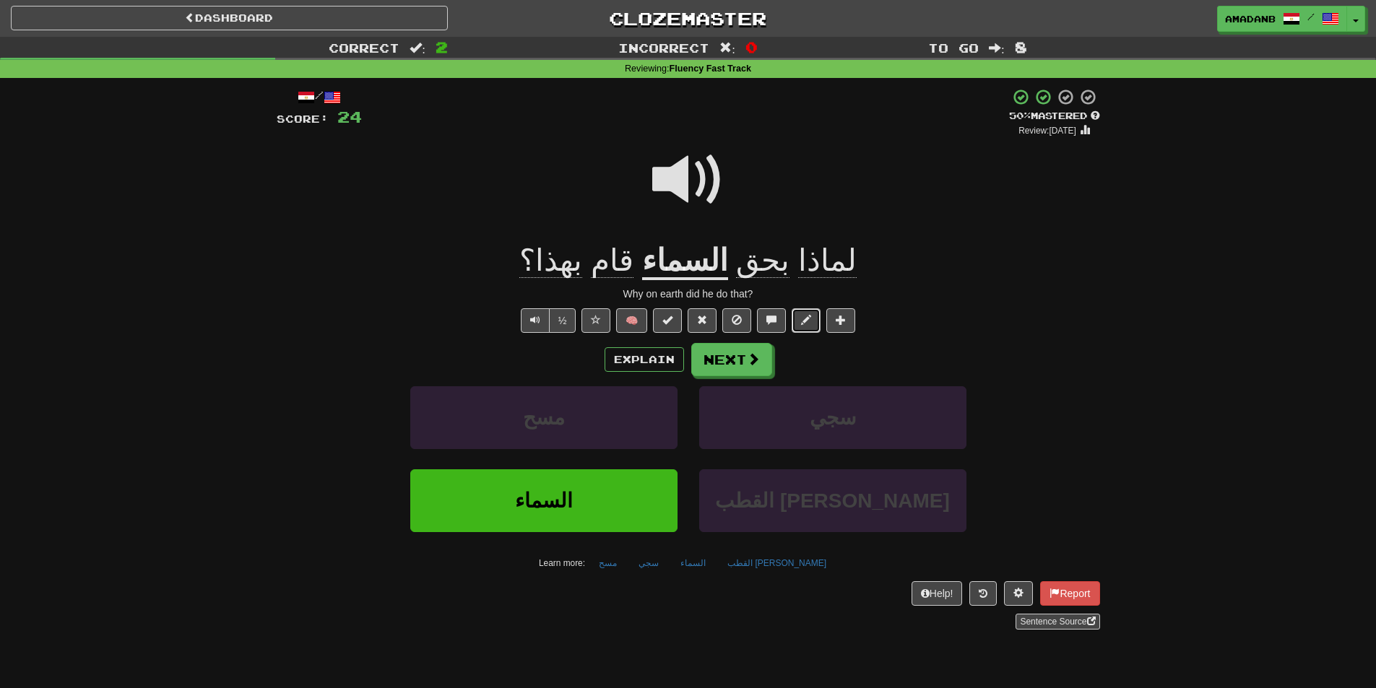
click at [795, 320] on button at bounding box center [806, 320] width 29 height 25
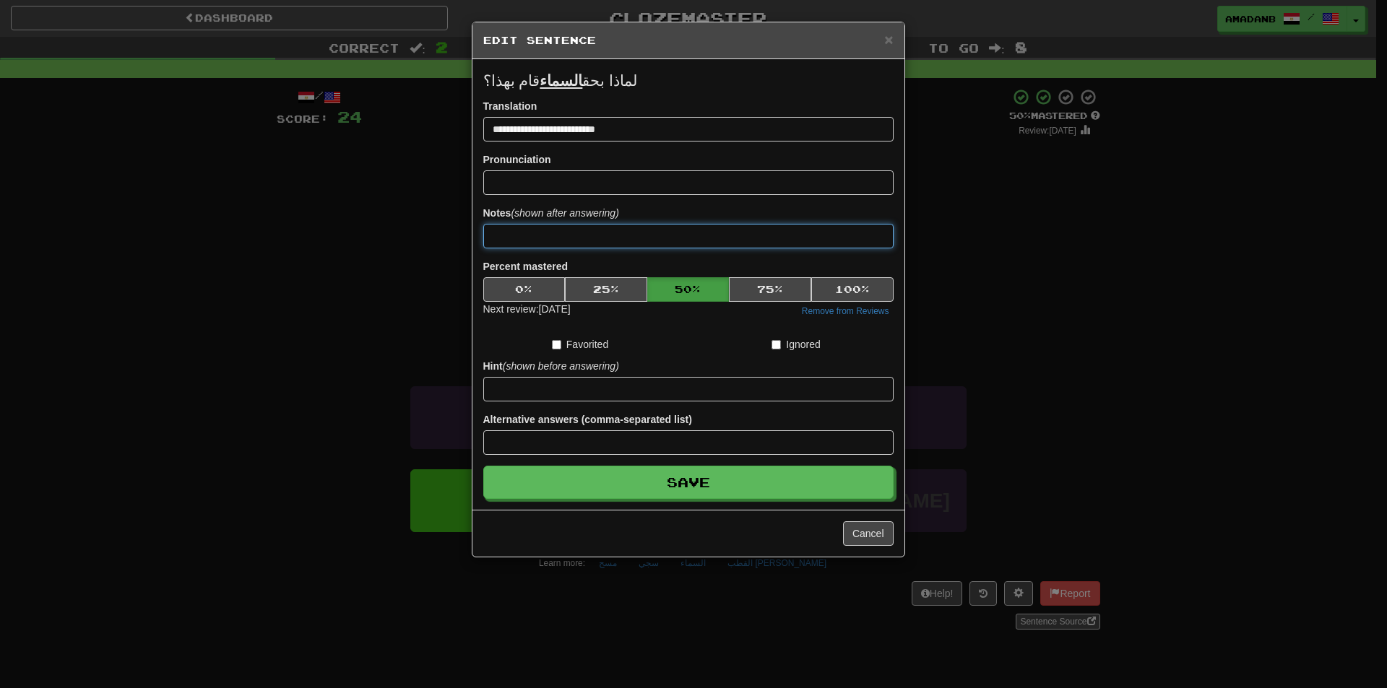
click at [570, 239] on input at bounding box center [688, 236] width 410 height 25
type input "*"
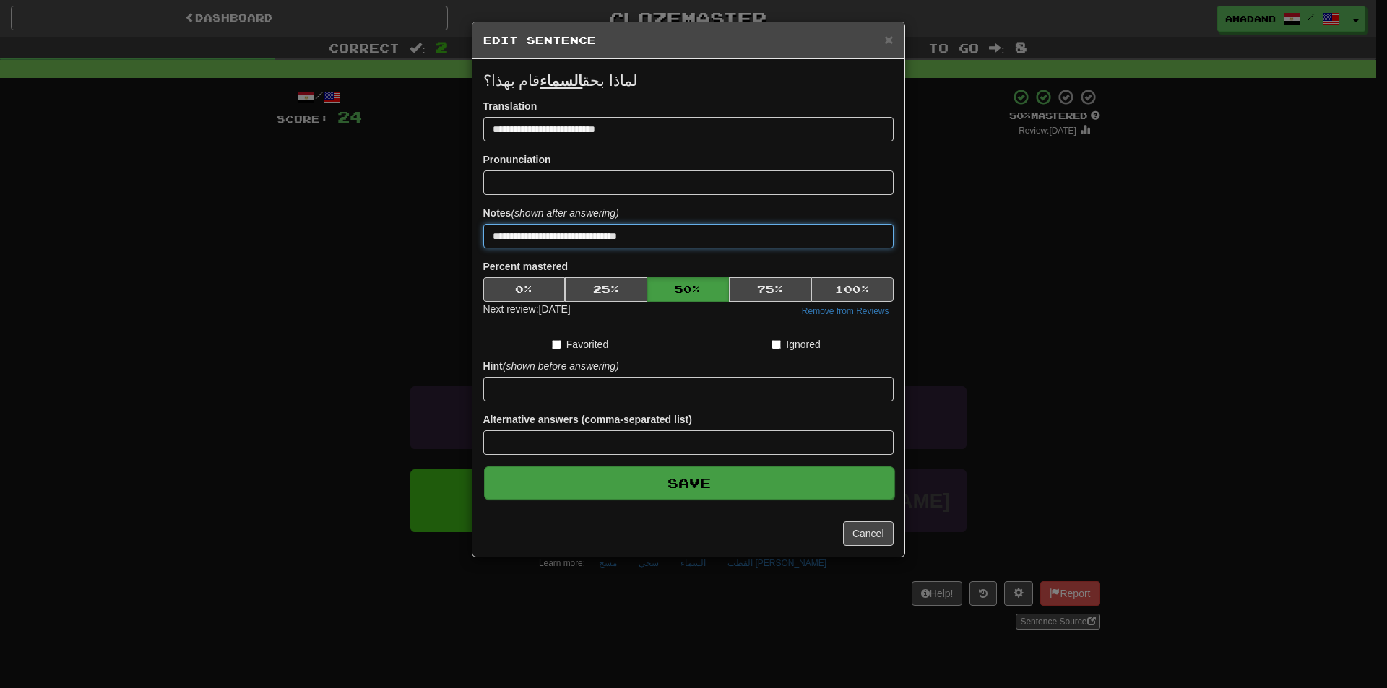
type input "**********"
click at [657, 490] on button "Save" at bounding box center [689, 483] width 410 height 33
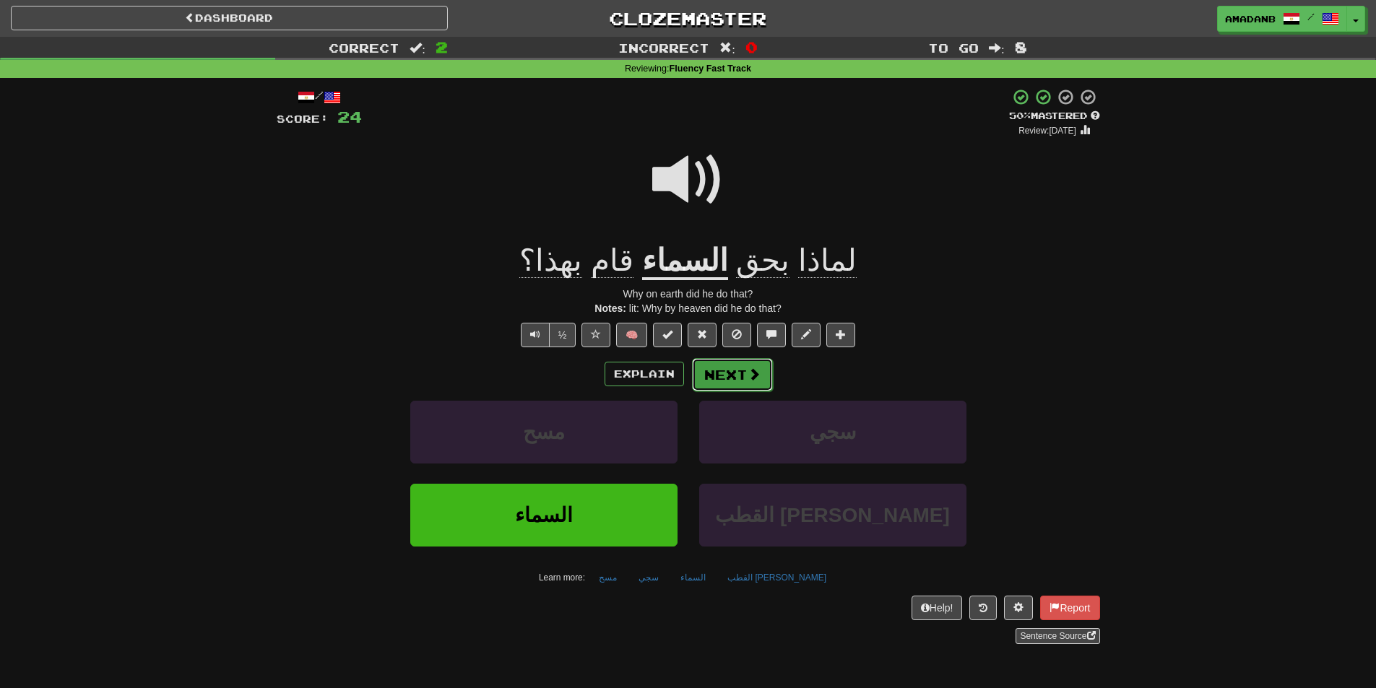
click at [727, 384] on button "Next" at bounding box center [732, 374] width 81 height 33
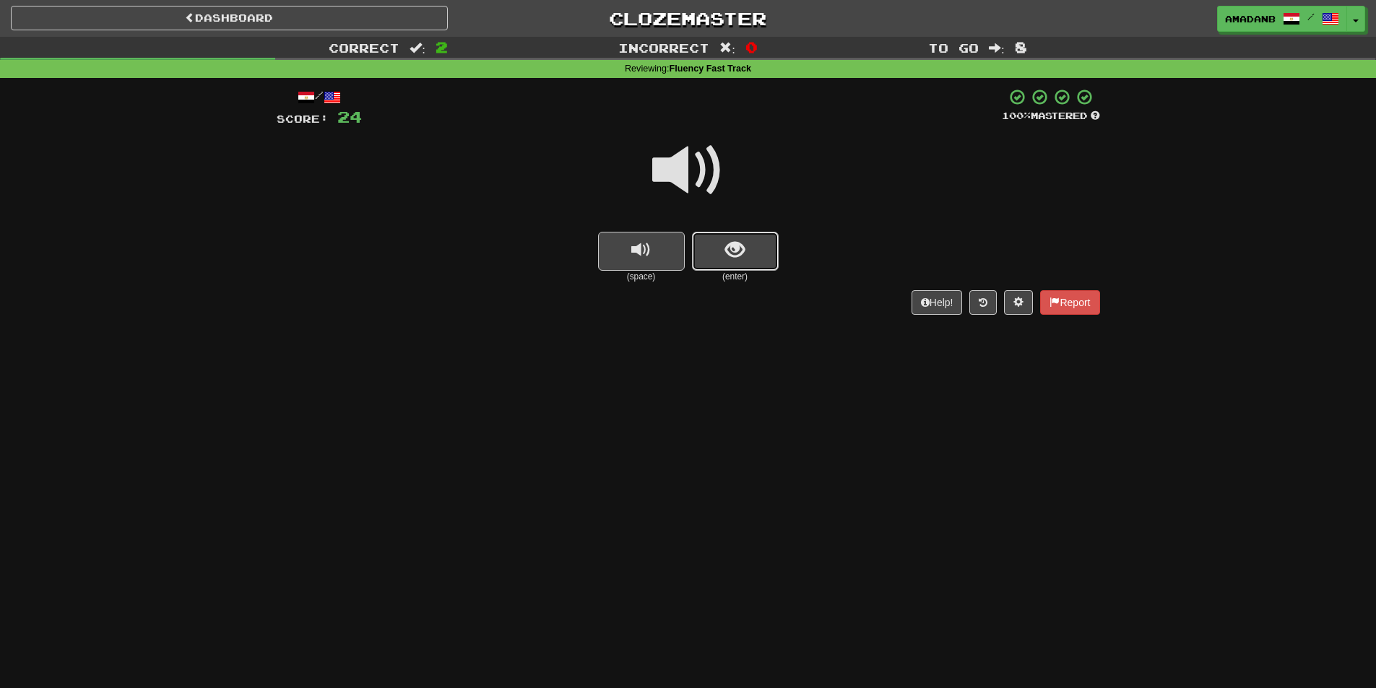
click at [714, 258] on button "show sentence" at bounding box center [735, 251] width 87 height 39
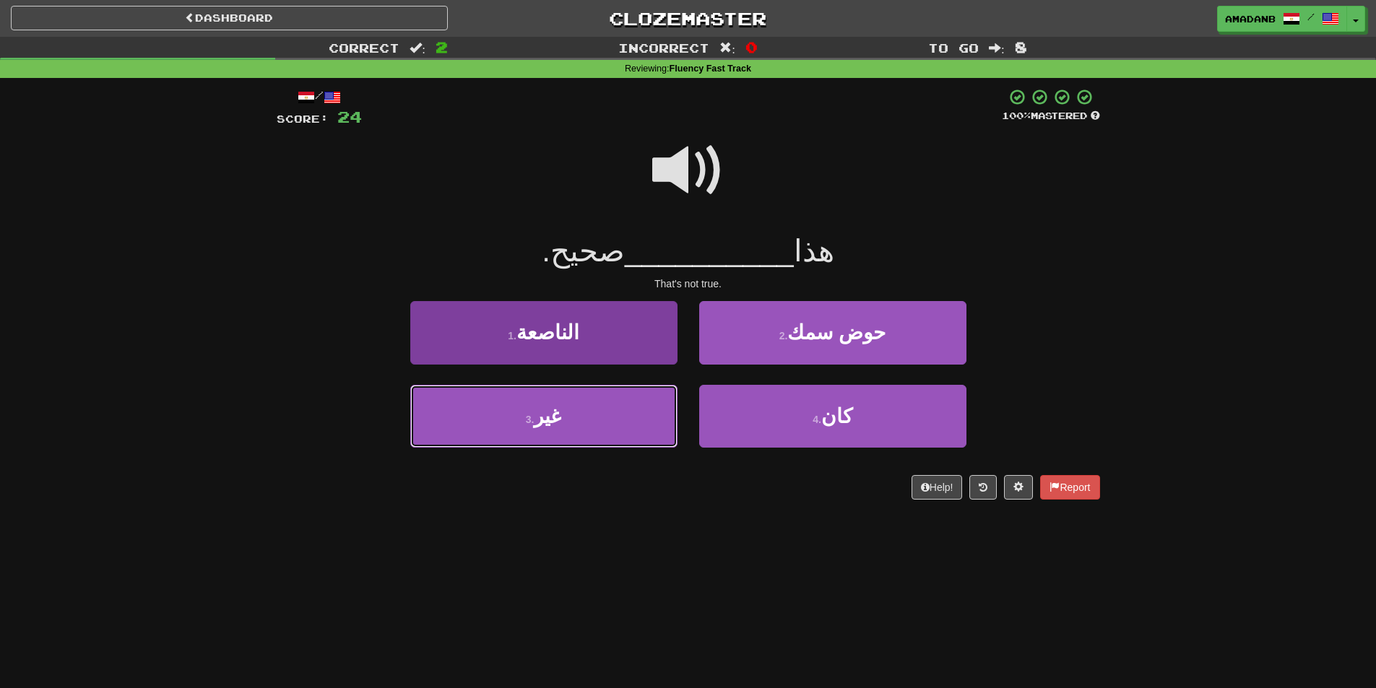
click at [643, 422] on button "3 . غير" at bounding box center [543, 416] width 267 height 63
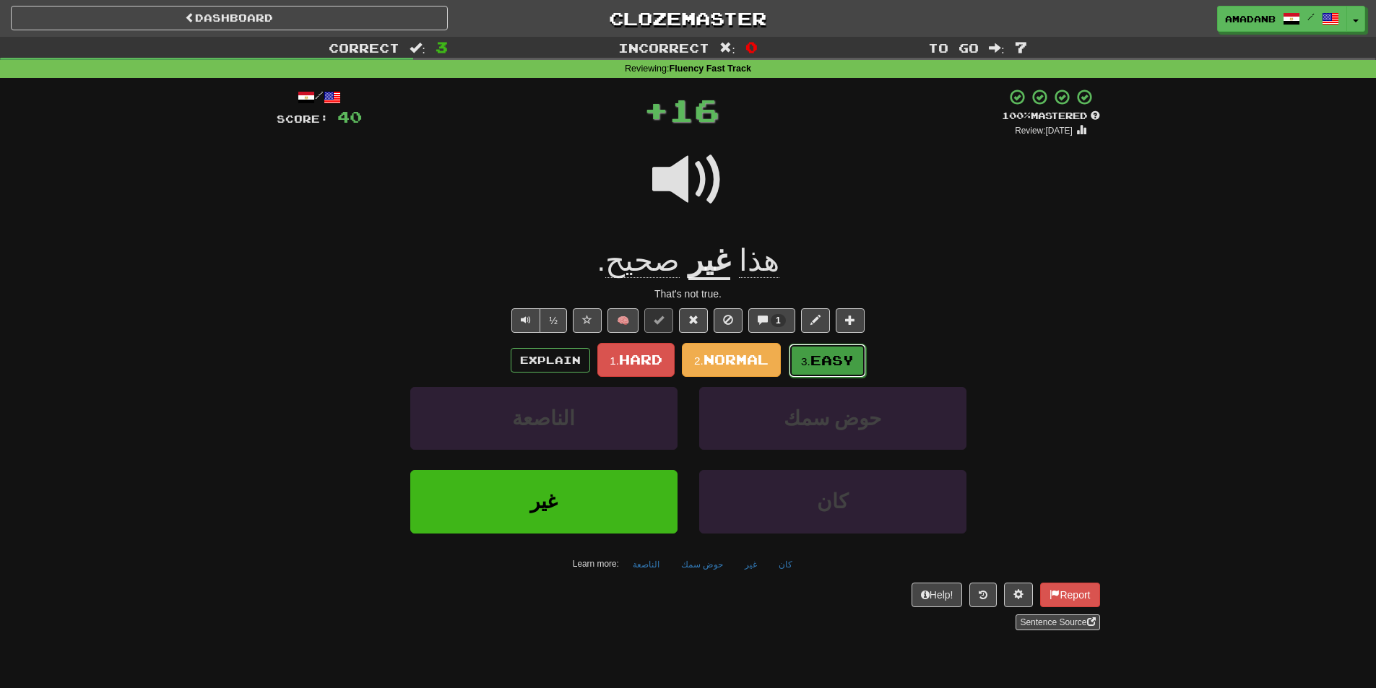
click at [818, 360] on span "Easy" at bounding box center [831, 360] width 43 height 16
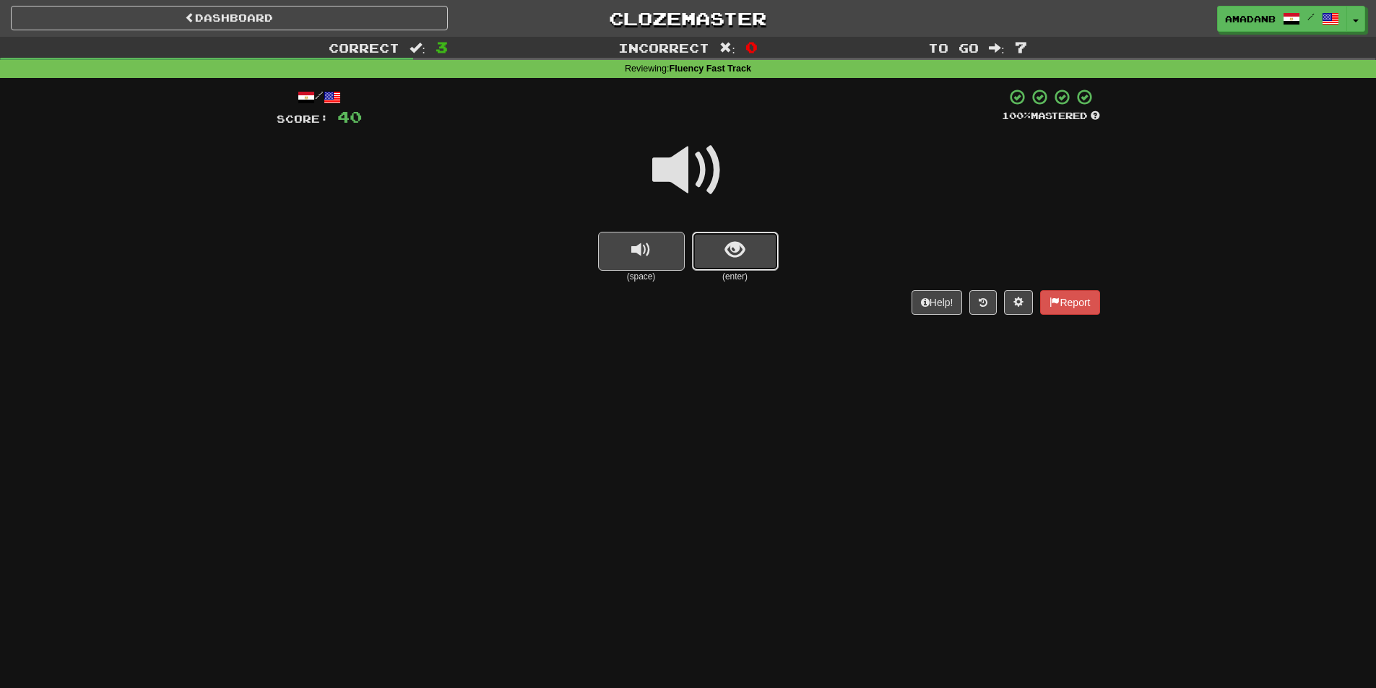
click at [732, 262] on button "show sentence" at bounding box center [735, 251] width 87 height 39
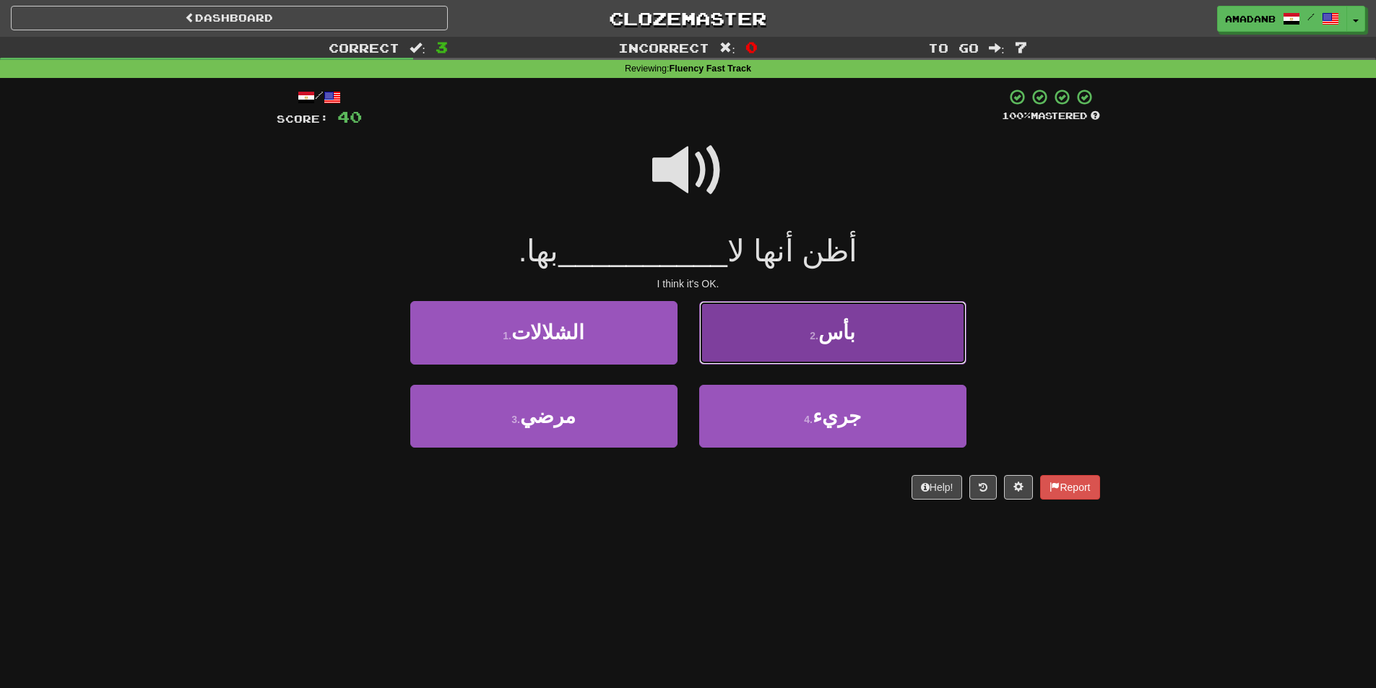
click at [761, 345] on button "2 . بأس" at bounding box center [832, 332] width 267 height 63
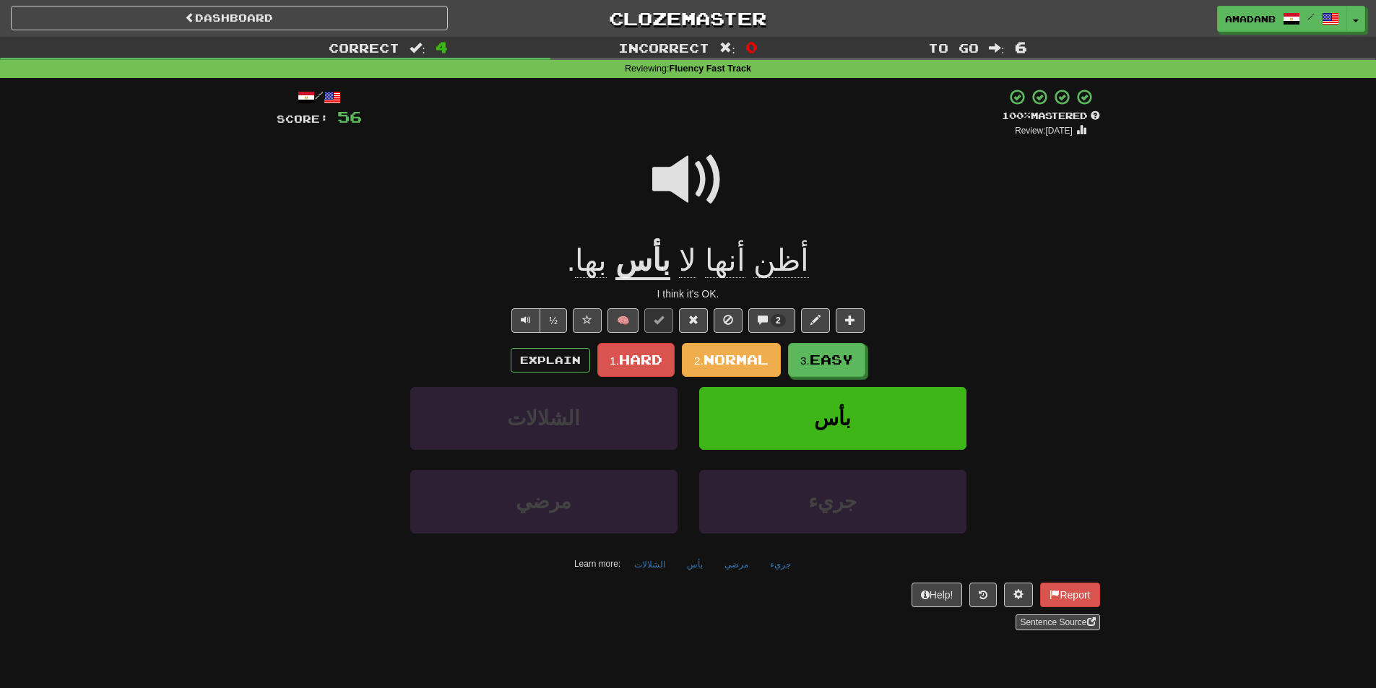
click at [663, 265] on u "بأس" at bounding box center [642, 261] width 55 height 37
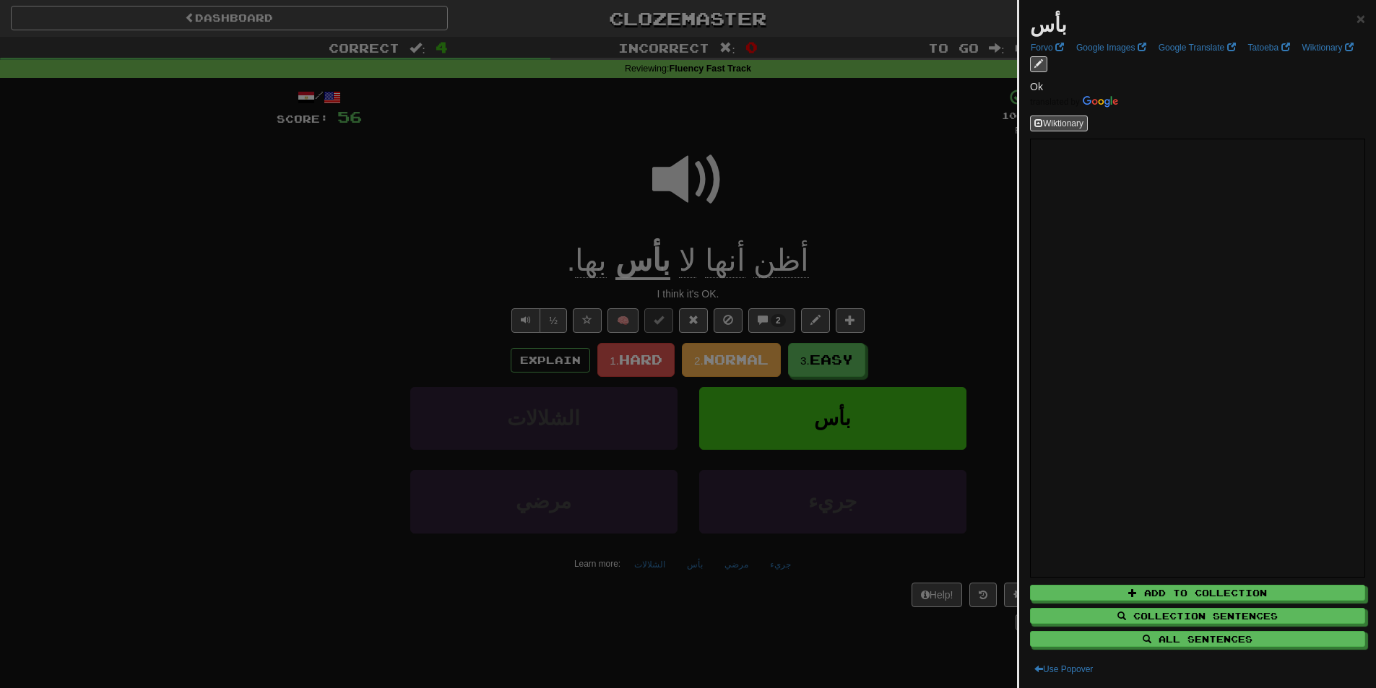
click at [292, 209] on div at bounding box center [688, 344] width 1376 height 688
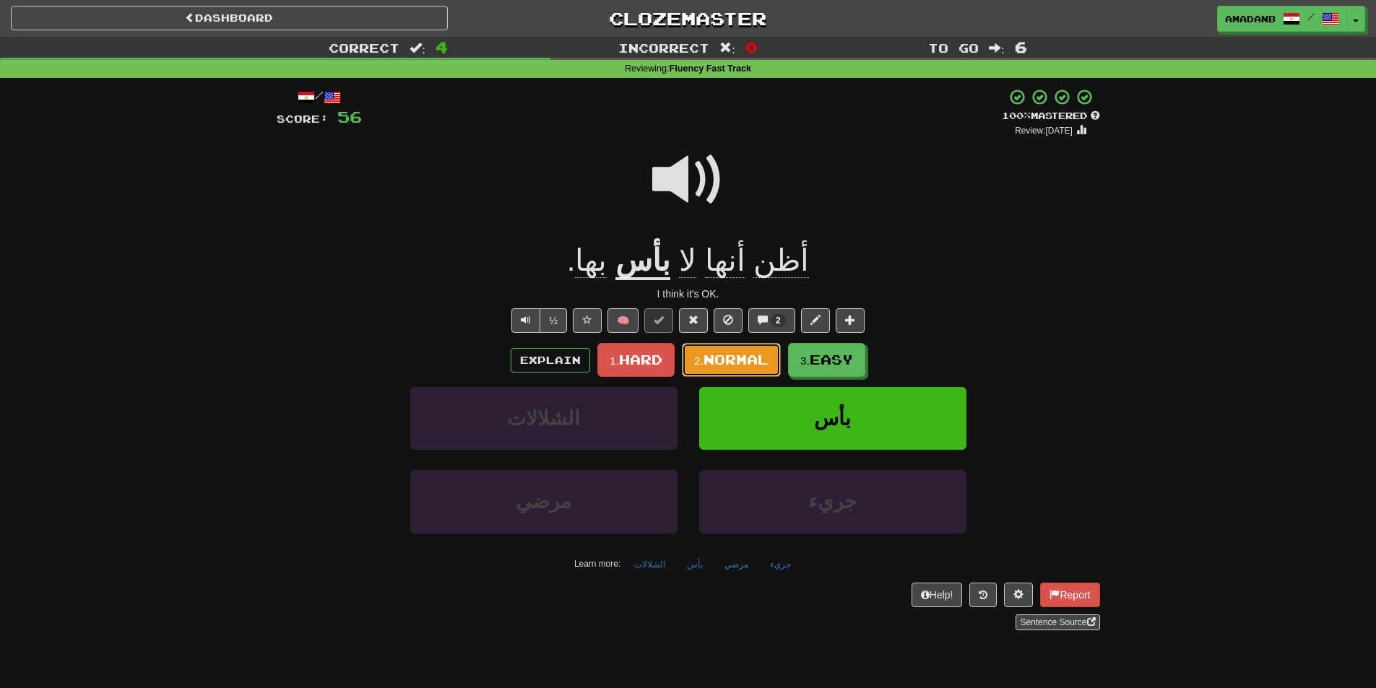
click at [754, 368] on button "2. Normal" at bounding box center [731, 360] width 99 height 34
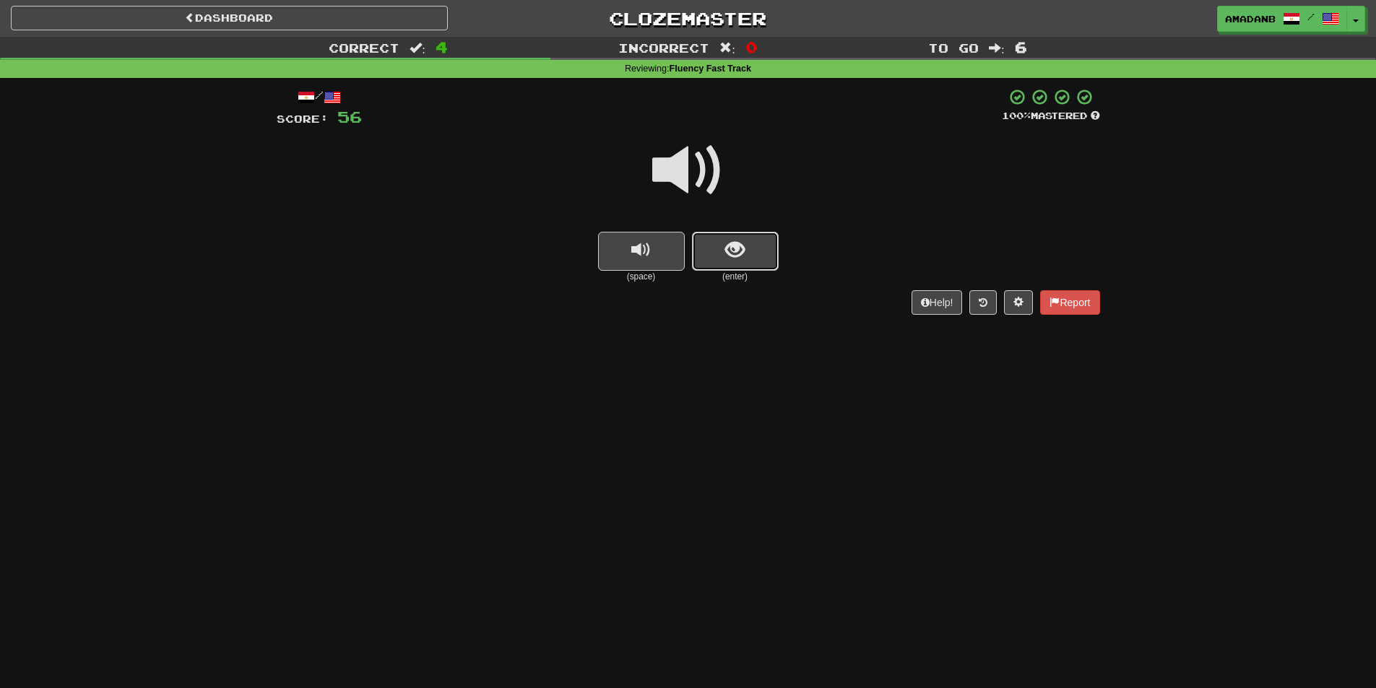
click at [747, 255] on button "show sentence" at bounding box center [735, 251] width 87 height 39
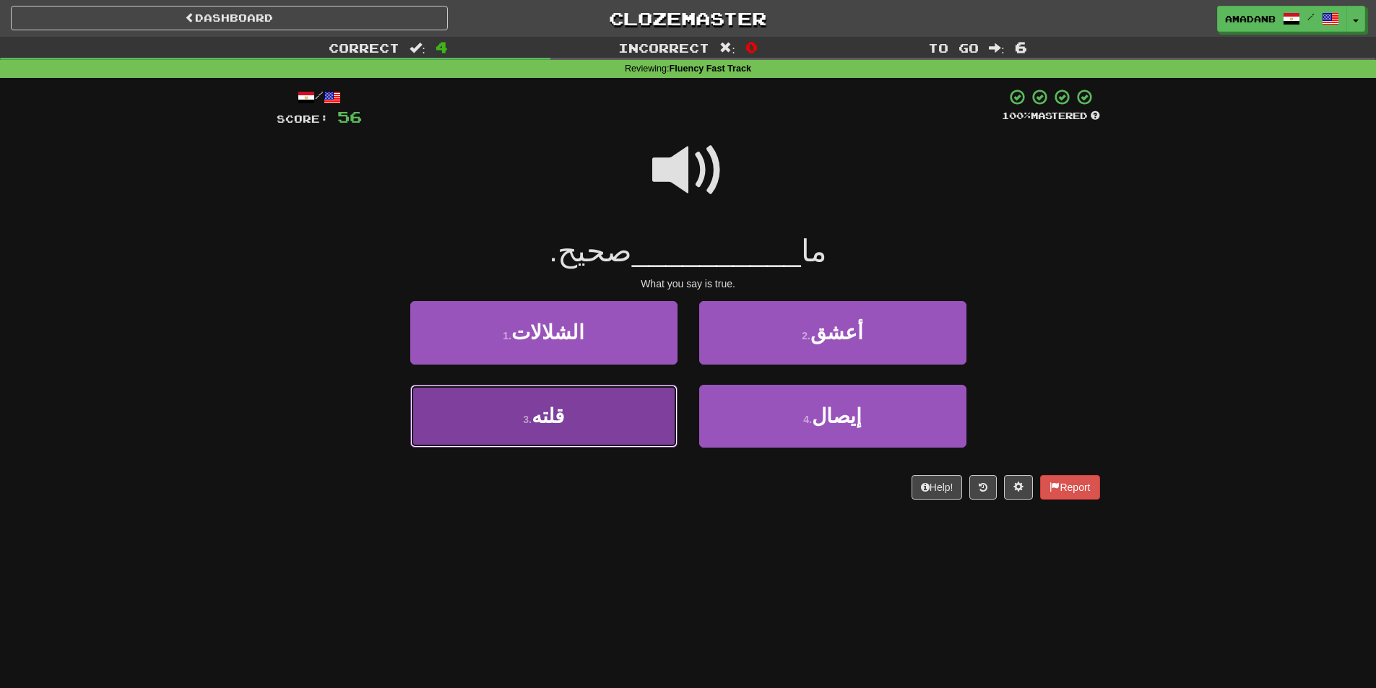
click at [620, 424] on button "3 . قلته" at bounding box center [543, 416] width 267 height 63
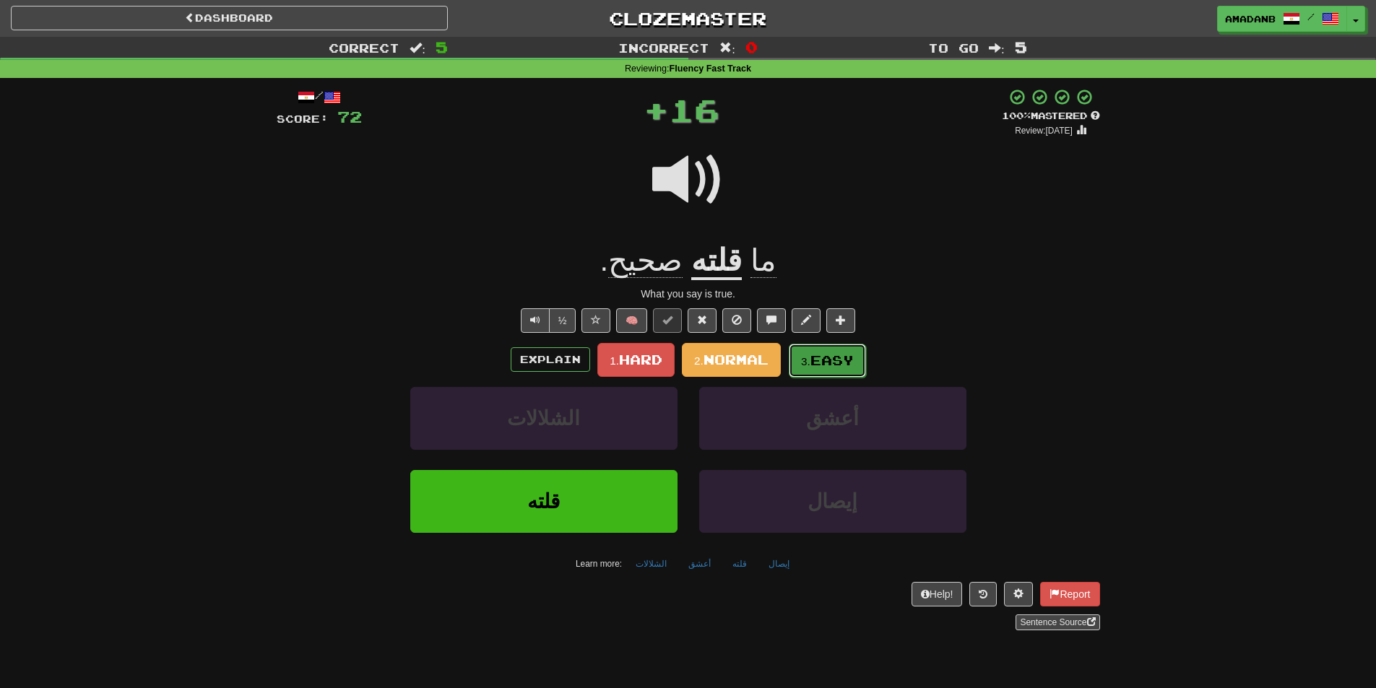
click at [854, 368] on span "Easy" at bounding box center [831, 360] width 43 height 16
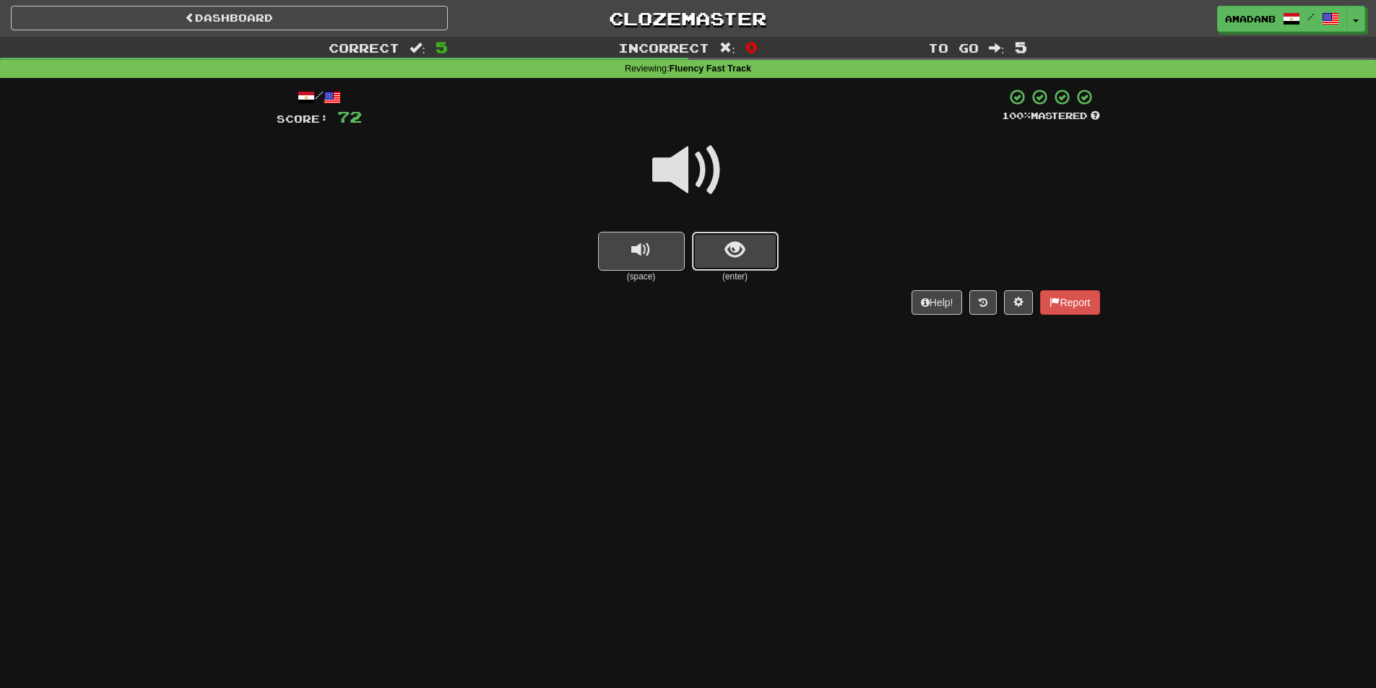
click at [729, 255] on span "show sentence" at bounding box center [735, 251] width 20 height 20
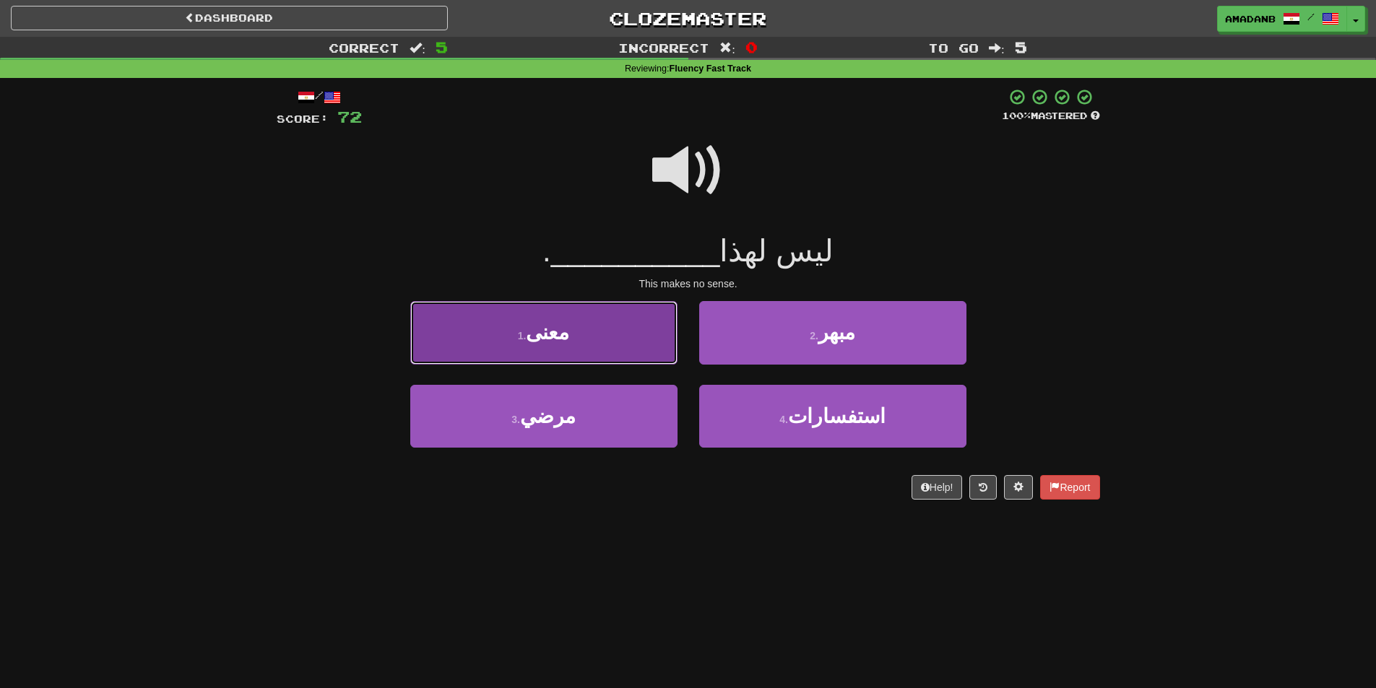
click at [632, 351] on button "1 . معنى" at bounding box center [543, 332] width 267 height 63
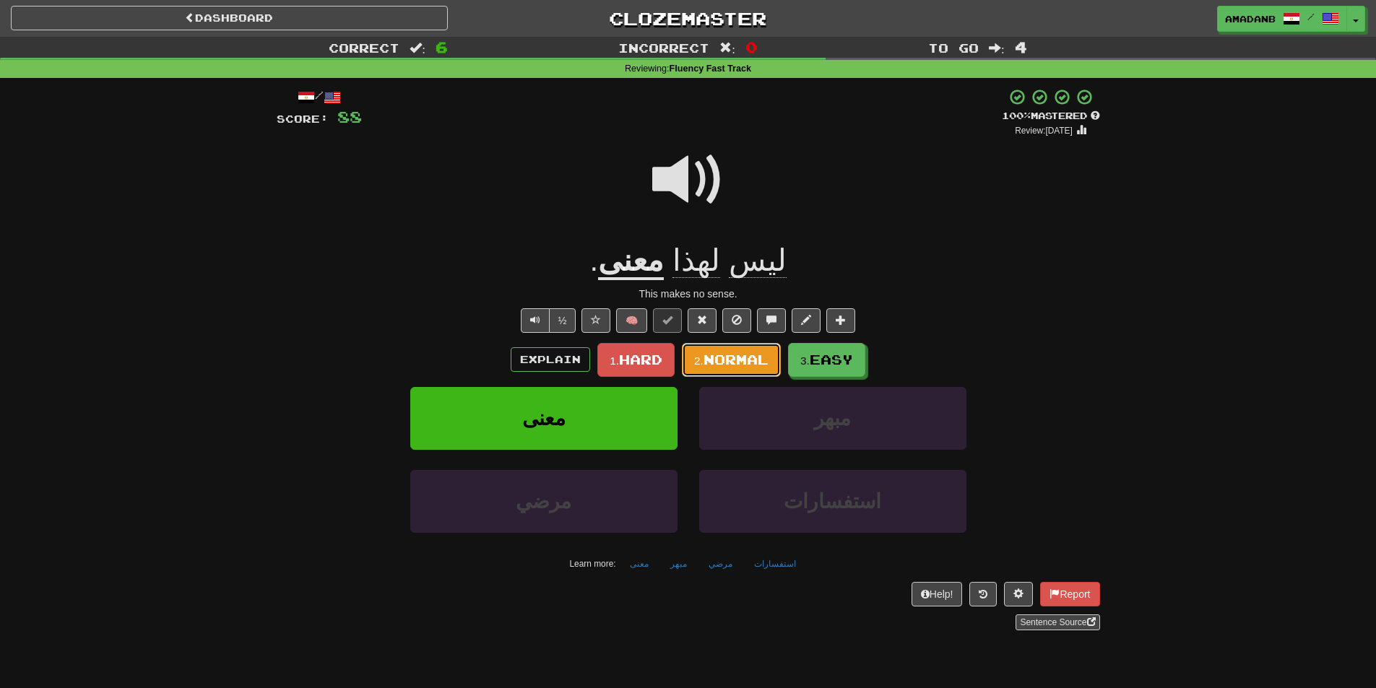
click at [751, 363] on span "Normal" at bounding box center [735, 360] width 65 height 16
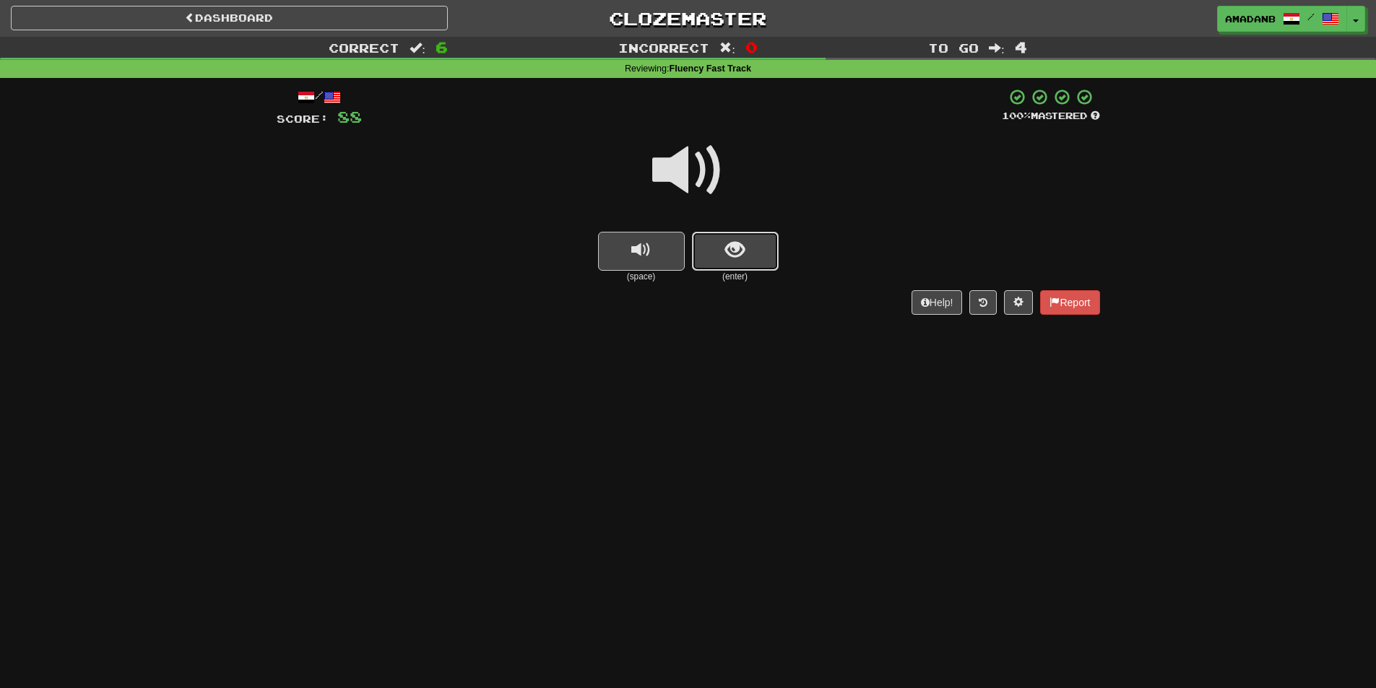
click at [711, 259] on button "show sentence" at bounding box center [735, 251] width 87 height 39
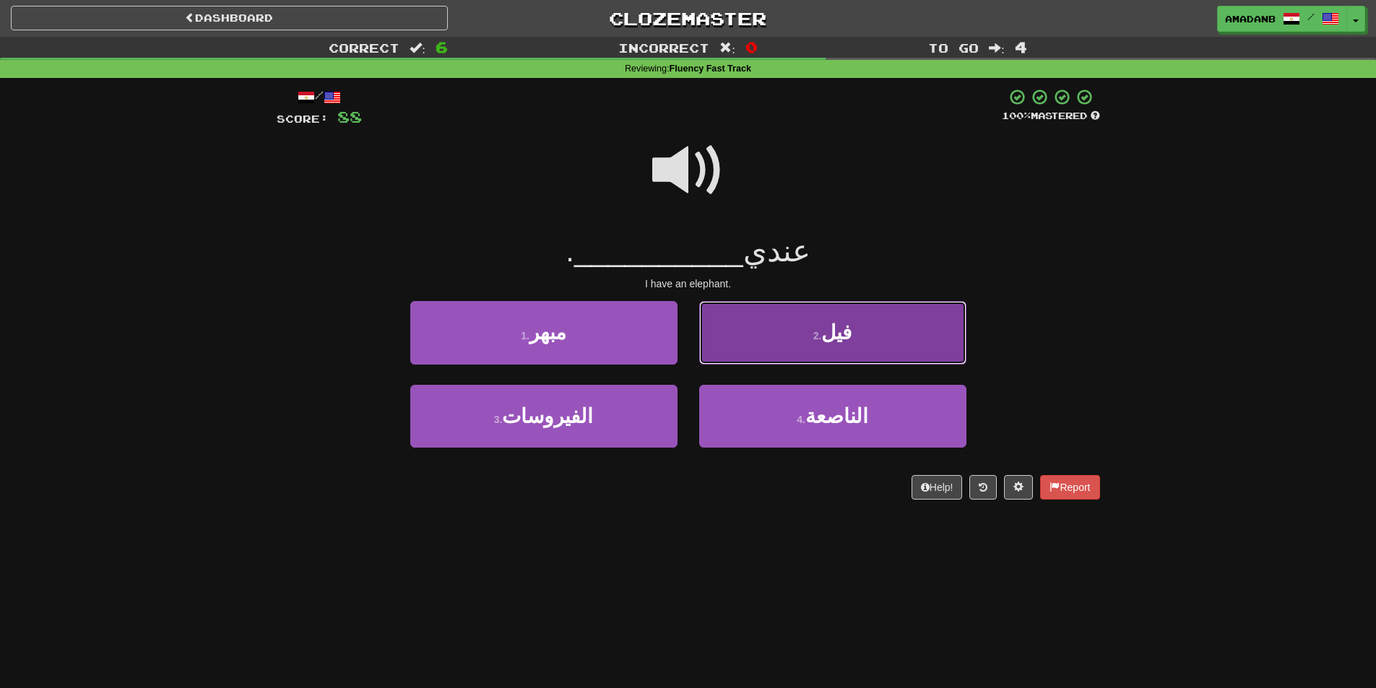
click at [755, 342] on button "2 . فيل" at bounding box center [832, 332] width 267 height 63
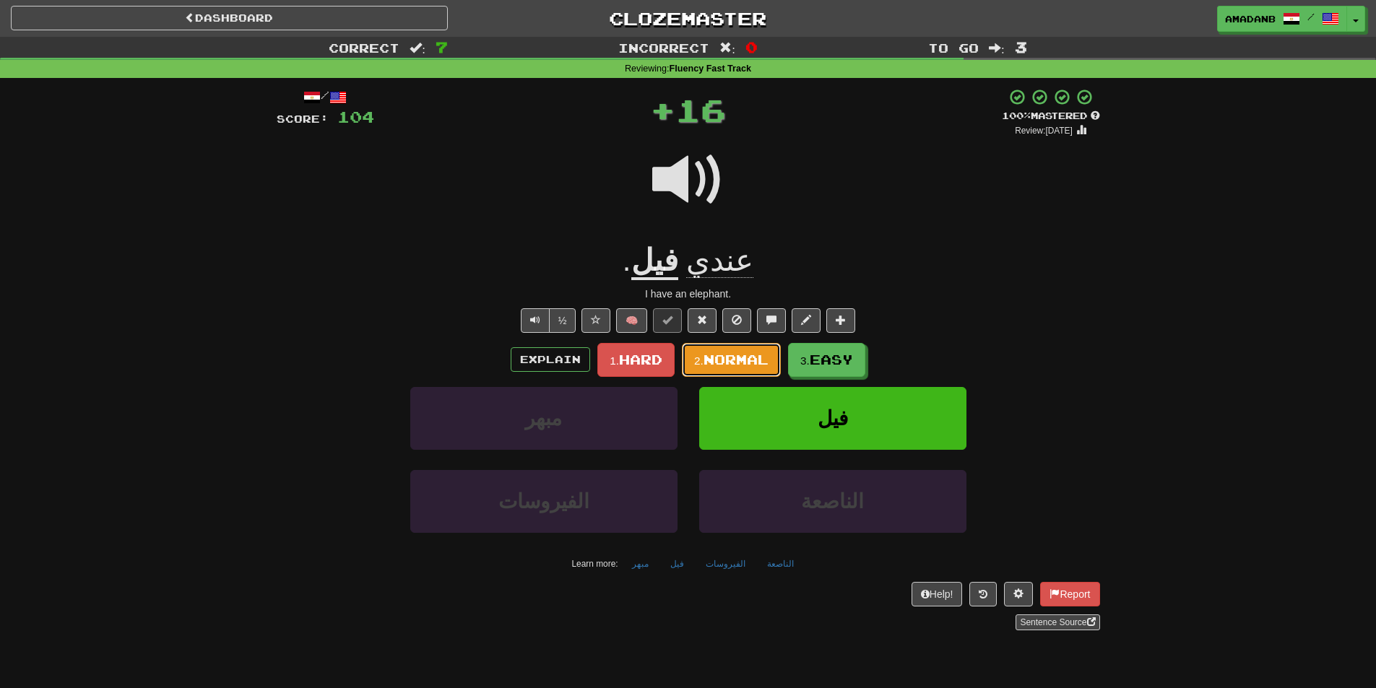
click at [754, 361] on span "Normal" at bounding box center [735, 360] width 65 height 16
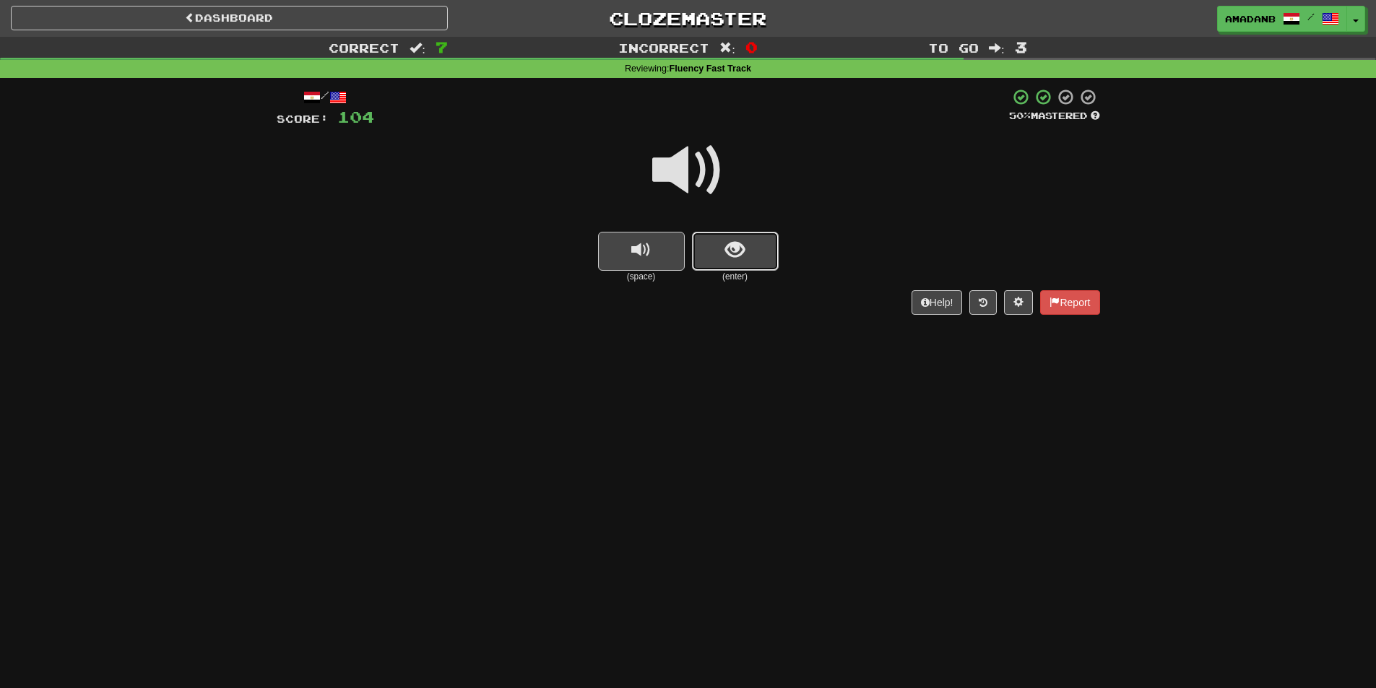
click at [727, 259] on span "show sentence" at bounding box center [735, 251] width 20 height 20
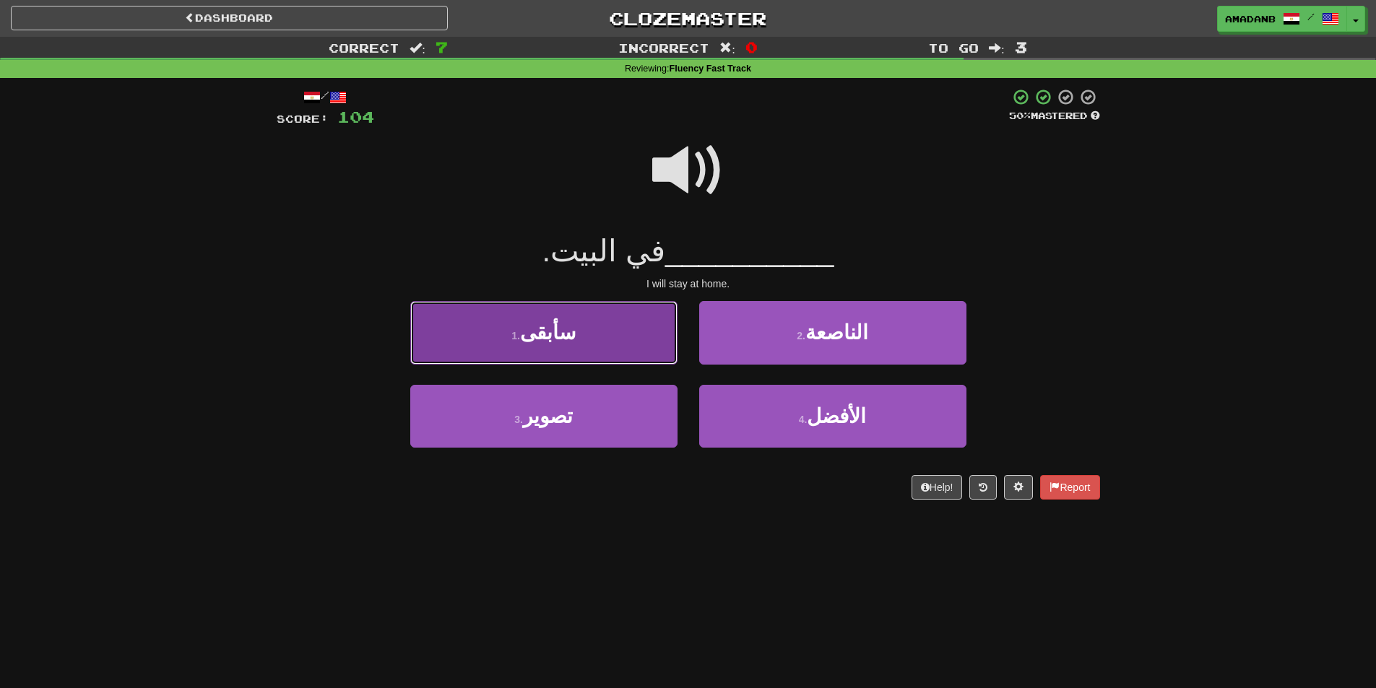
click at [610, 341] on button "1 . سأبقى" at bounding box center [543, 332] width 267 height 63
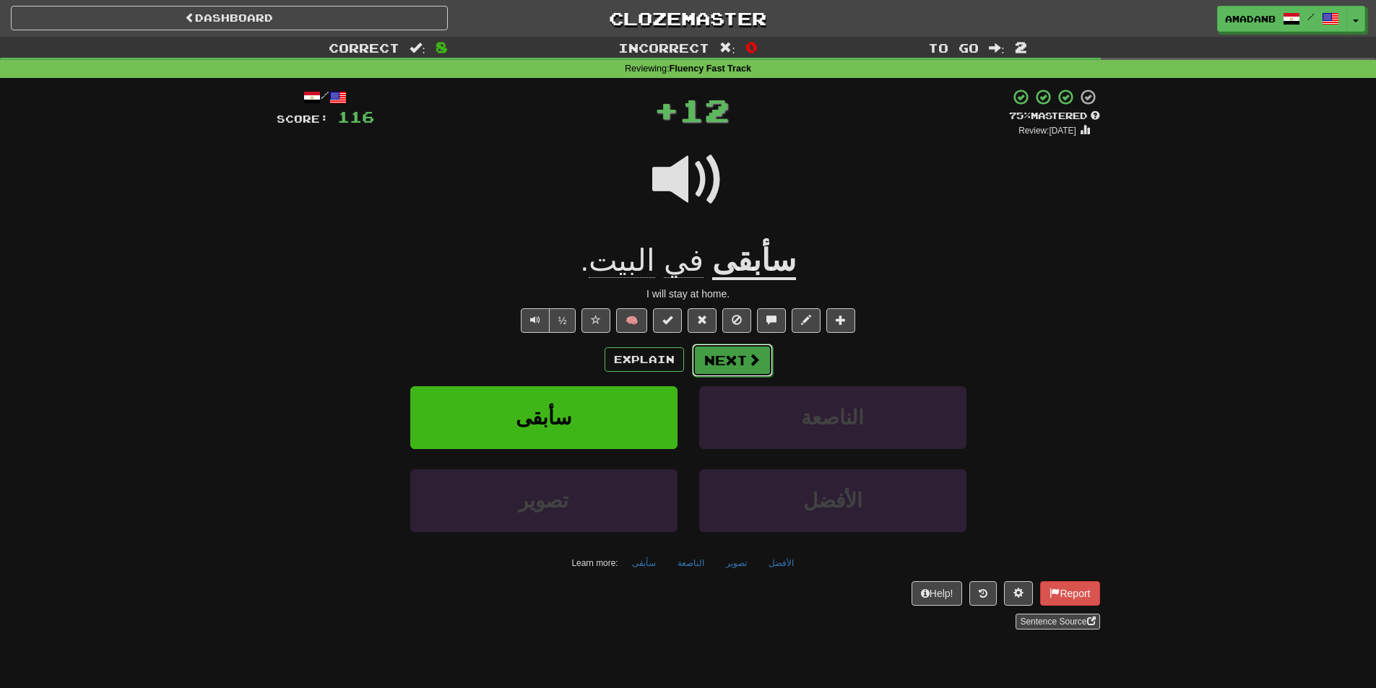
click at [740, 360] on button "Next" at bounding box center [732, 360] width 81 height 33
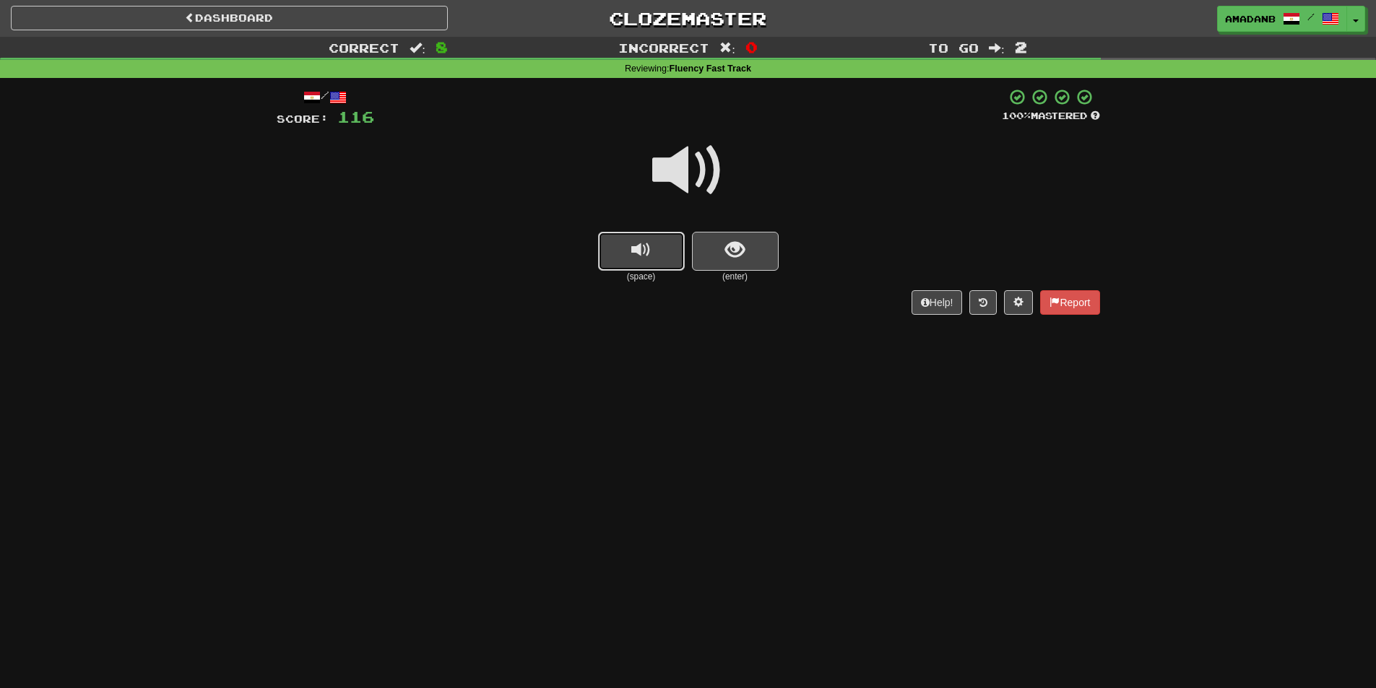
click at [646, 249] on span "replay audio" at bounding box center [641, 251] width 20 height 20
click at [736, 260] on span "show sentence" at bounding box center [735, 251] width 20 height 20
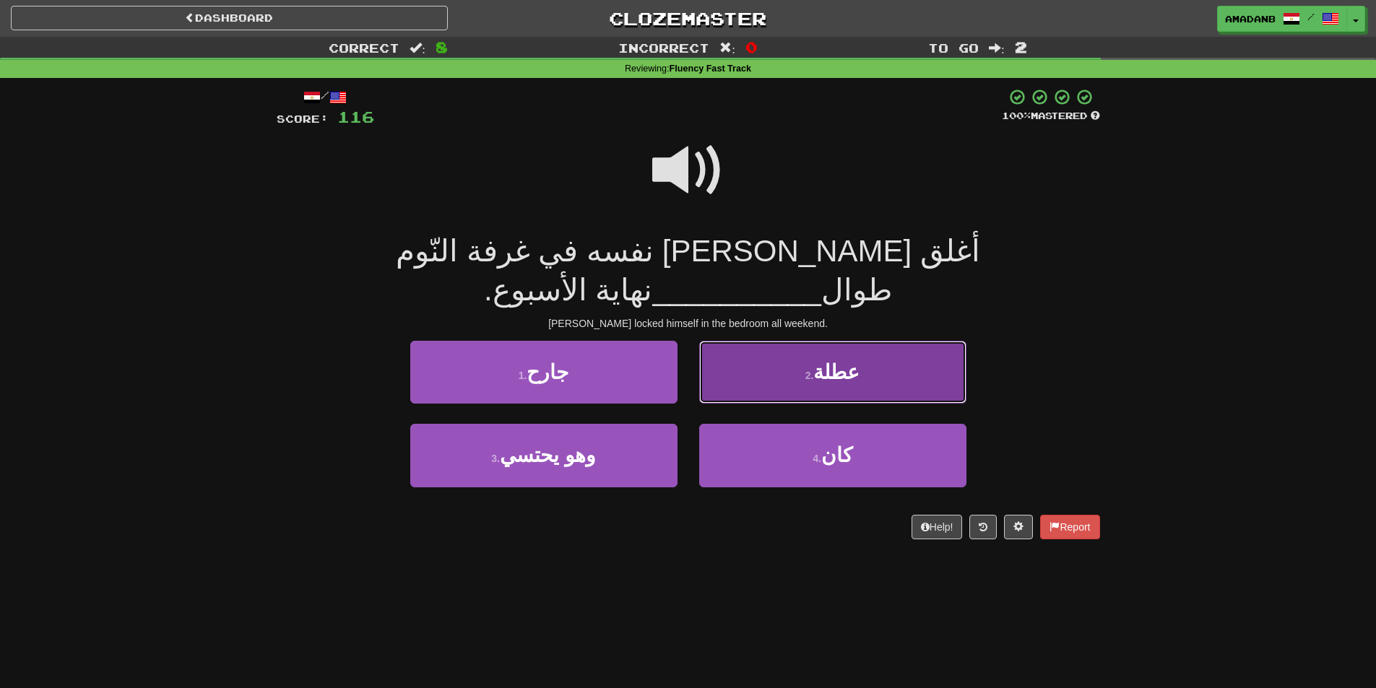
click at [742, 341] on button "2 . عطلة" at bounding box center [832, 372] width 267 height 63
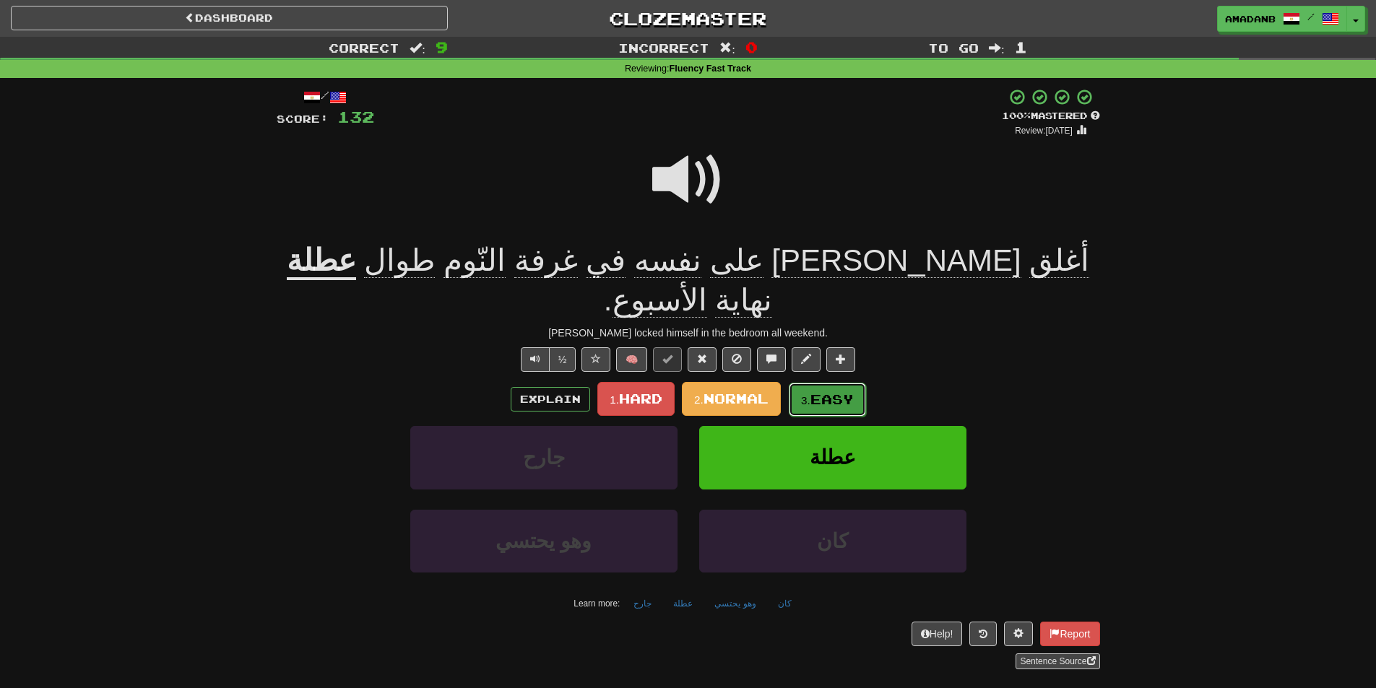
click at [810, 394] on small "3." at bounding box center [805, 400] width 9 height 12
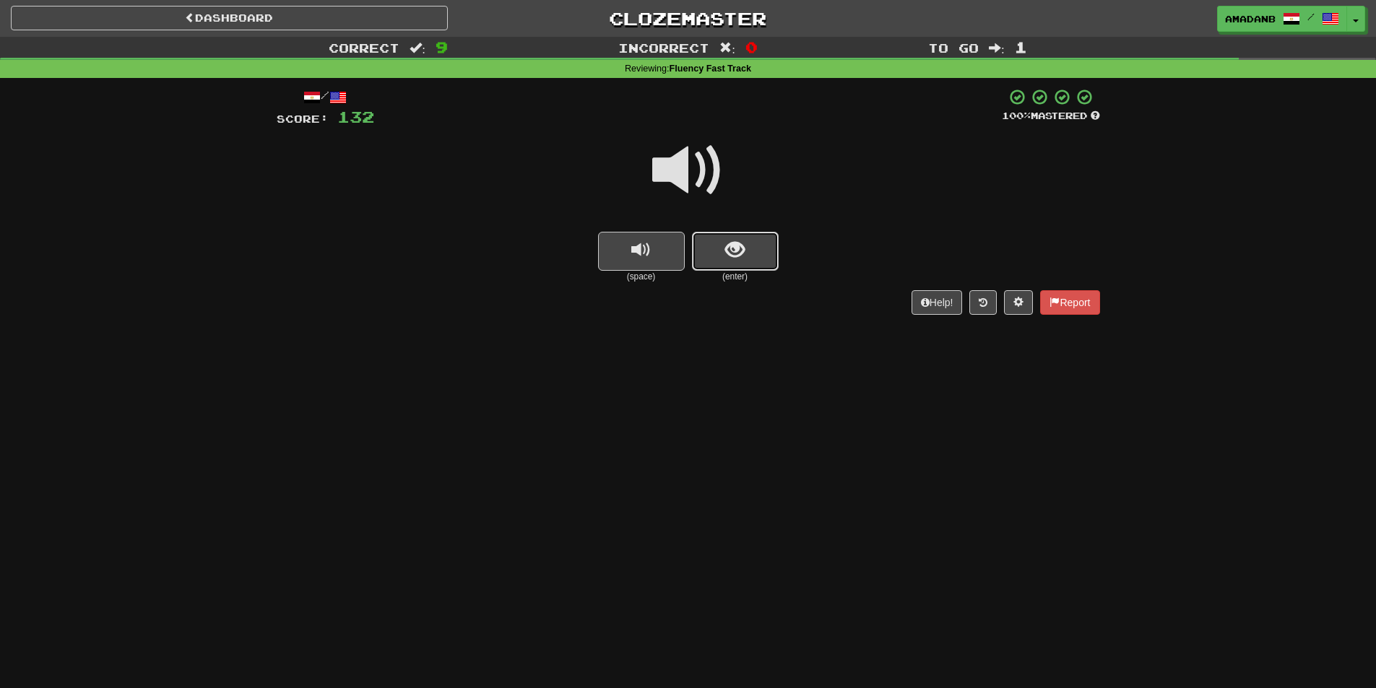
click at [725, 263] on button "show sentence" at bounding box center [735, 251] width 87 height 39
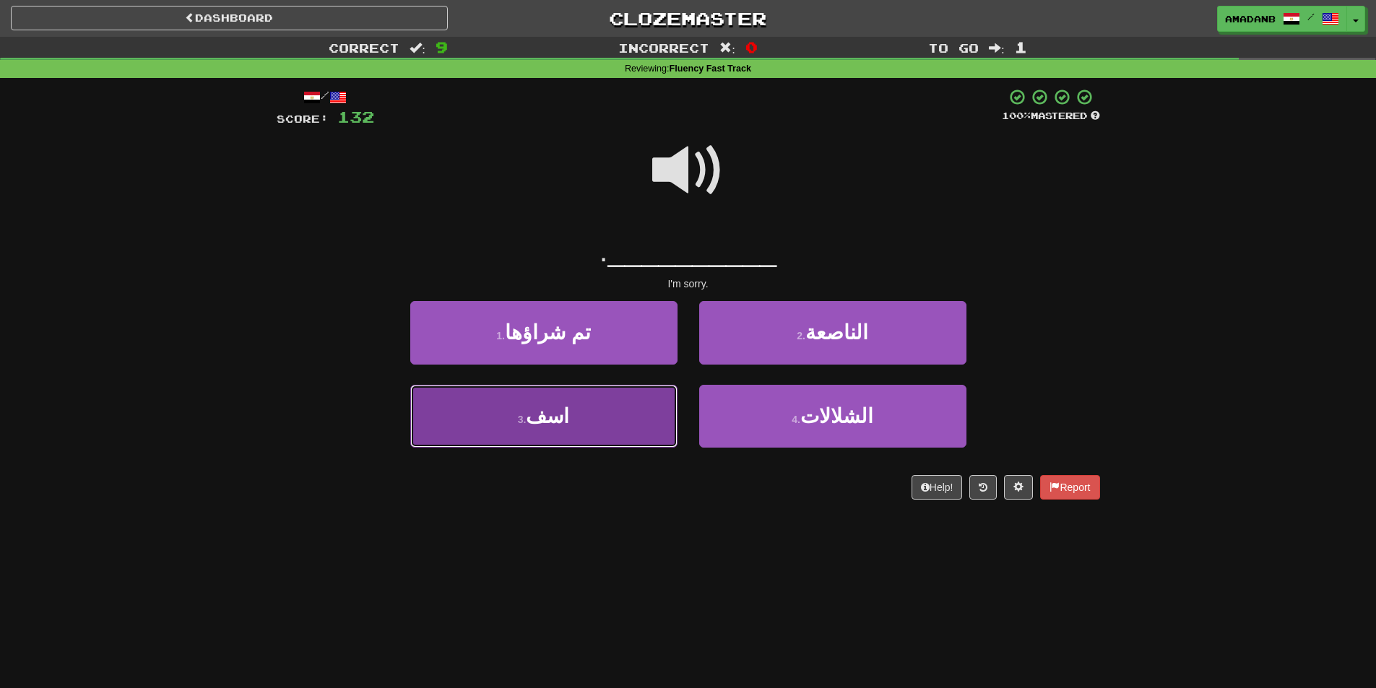
click at [575, 425] on button "3 . اسف" at bounding box center [543, 416] width 267 height 63
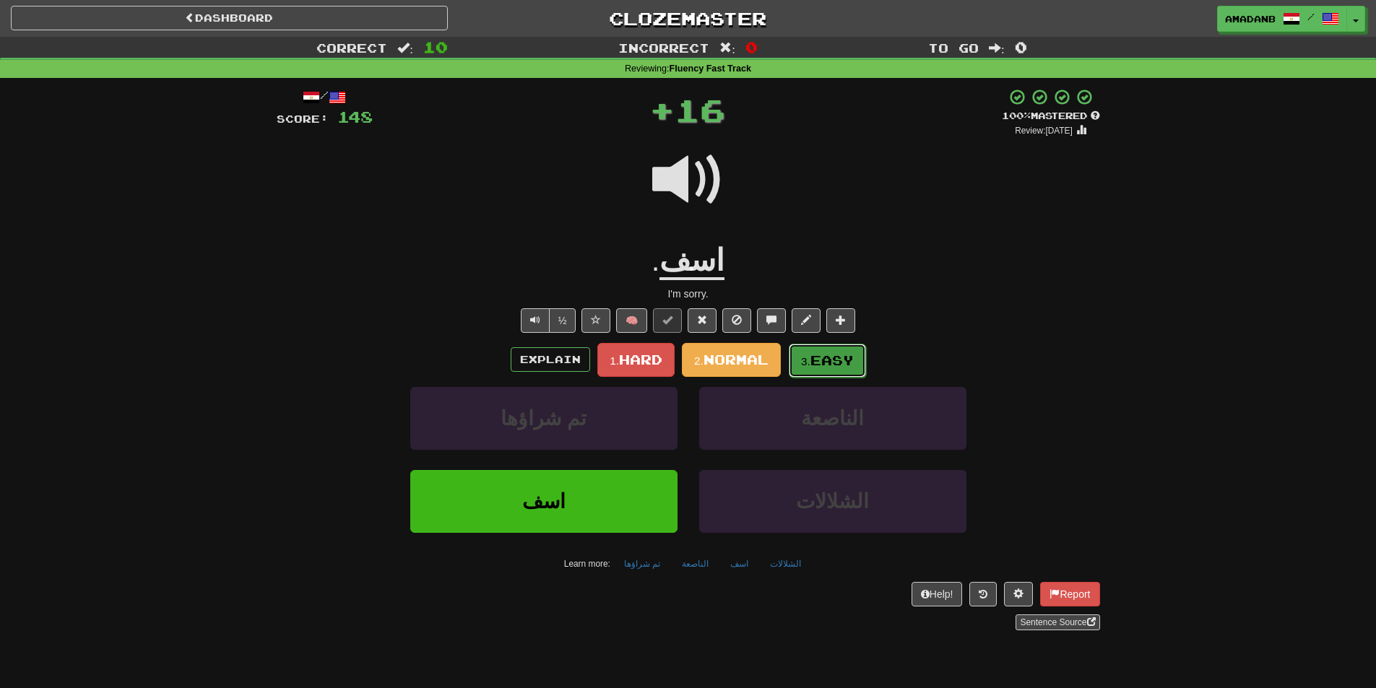
click at [804, 358] on small "3." at bounding box center [805, 361] width 9 height 12
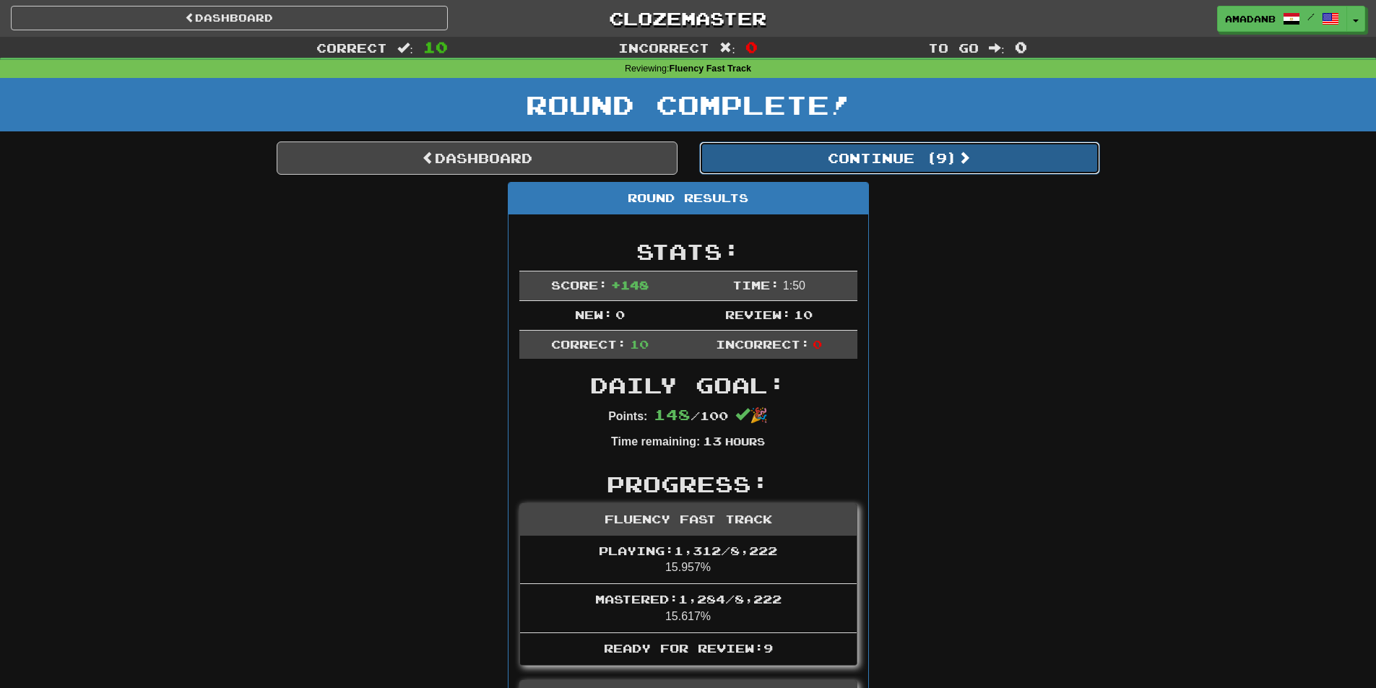
click at [831, 162] on button "Continue ( 9 )" at bounding box center [899, 158] width 401 height 33
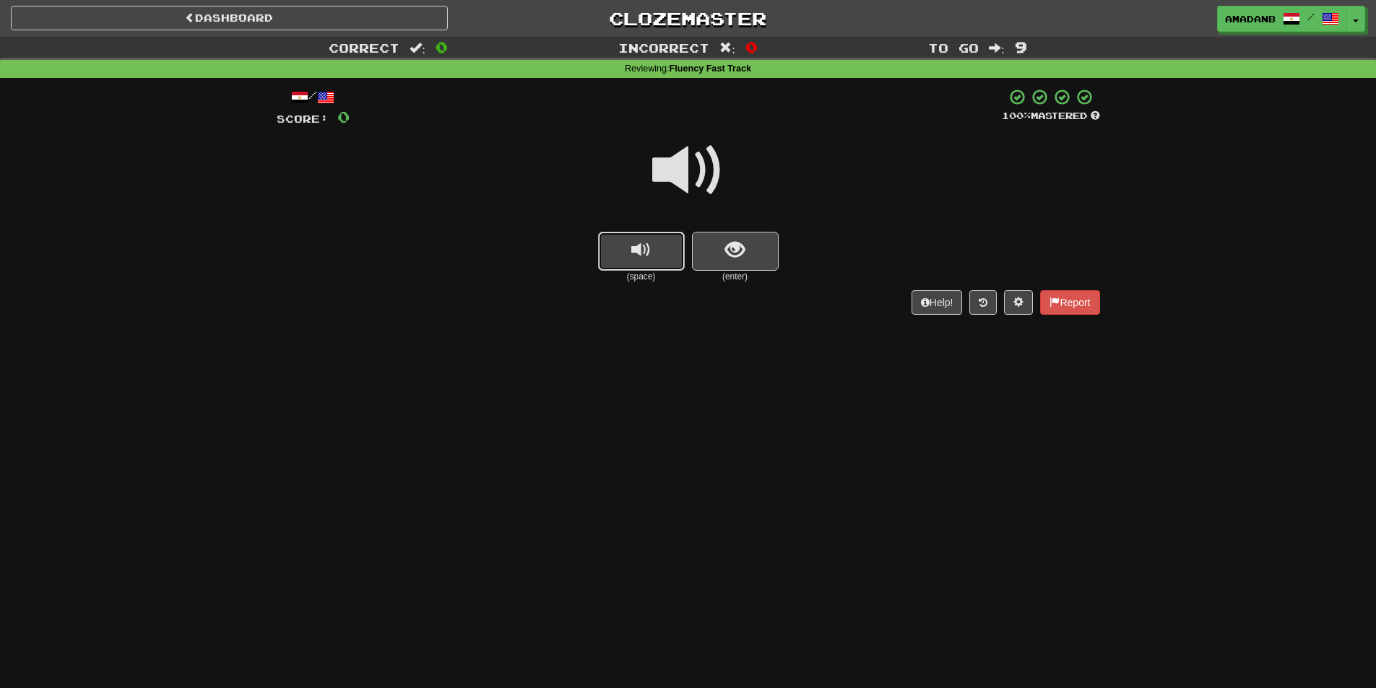
click at [662, 260] on button "replay audio" at bounding box center [641, 251] width 87 height 39
click at [760, 248] on button "show sentence" at bounding box center [735, 251] width 87 height 39
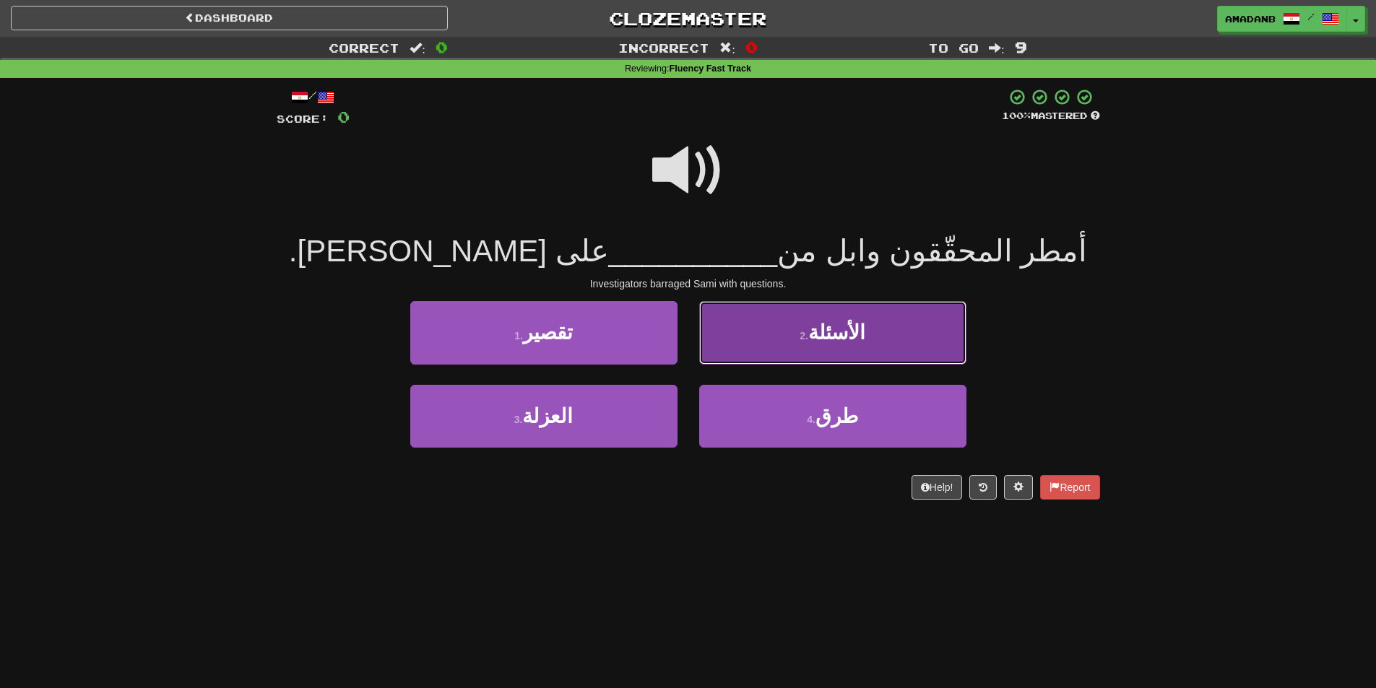
click at [784, 347] on button "2 . الأسئلة" at bounding box center [832, 332] width 267 height 63
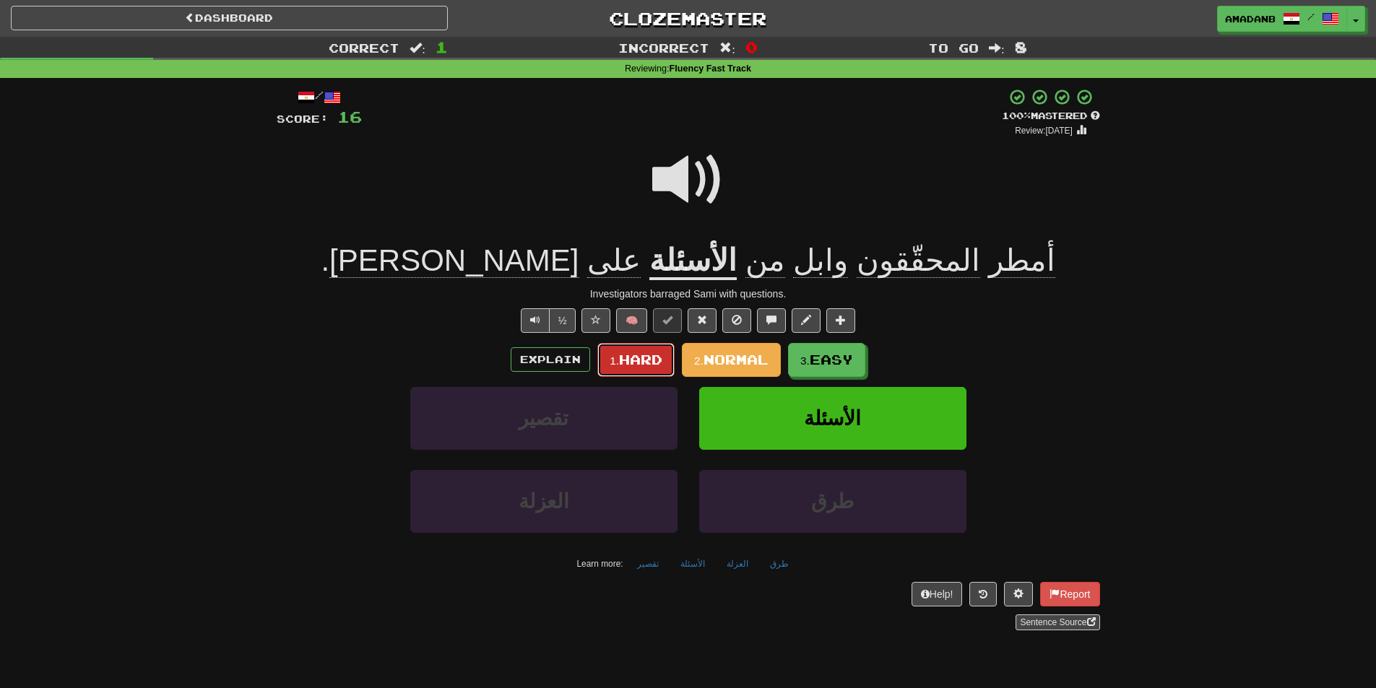
click at [654, 355] on span "Hard" at bounding box center [640, 360] width 43 height 16
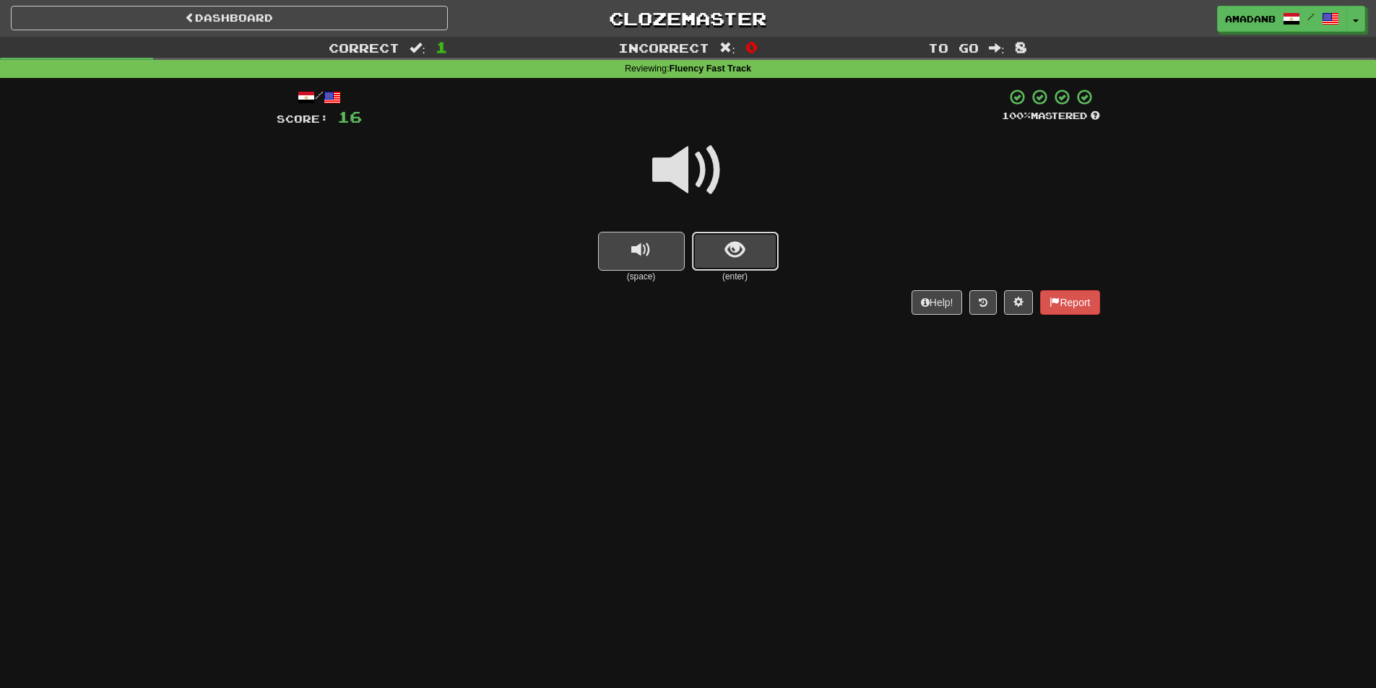
click at [728, 263] on button "show sentence" at bounding box center [735, 251] width 87 height 39
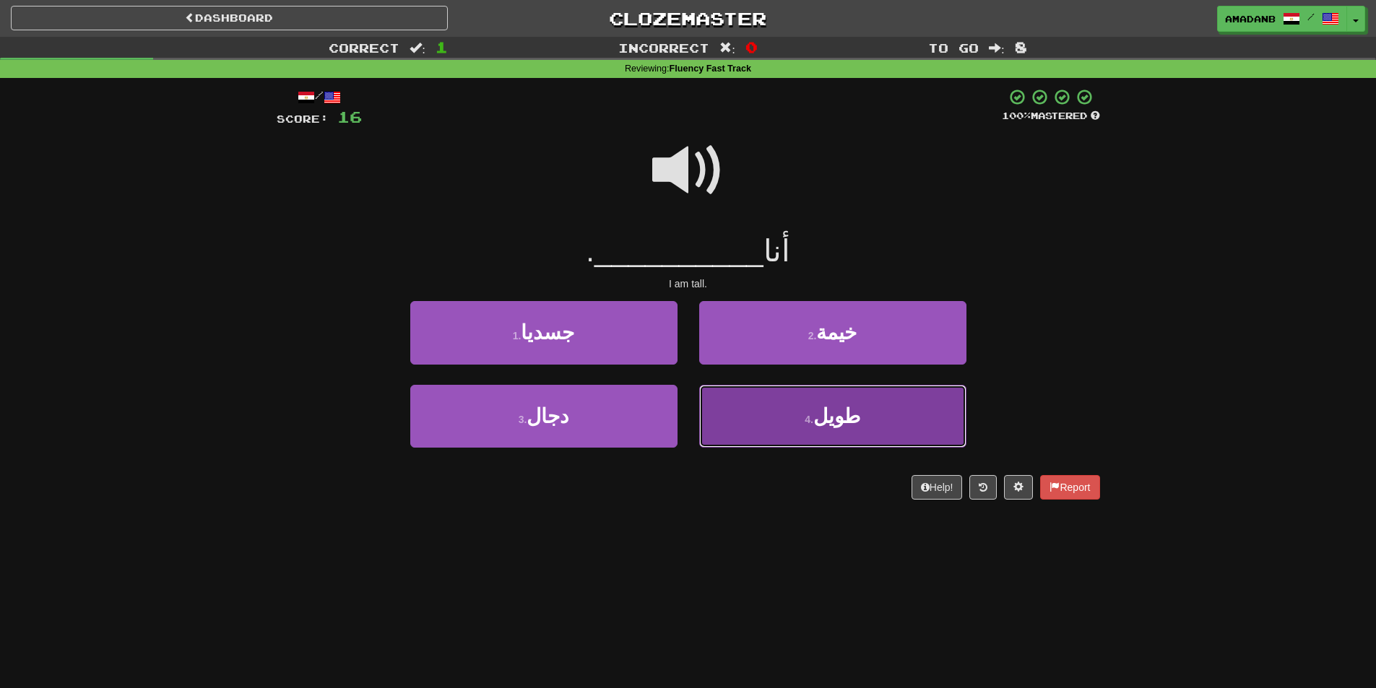
click at [809, 423] on small "4 ." at bounding box center [809, 420] width 9 height 12
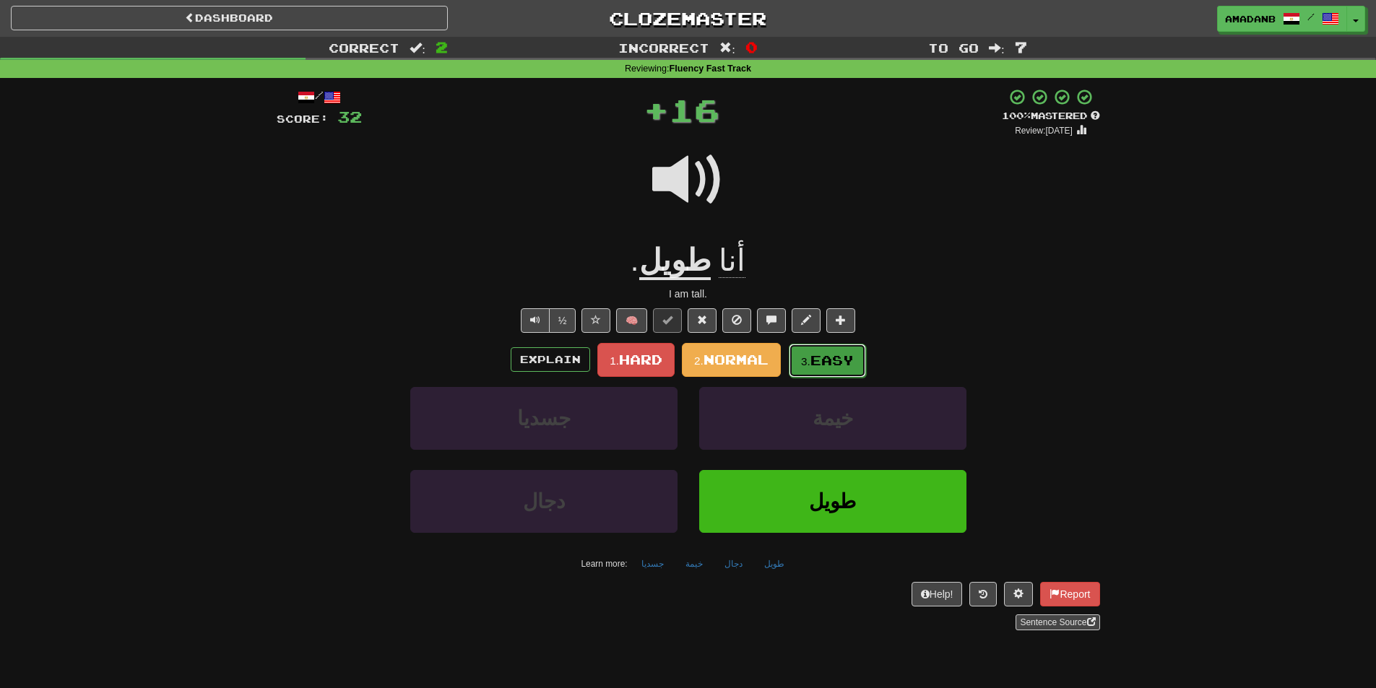
click at [813, 363] on span "Easy" at bounding box center [831, 360] width 43 height 16
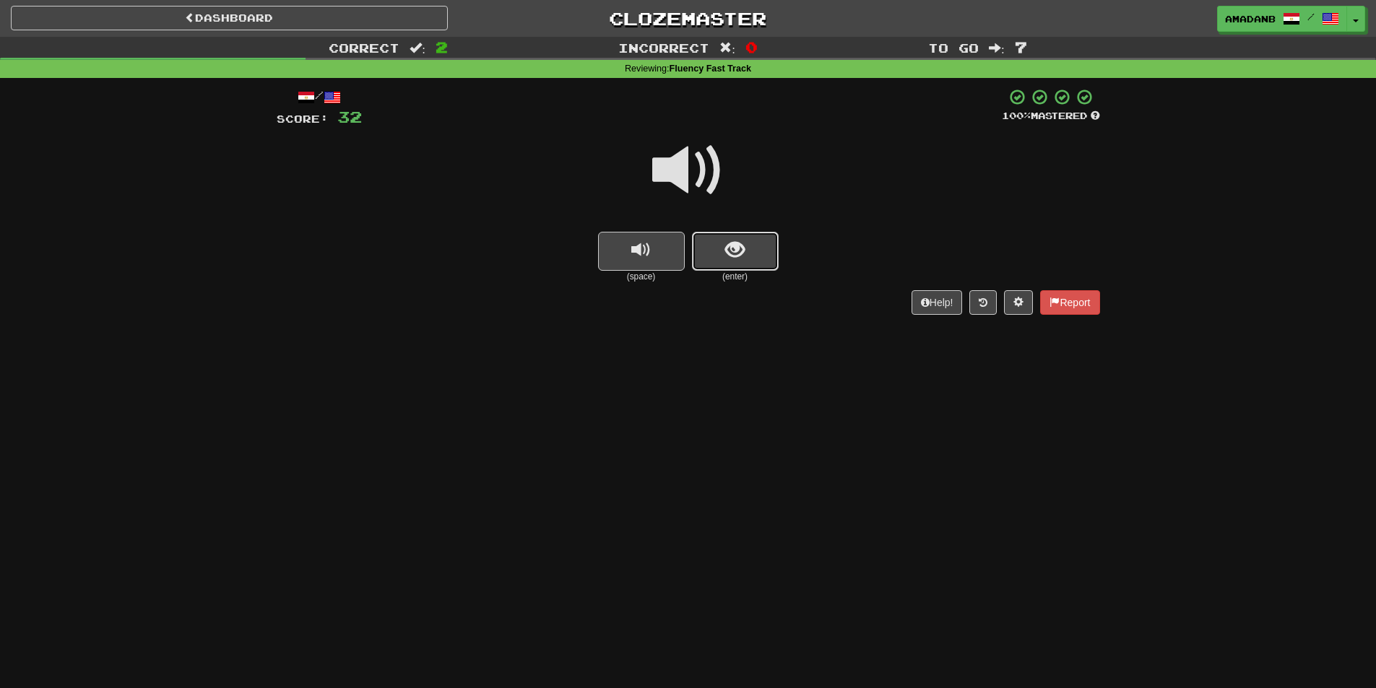
click at [756, 250] on button "show sentence" at bounding box center [735, 251] width 87 height 39
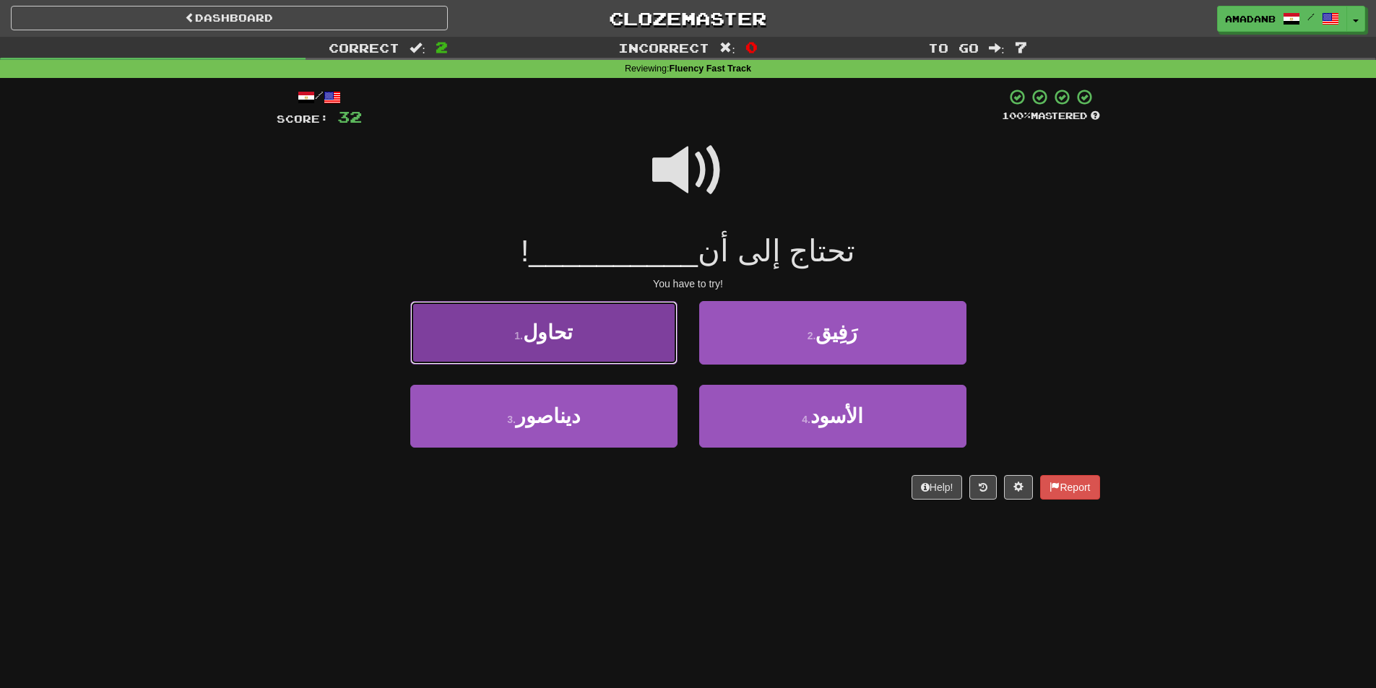
click at [646, 350] on button "1 . تحاول" at bounding box center [543, 332] width 267 height 63
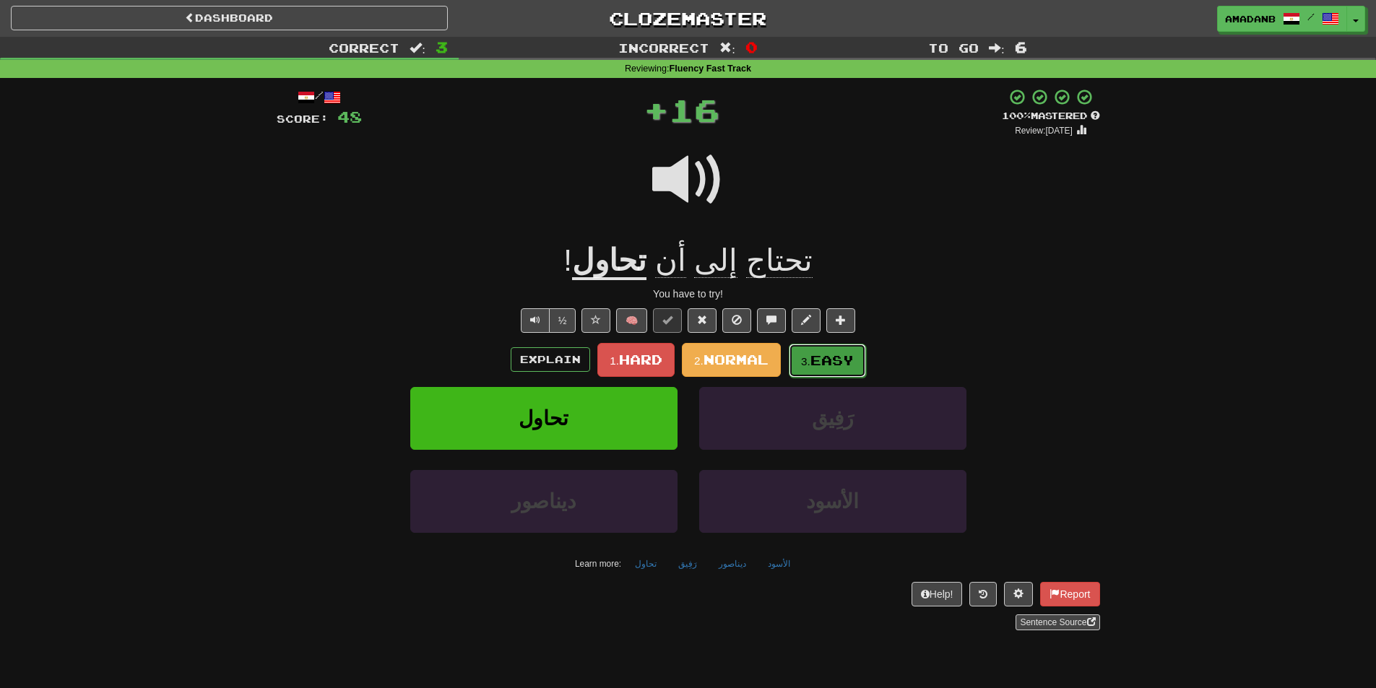
click at [808, 362] on small "3." at bounding box center [805, 361] width 9 height 12
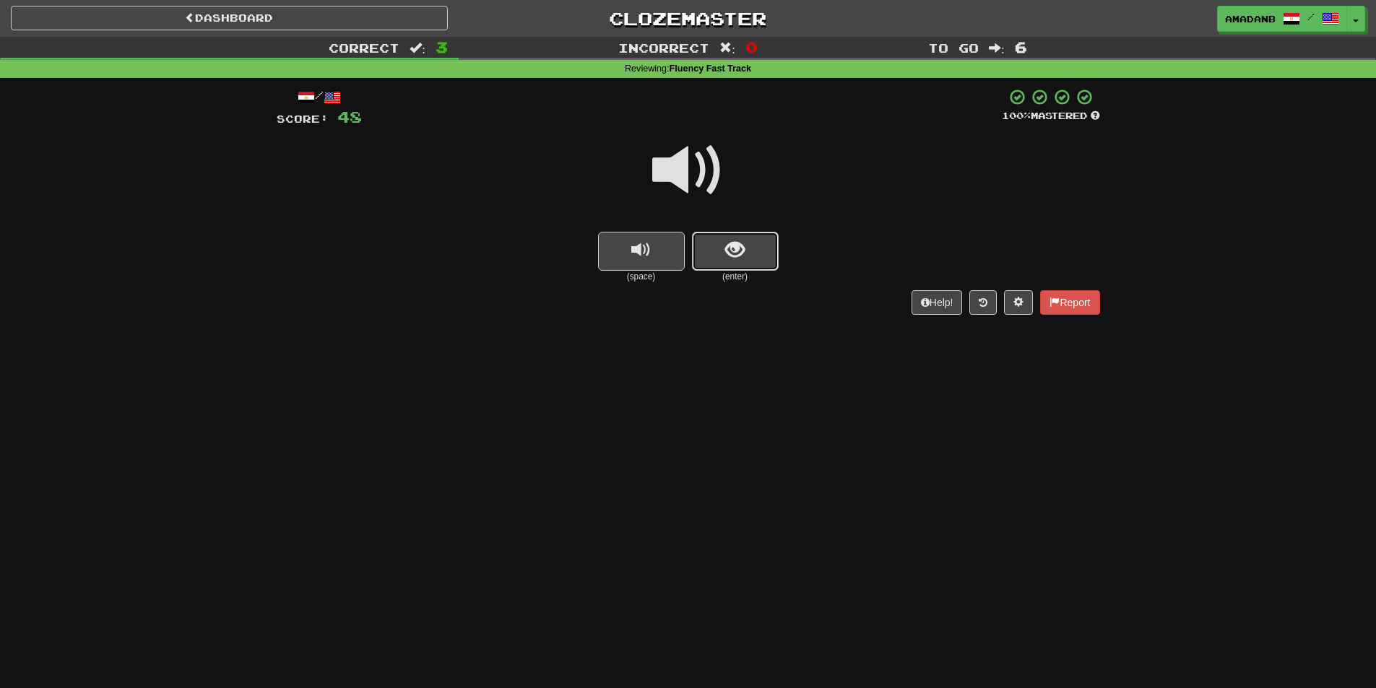
click at [748, 266] on button "show sentence" at bounding box center [735, 251] width 87 height 39
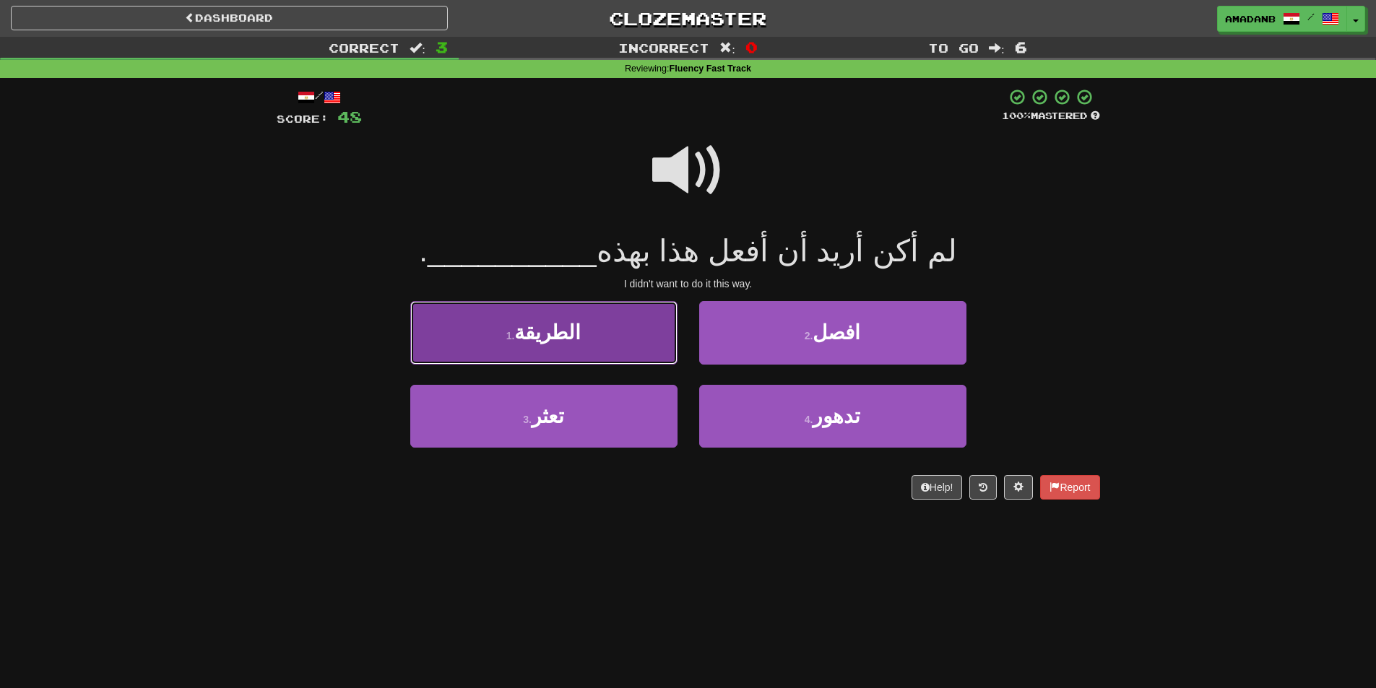
click at [639, 342] on button "1 . الطريقة" at bounding box center [543, 332] width 267 height 63
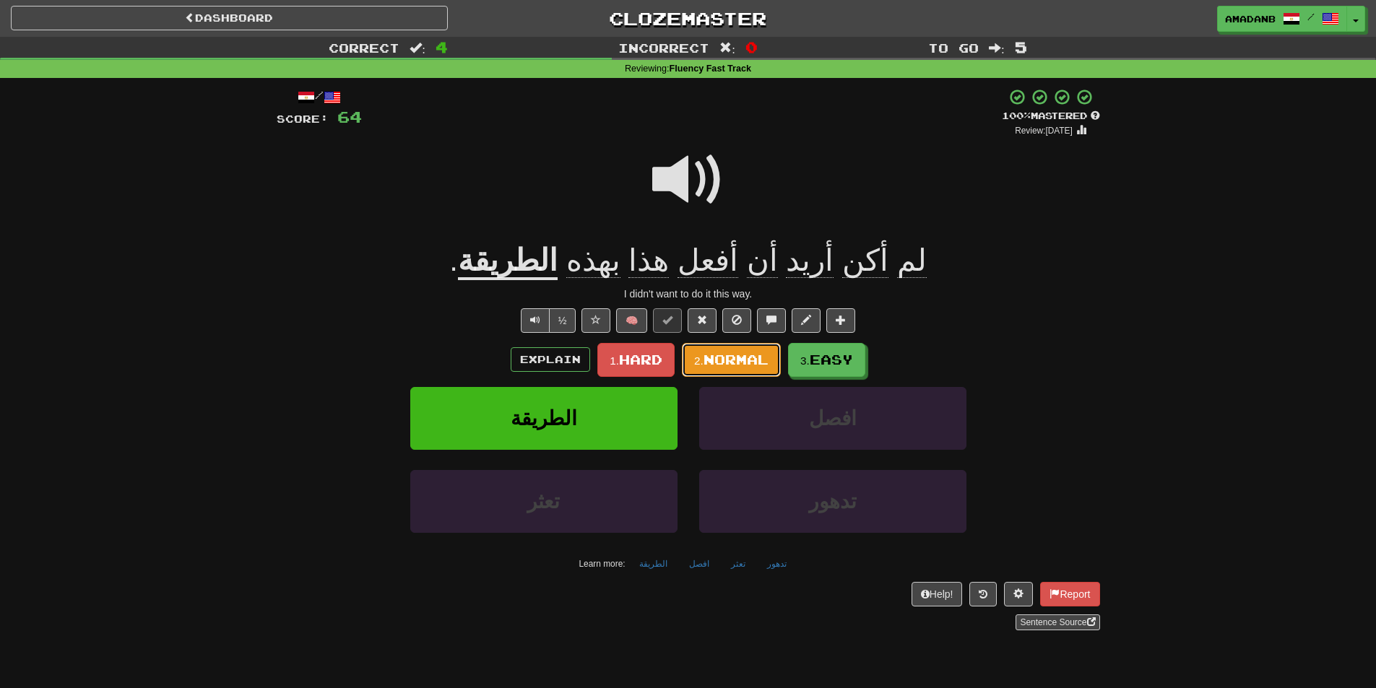
click at [711, 355] on span "Normal" at bounding box center [735, 360] width 65 height 16
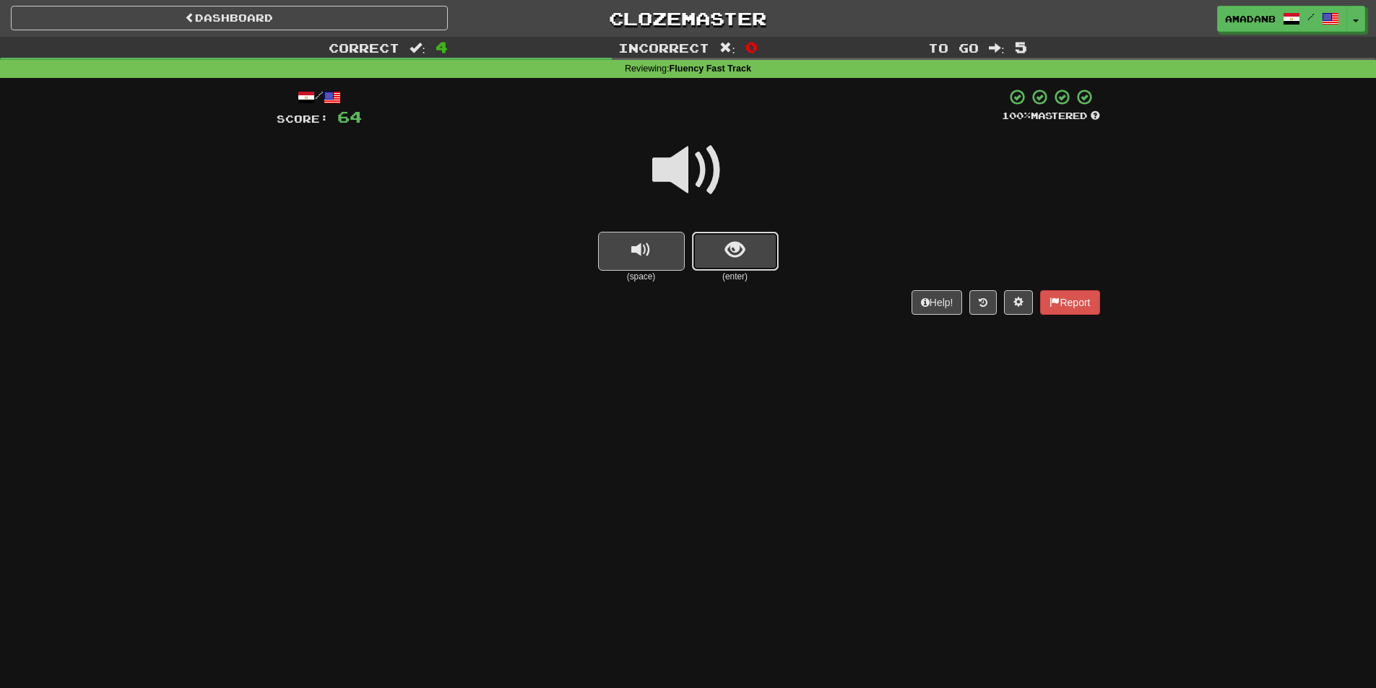
click at [714, 258] on button "show sentence" at bounding box center [735, 251] width 87 height 39
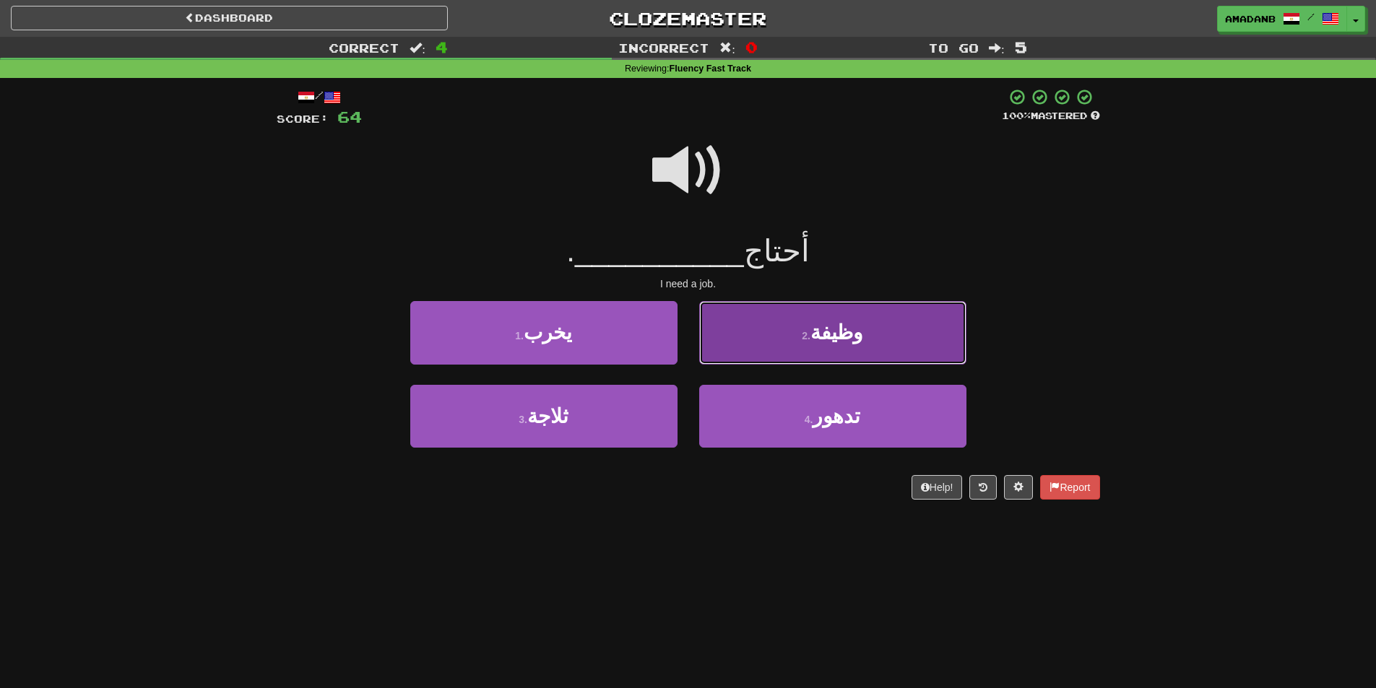
click at [741, 351] on button "2 . وظيفة" at bounding box center [832, 332] width 267 height 63
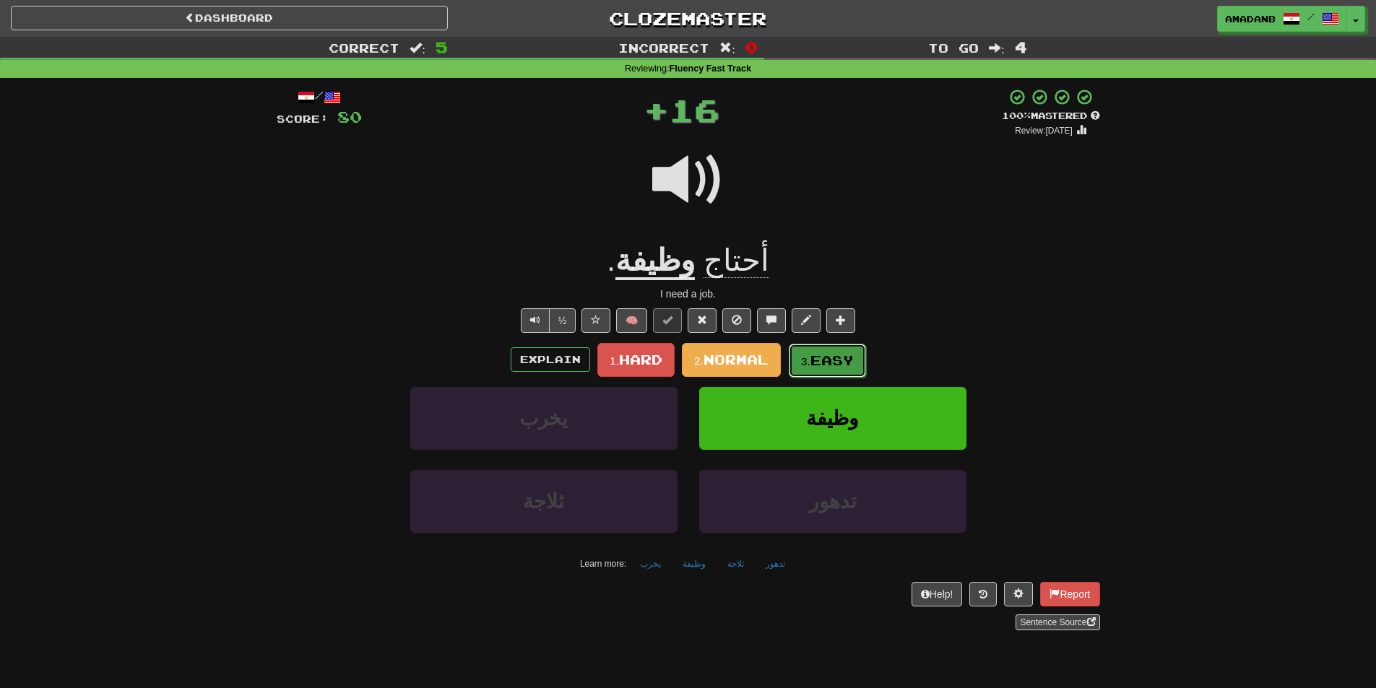
click at [805, 356] on small "3." at bounding box center [805, 361] width 9 height 12
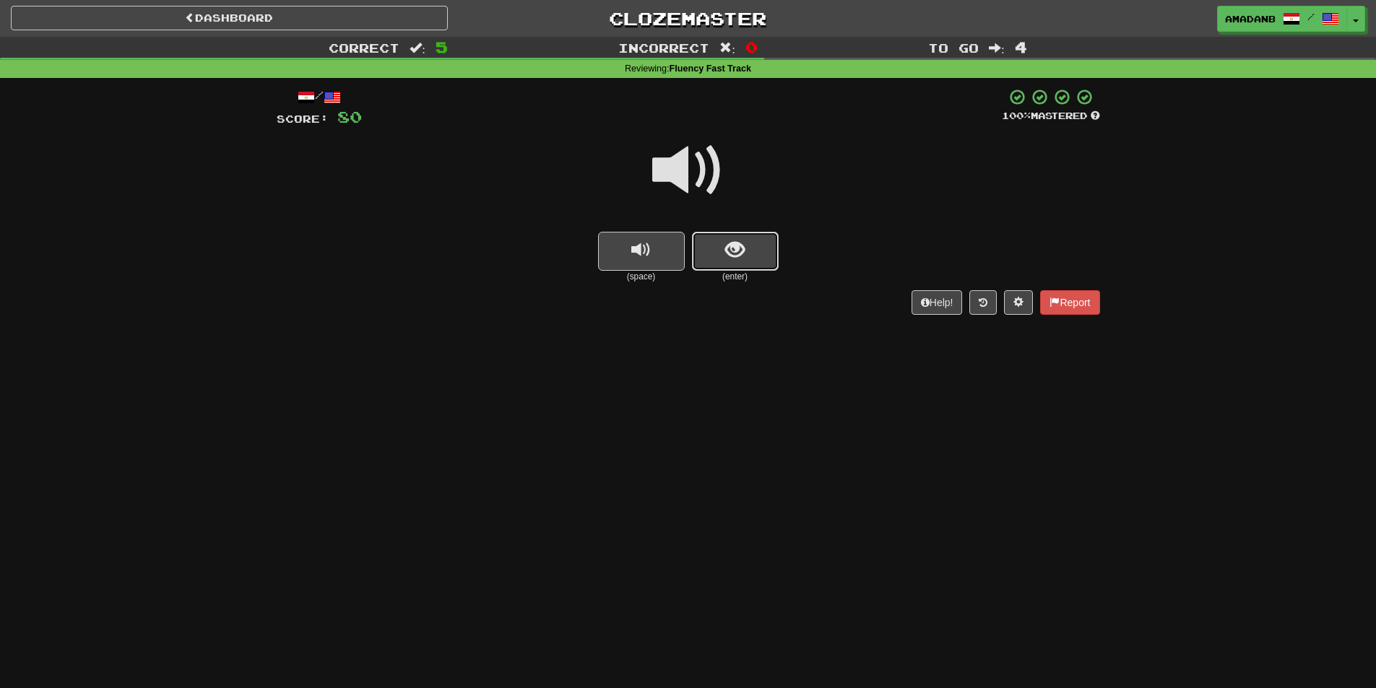
click at [744, 266] on button "show sentence" at bounding box center [735, 251] width 87 height 39
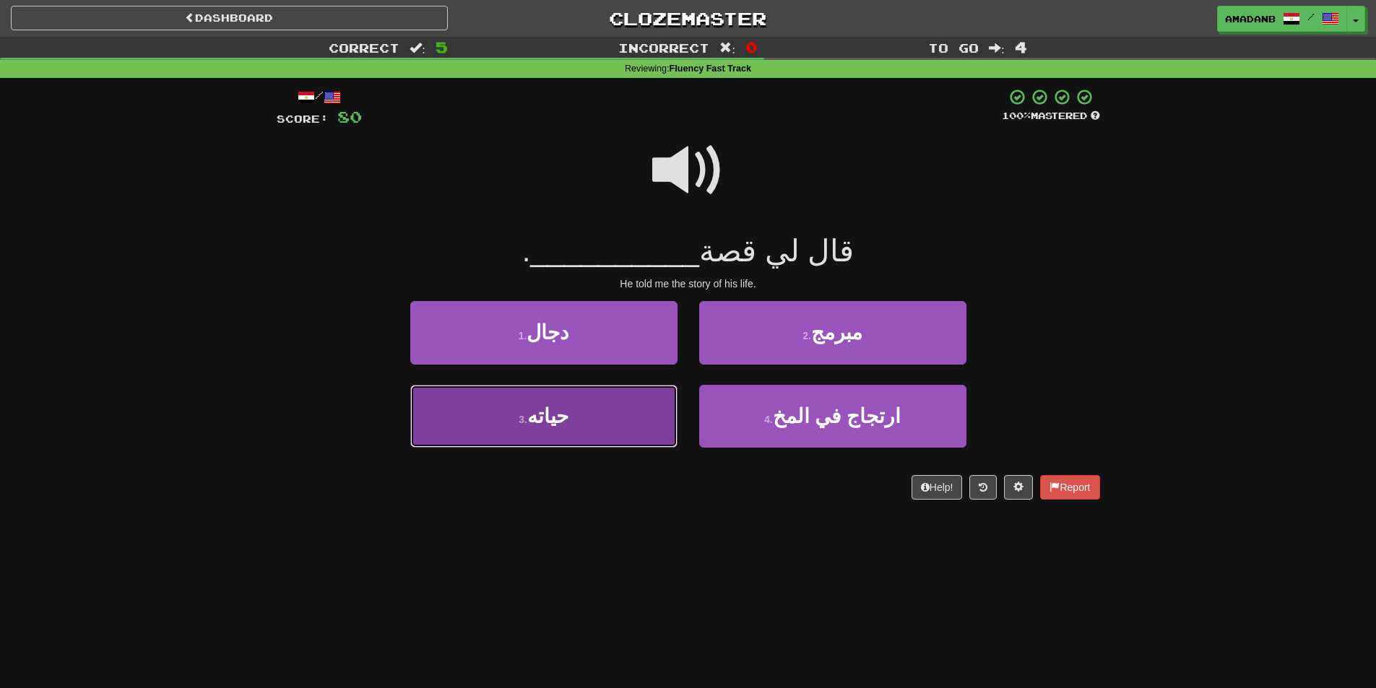
click at [598, 422] on button "3 . حياته" at bounding box center [543, 416] width 267 height 63
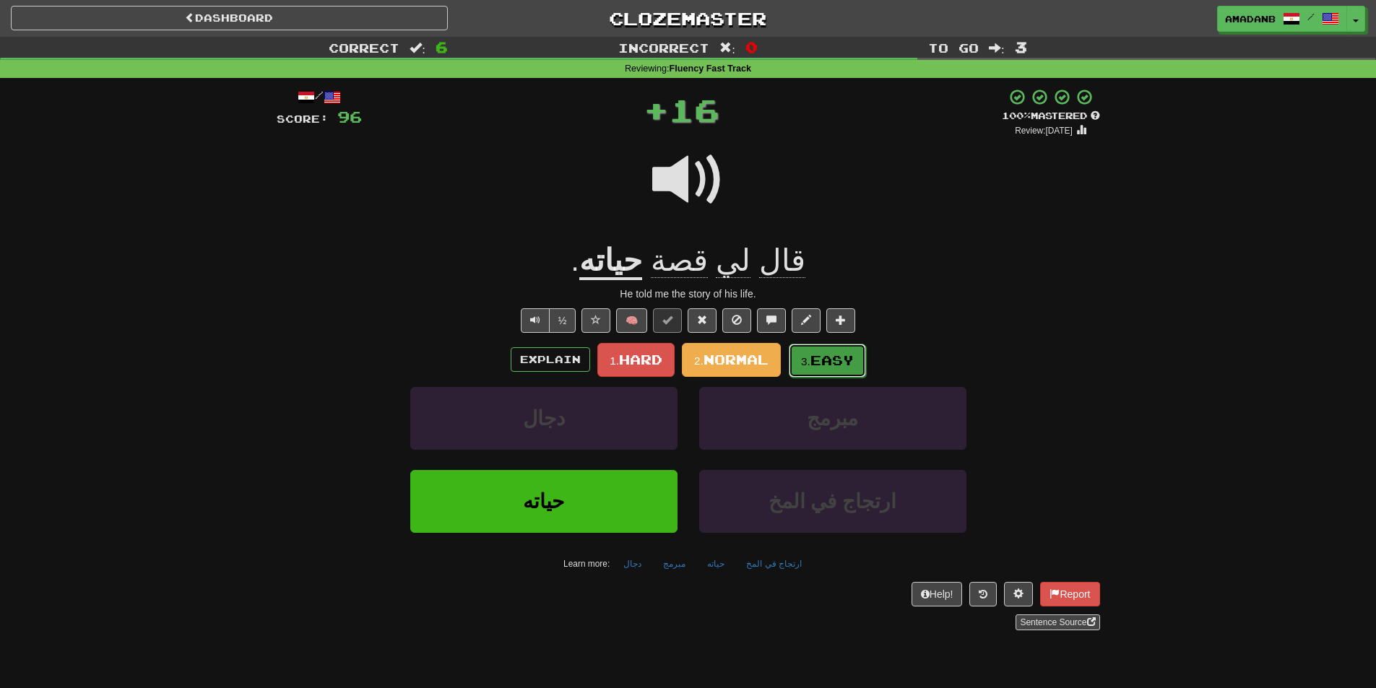
click at [832, 361] on span "Easy" at bounding box center [831, 360] width 43 height 16
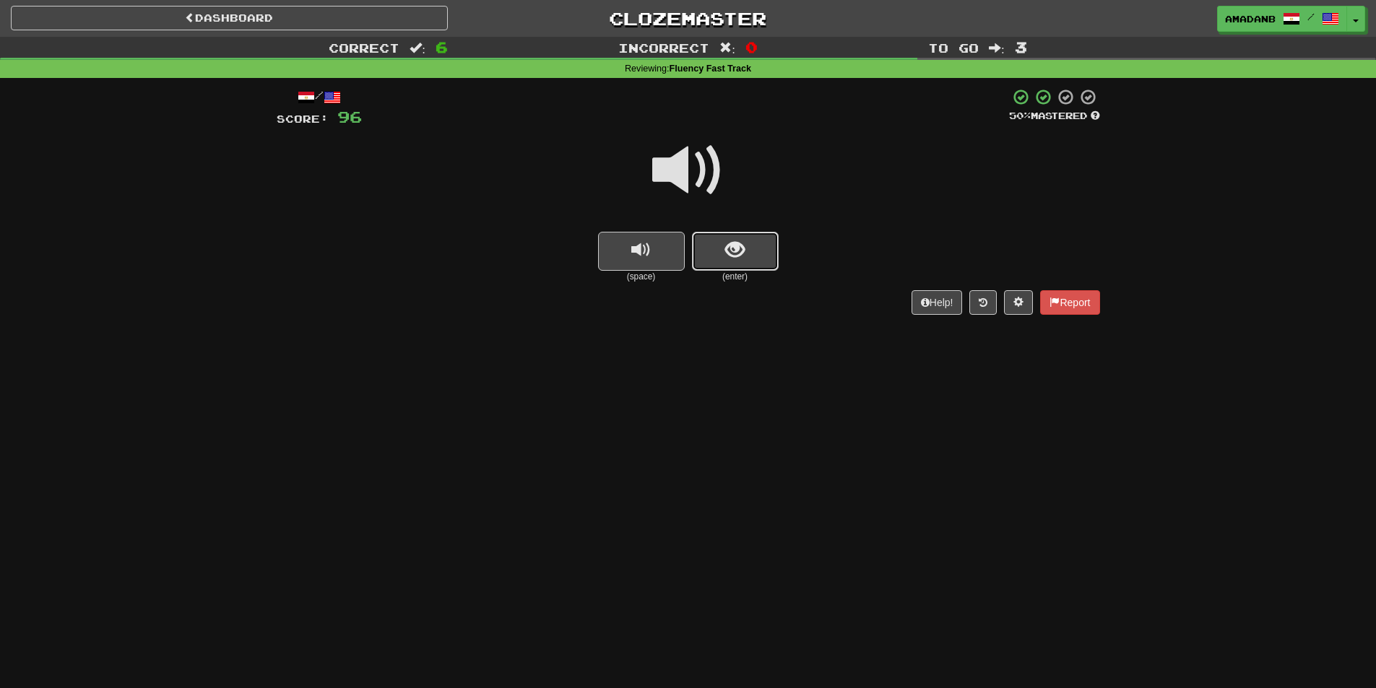
click at [742, 254] on span "show sentence" at bounding box center [735, 251] width 20 height 20
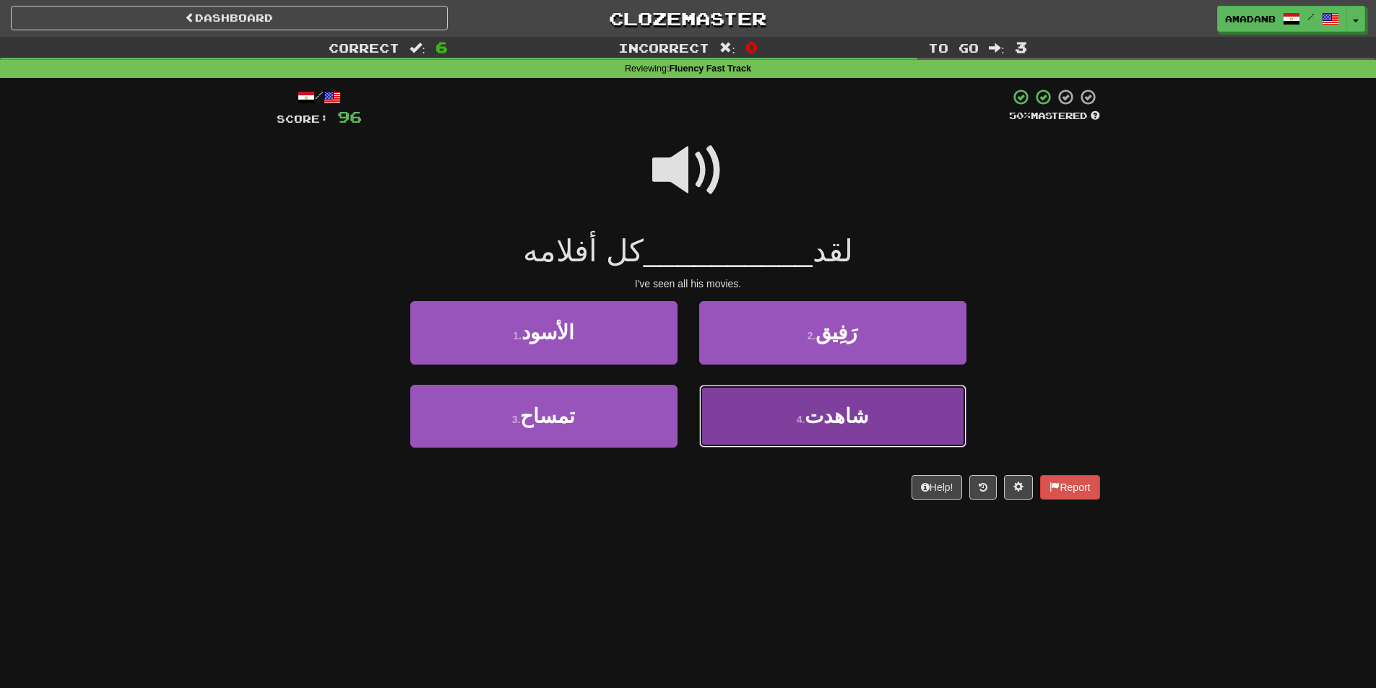
click at [758, 423] on button "4 . شاهدت" at bounding box center [832, 416] width 267 height 63
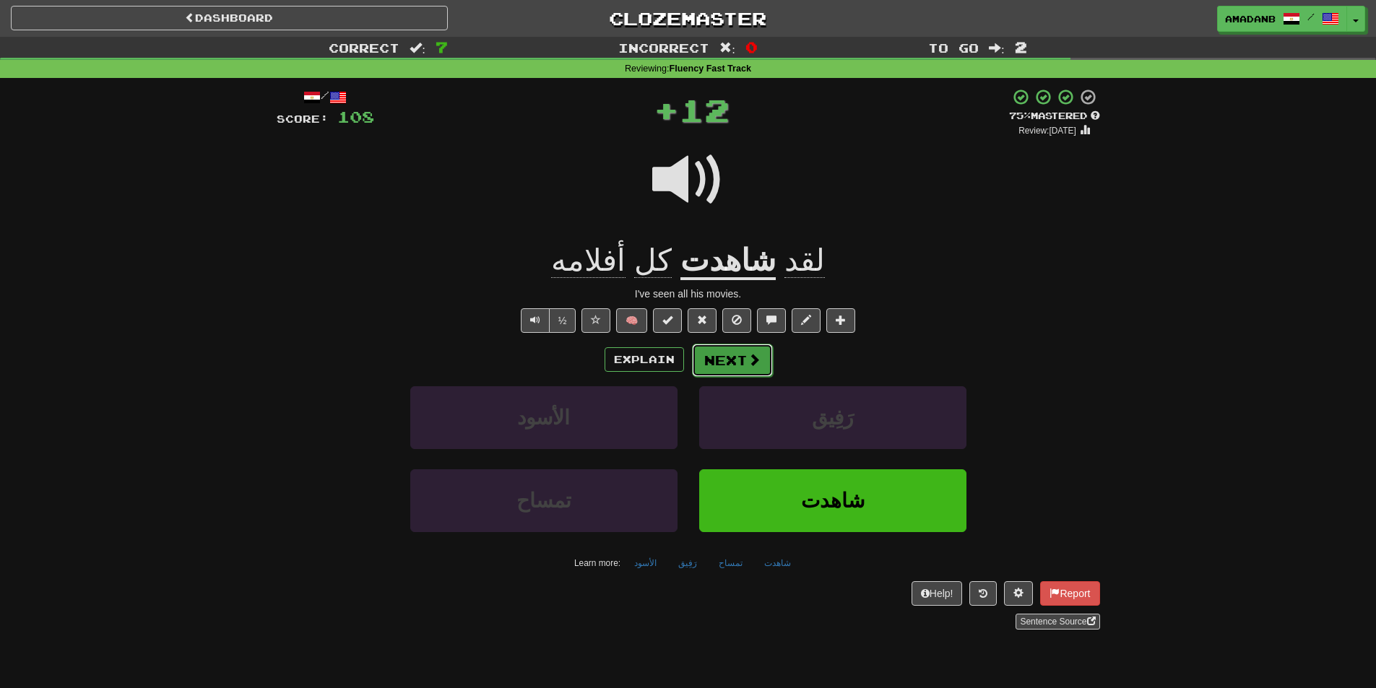
click at [733, 362] on button "Next" at bounding box center [732, 360] width 81 height 33
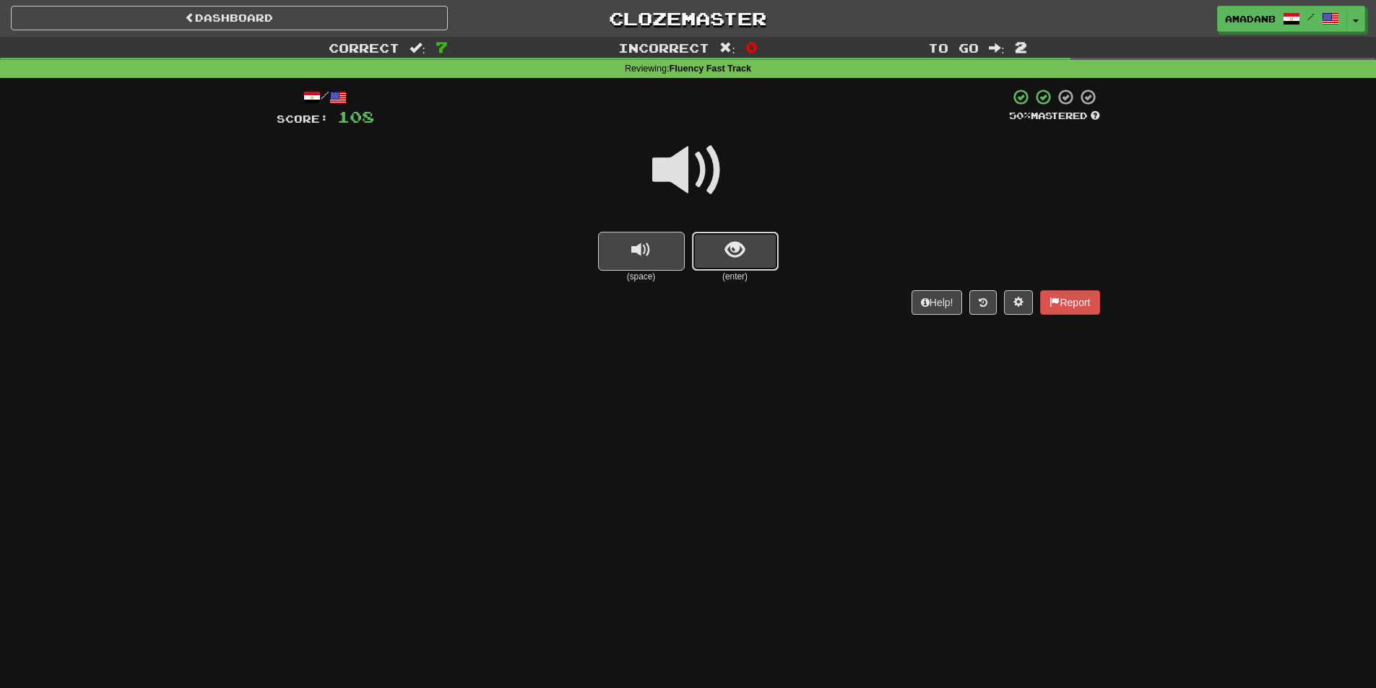
click at [725, 260] on span "show sentence" at bounding box center [735, 251] width 20 height 20
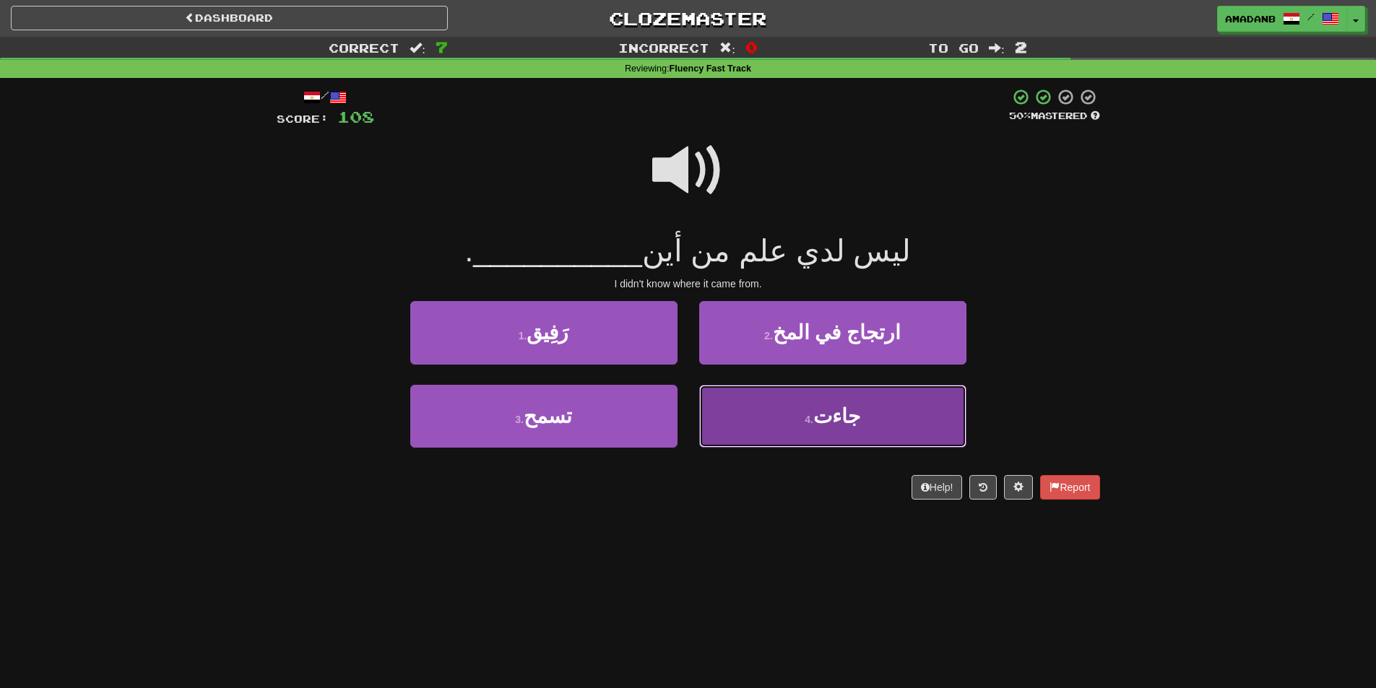
click at [767, 422] on button "4 . جاءت" at bounding box center [832, 416] width 267 height 63
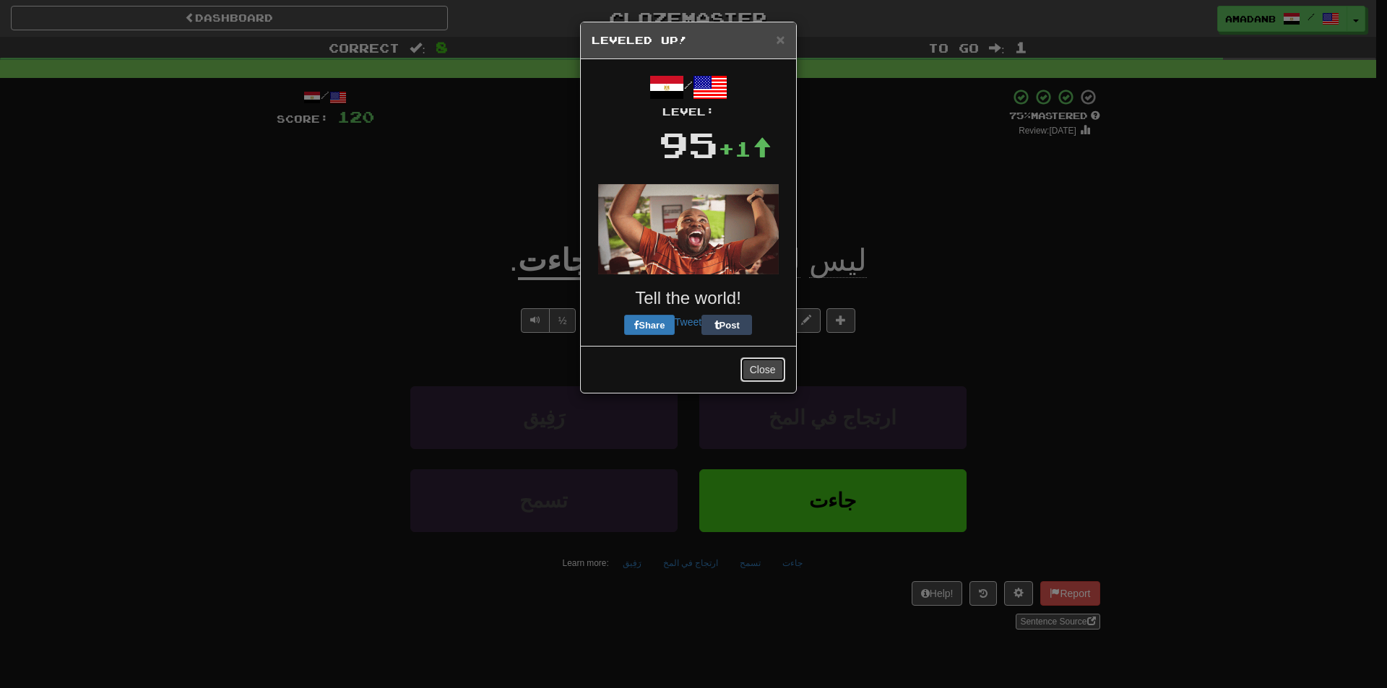
click at [756, 368] on button "Close" at bounding box center [762, 370] width 45 height 25
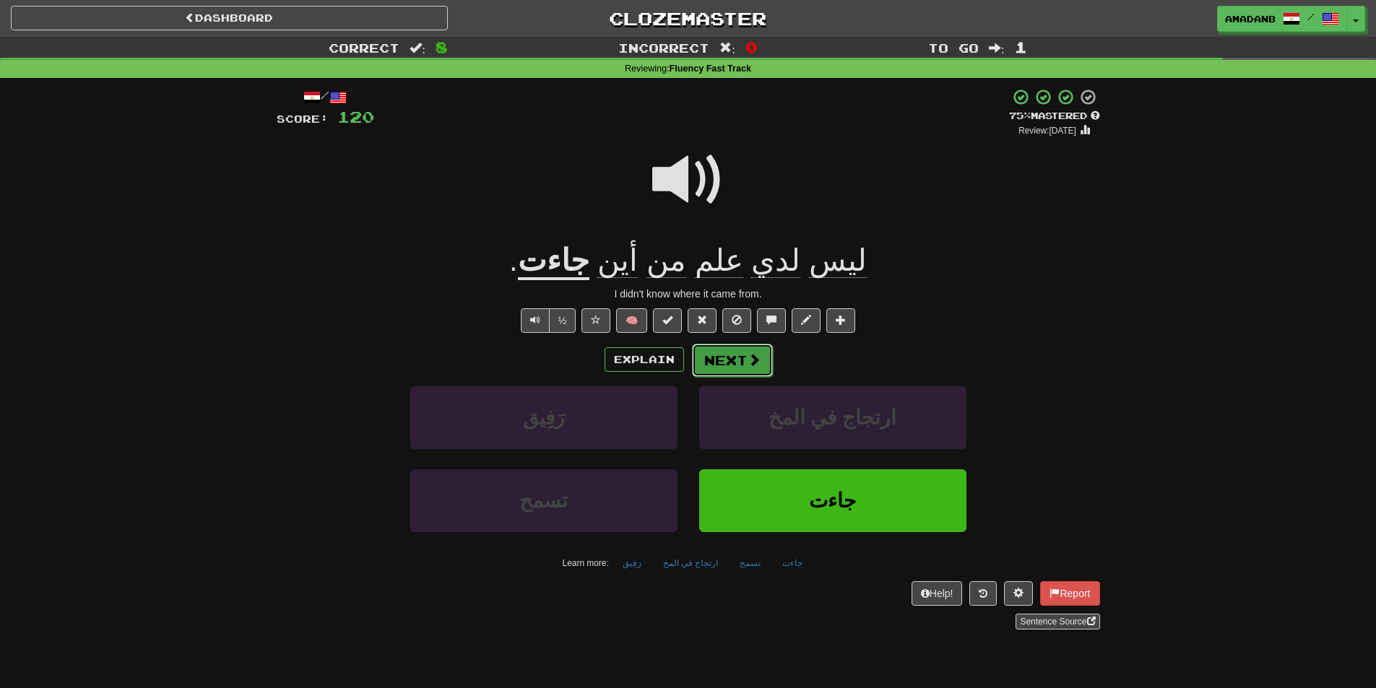
click at [727, 359] on button "Next" at bounding box center [732, 360] width 81 height 33
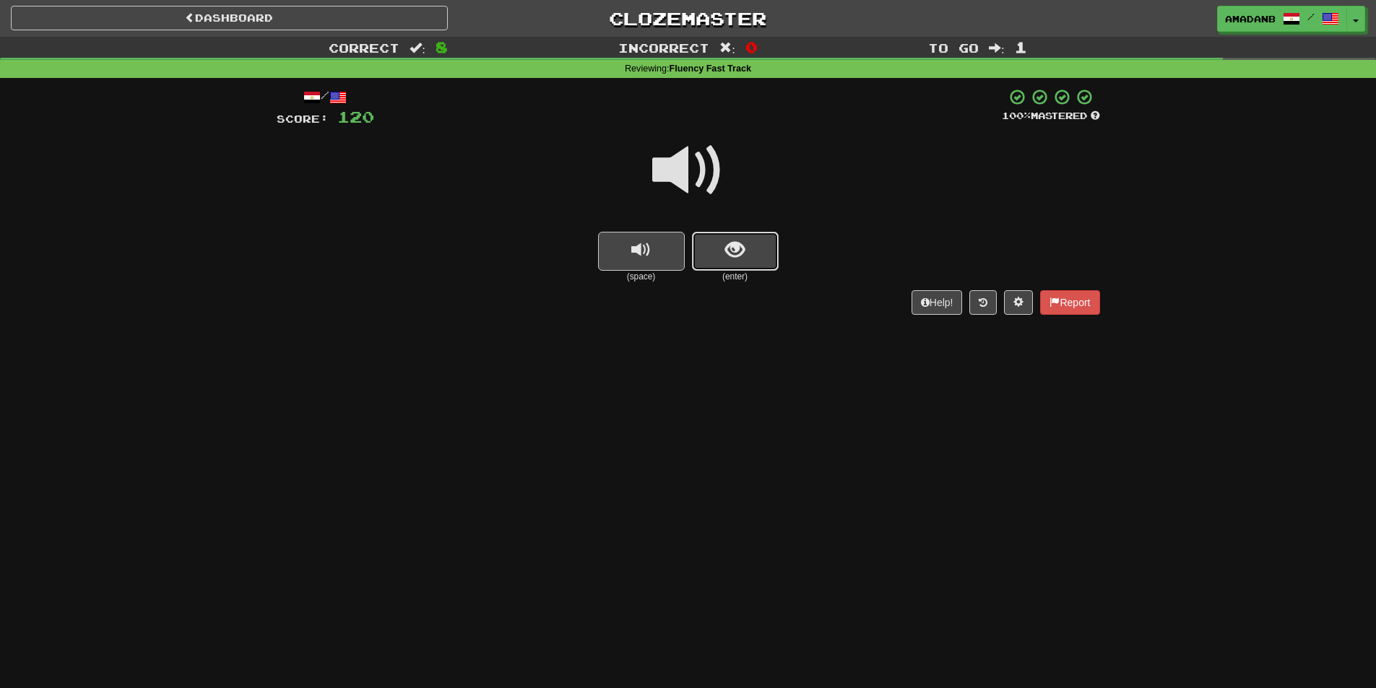
click at [721, 261] on button "show sentence" at bounding box center [735, 251] width 87 height 39
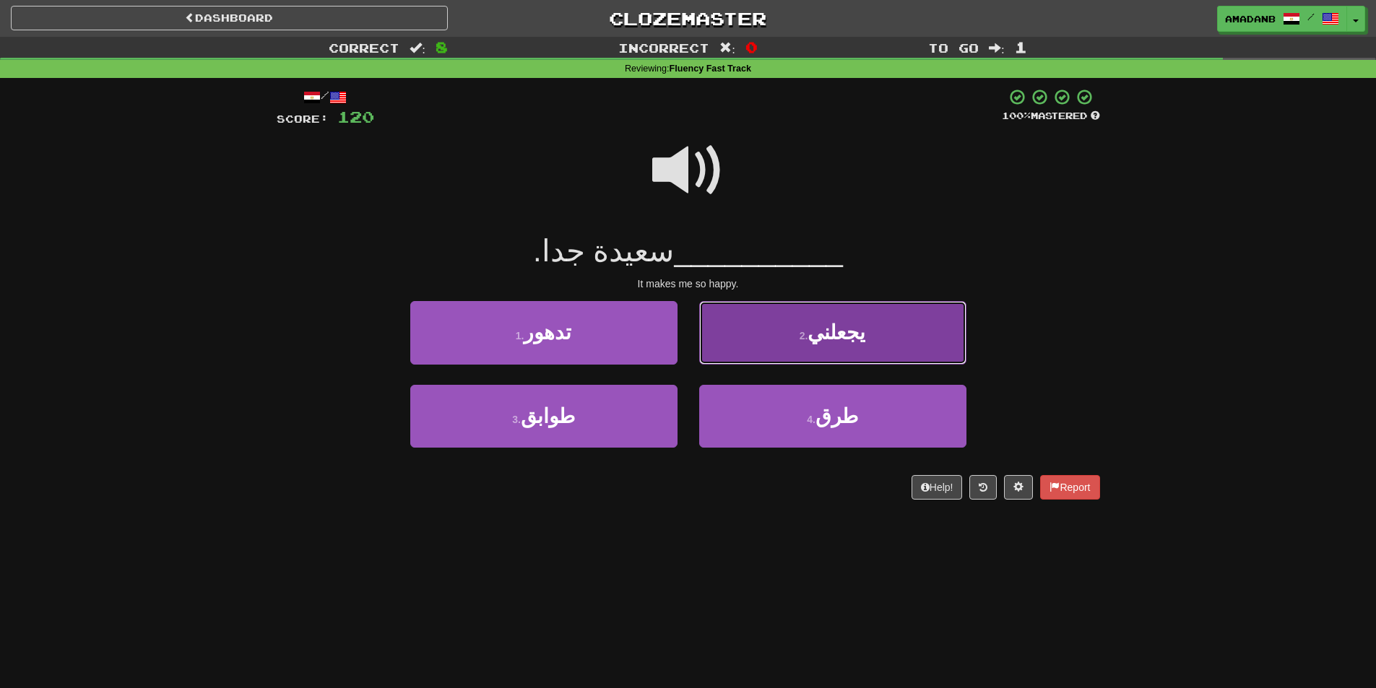
click at [758, 351] on button "2 . يجعلني" at bounding box center [832, 332] width 267 height 63
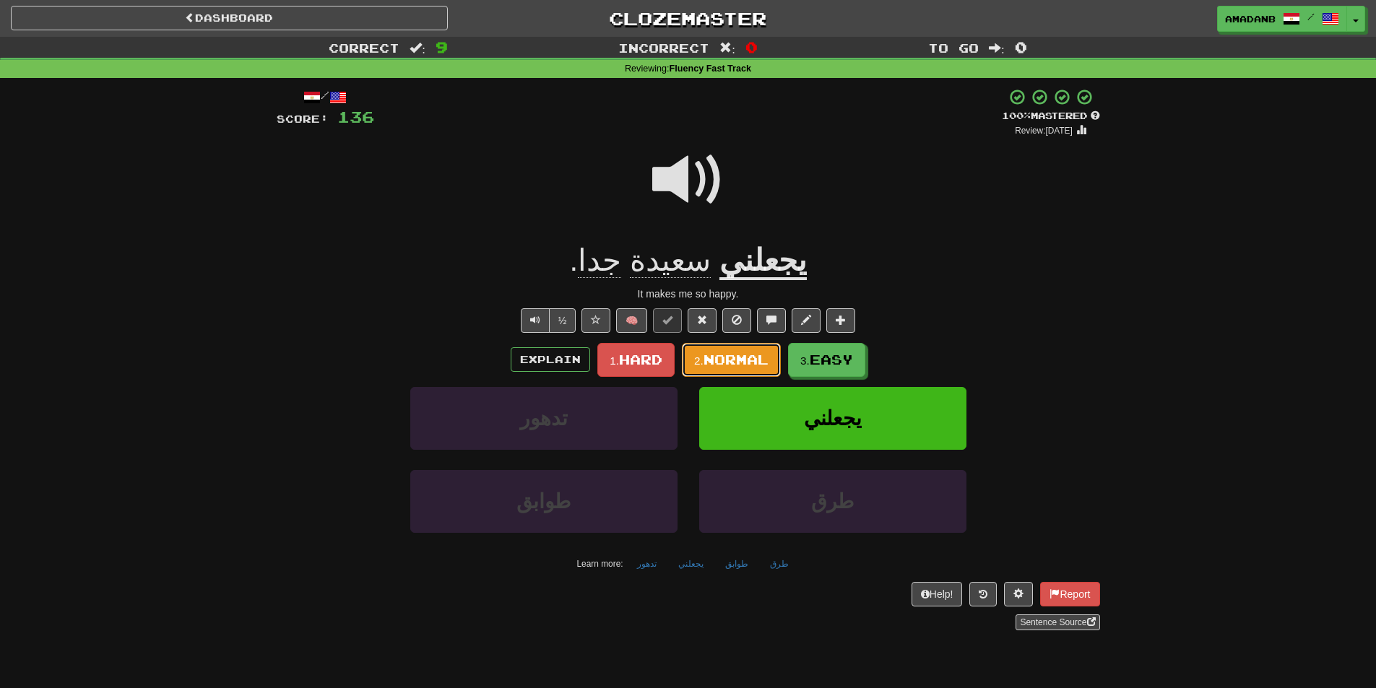
click at [737, 362] on span "Normal" at bounding box center [735, 360] width 65 height 16
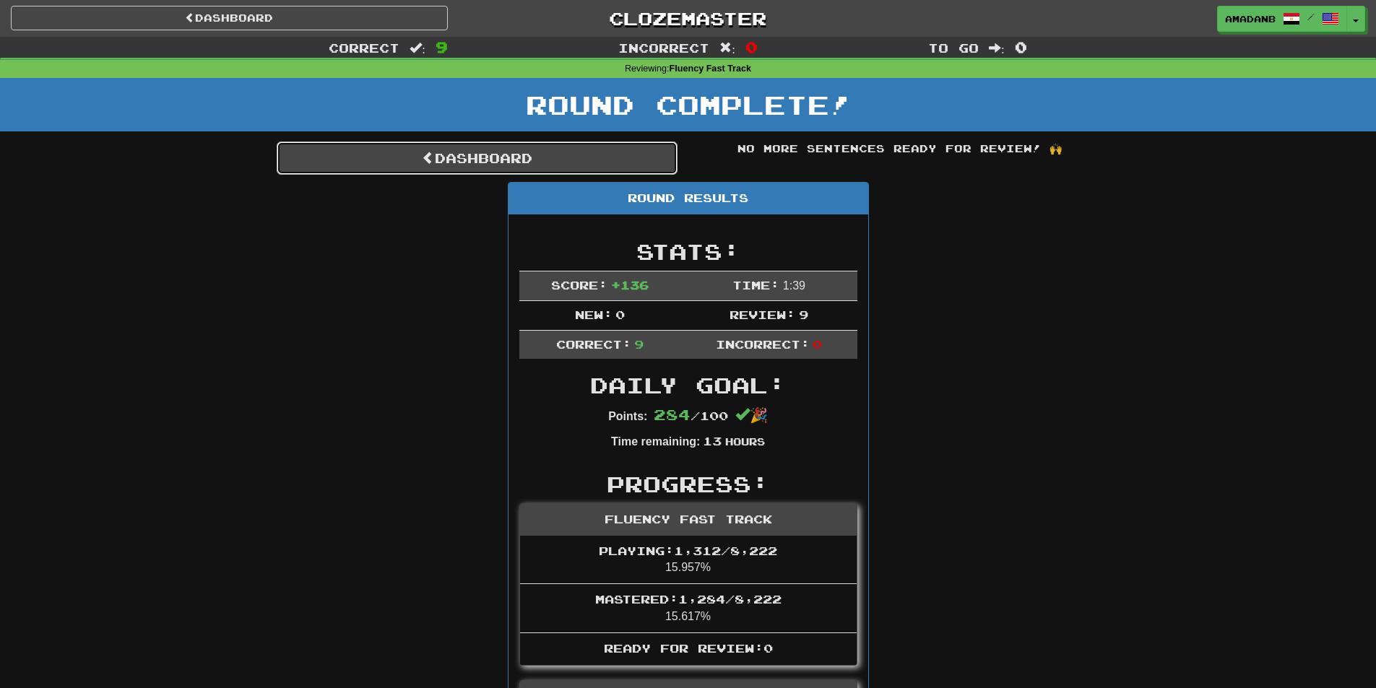
click at [570, 159] on link "Dashboard" at bounding box center [477, 158] width 401 height 33
